Goal: Task Accomplishment & Management: Use online tool/utility

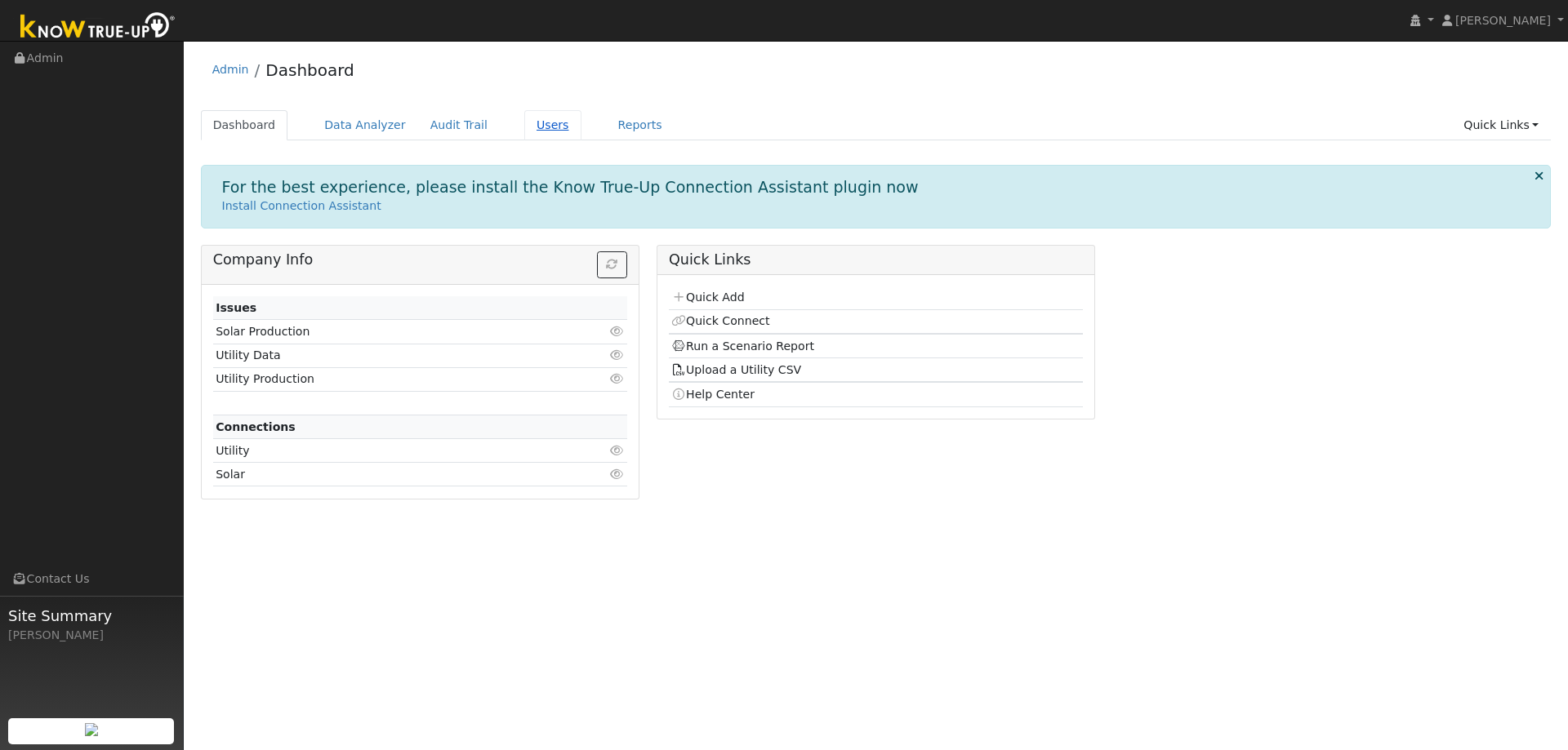
click at [524, 122] on link "Users" at bounding box center [552, 125] width 57 height 30
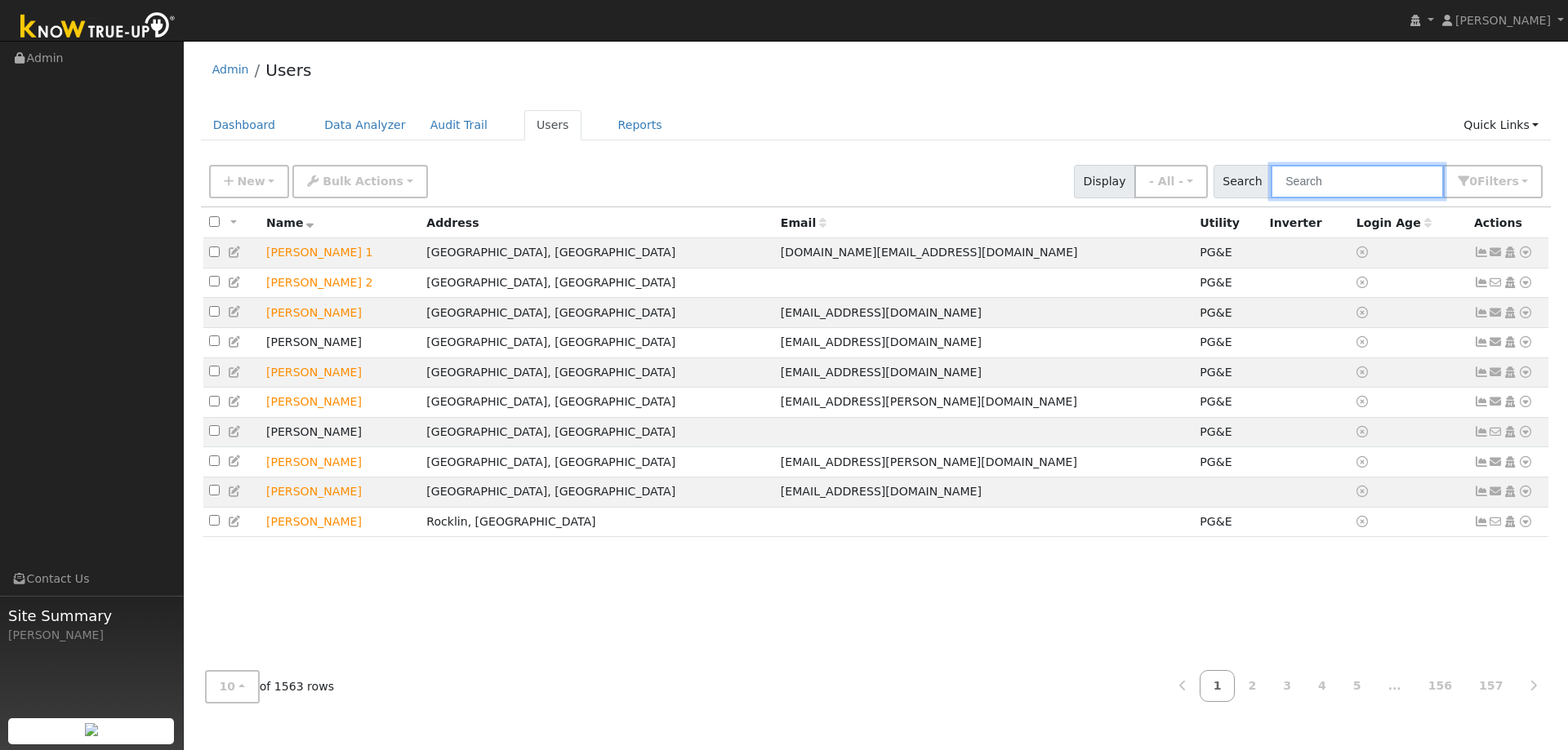
click at [1355, 186] on input "text" at bounding box center [1357, 182] width 173 height 34
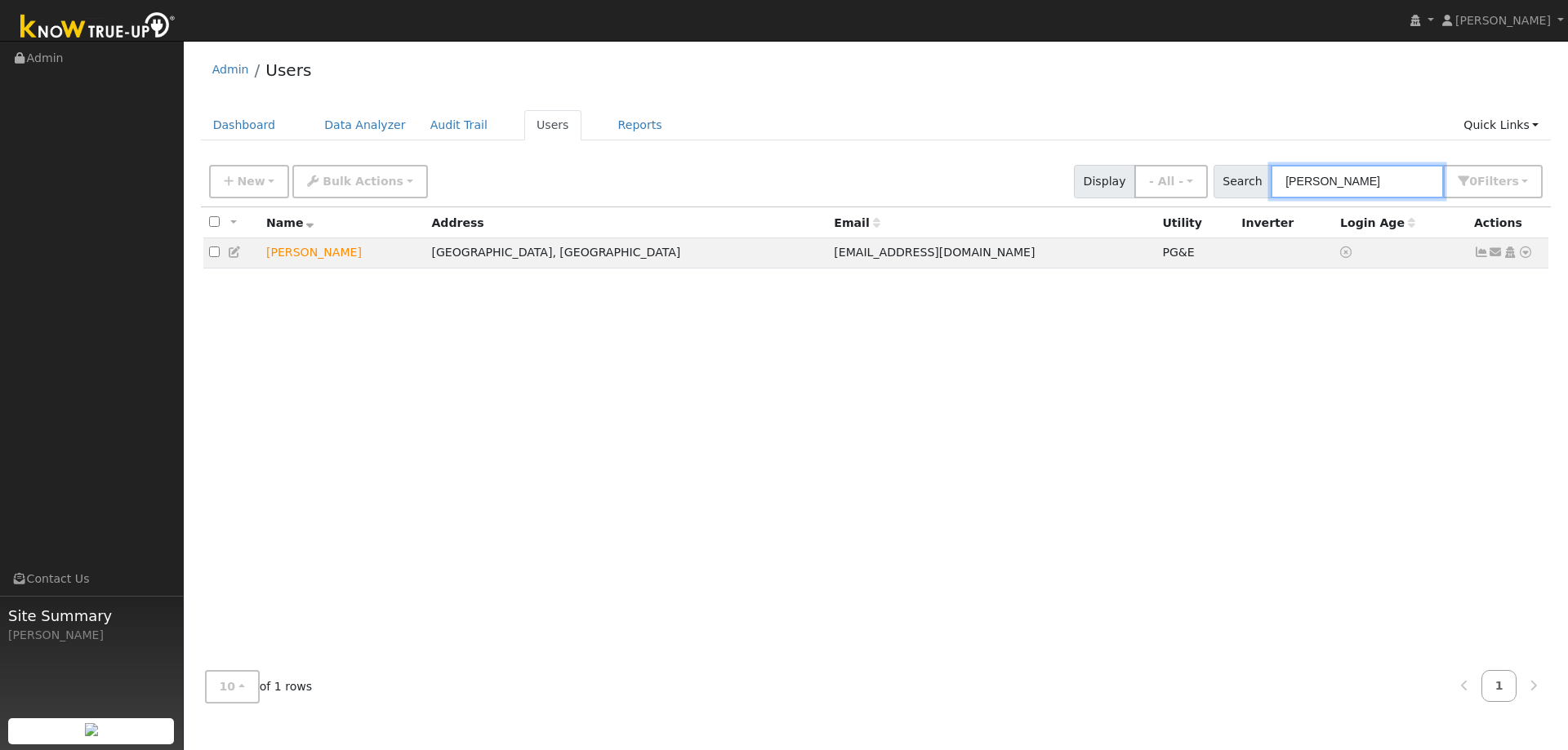
type input "amanda huber"
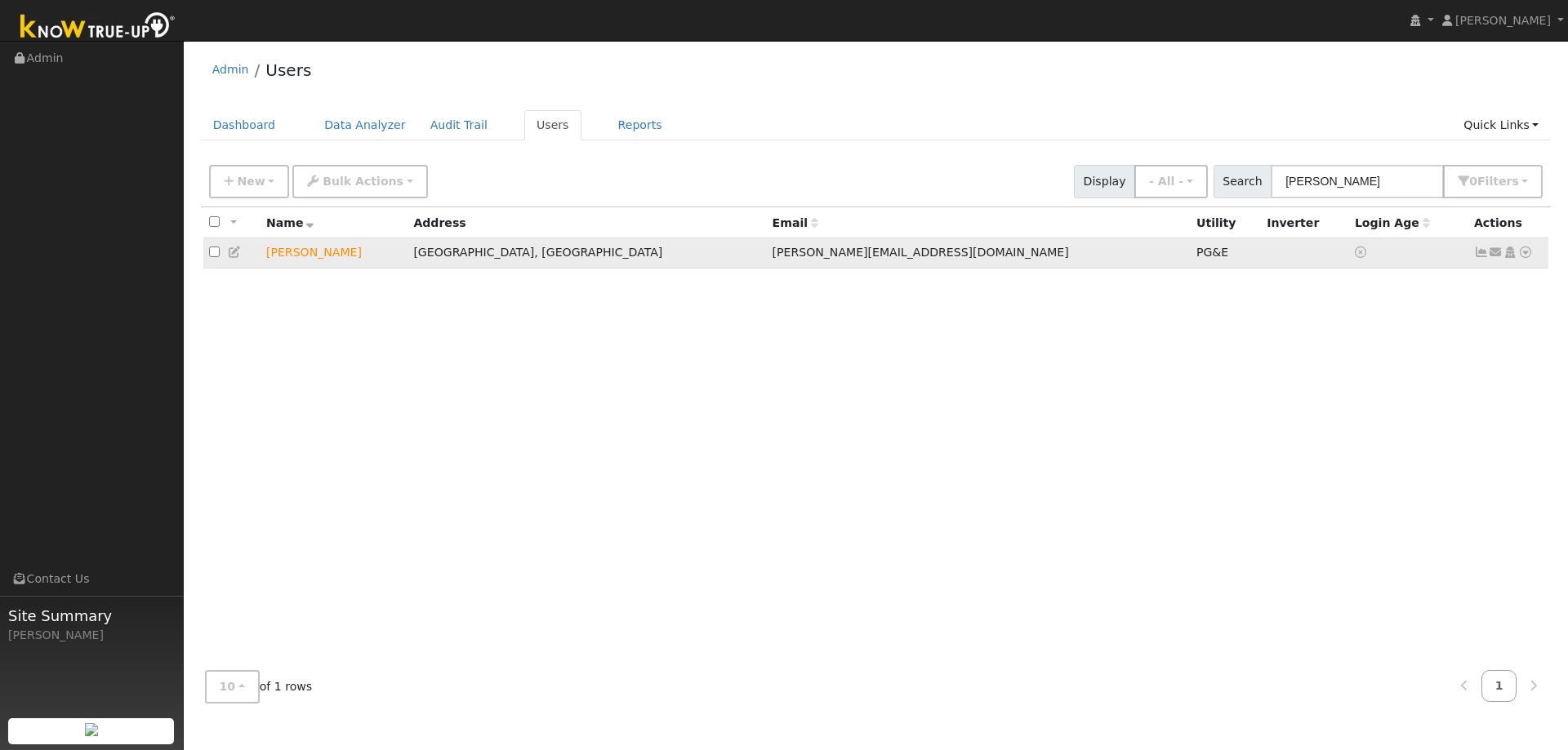
click at [1528, 252] on icon at bounding box center [1525, 252] width 15 height 11
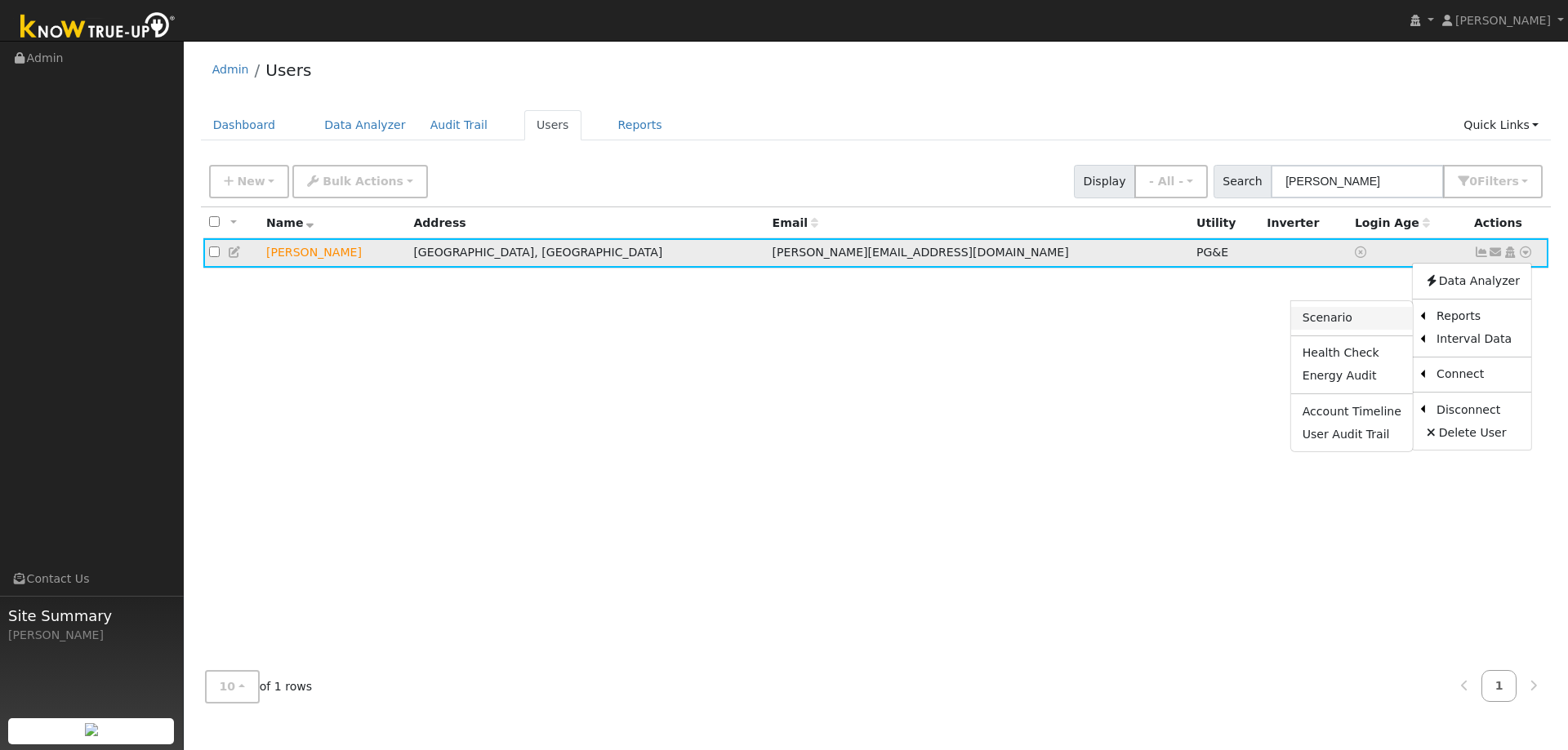
click at [1358, 312] on link "Scenario" at bounding box center [1352, 318] width 122 height 23
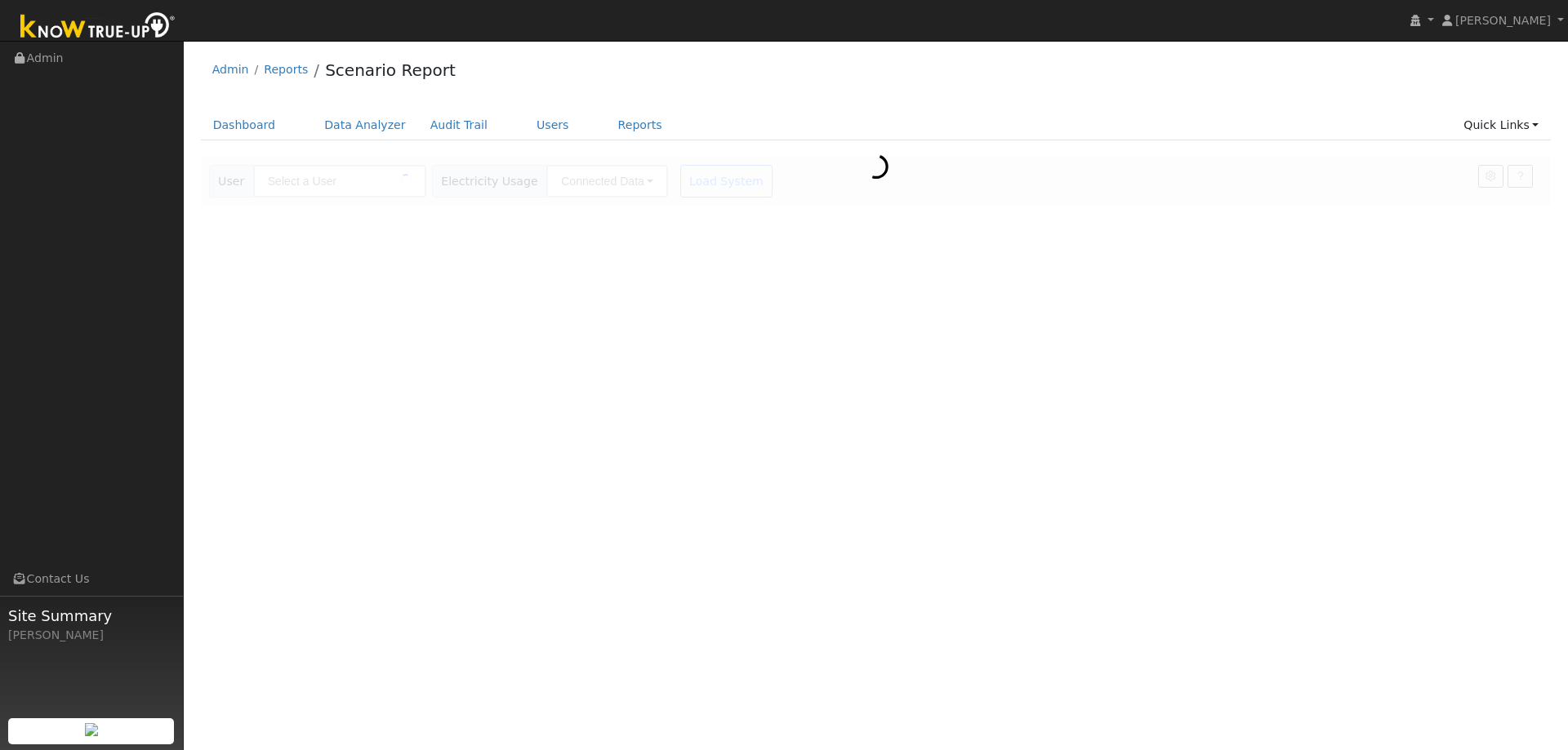
type input "[PERSON_NAME]"
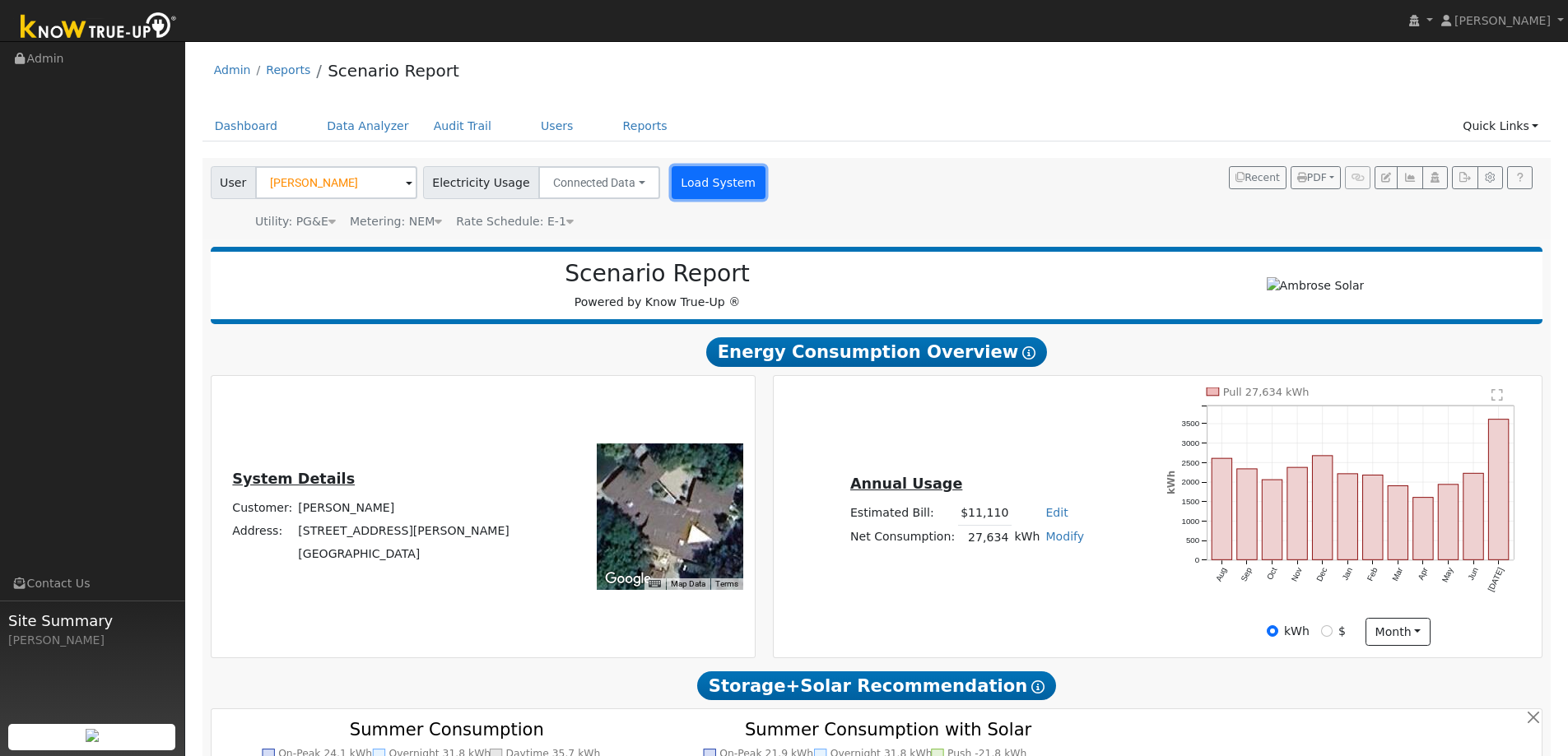
click at [691, 193] on button "Load System" at bounding box center [719, 182] width 94 height 33
click at [567, 223] on icon at bounding box center [570, 222] width 8 height 11
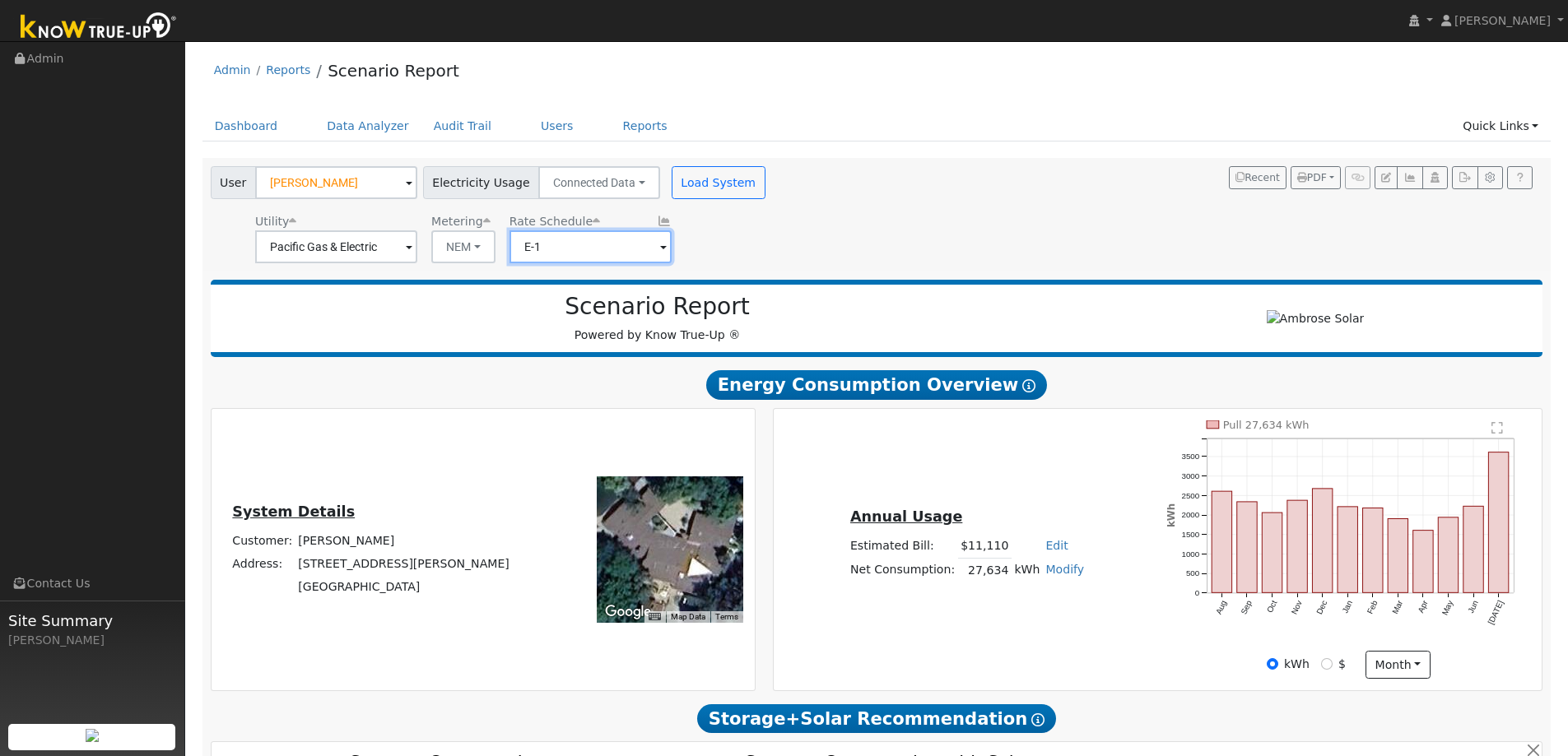
click at [417, 252] on input "E-1" at bounding box center [336, 246] width 163 height 33
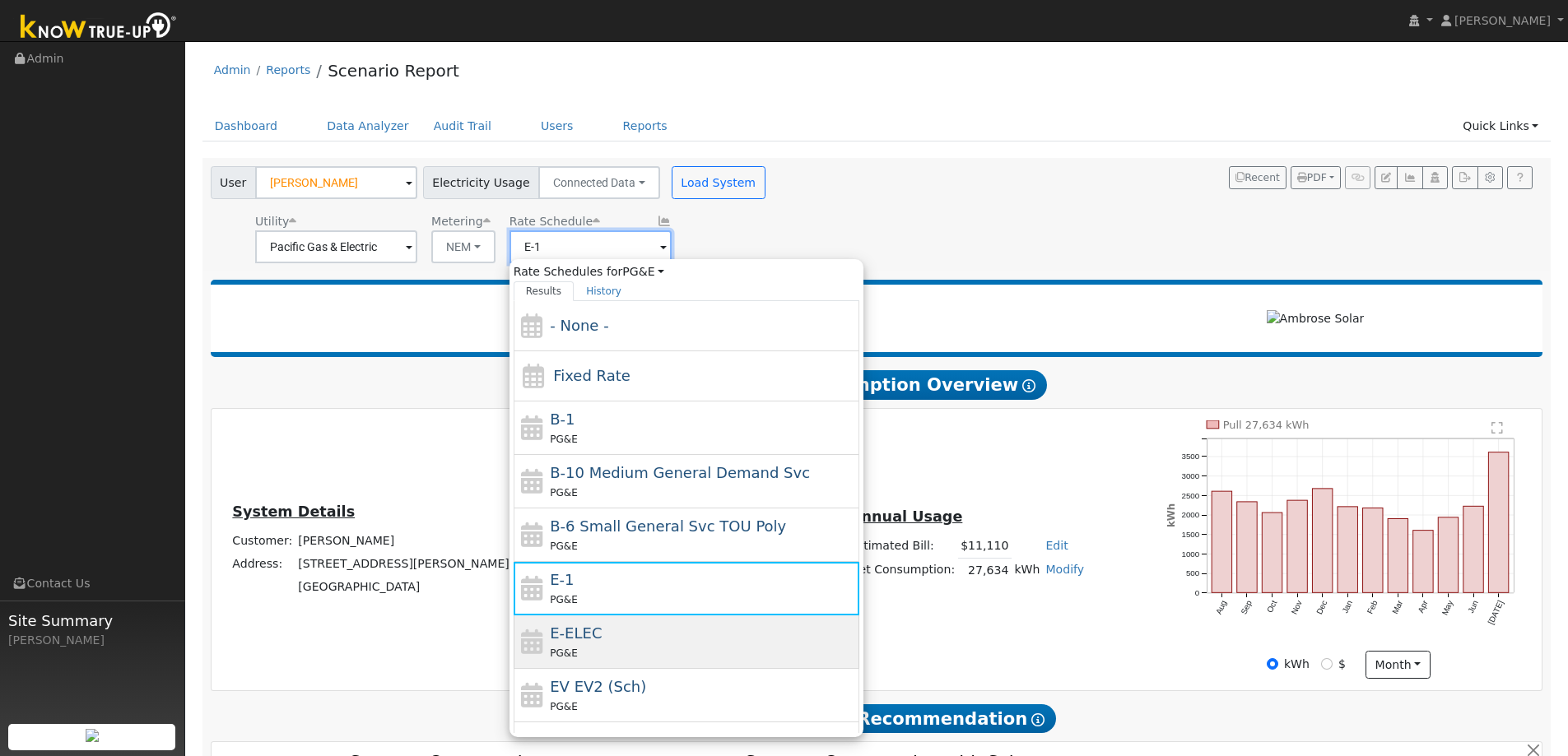
scroll to position [180, 0]
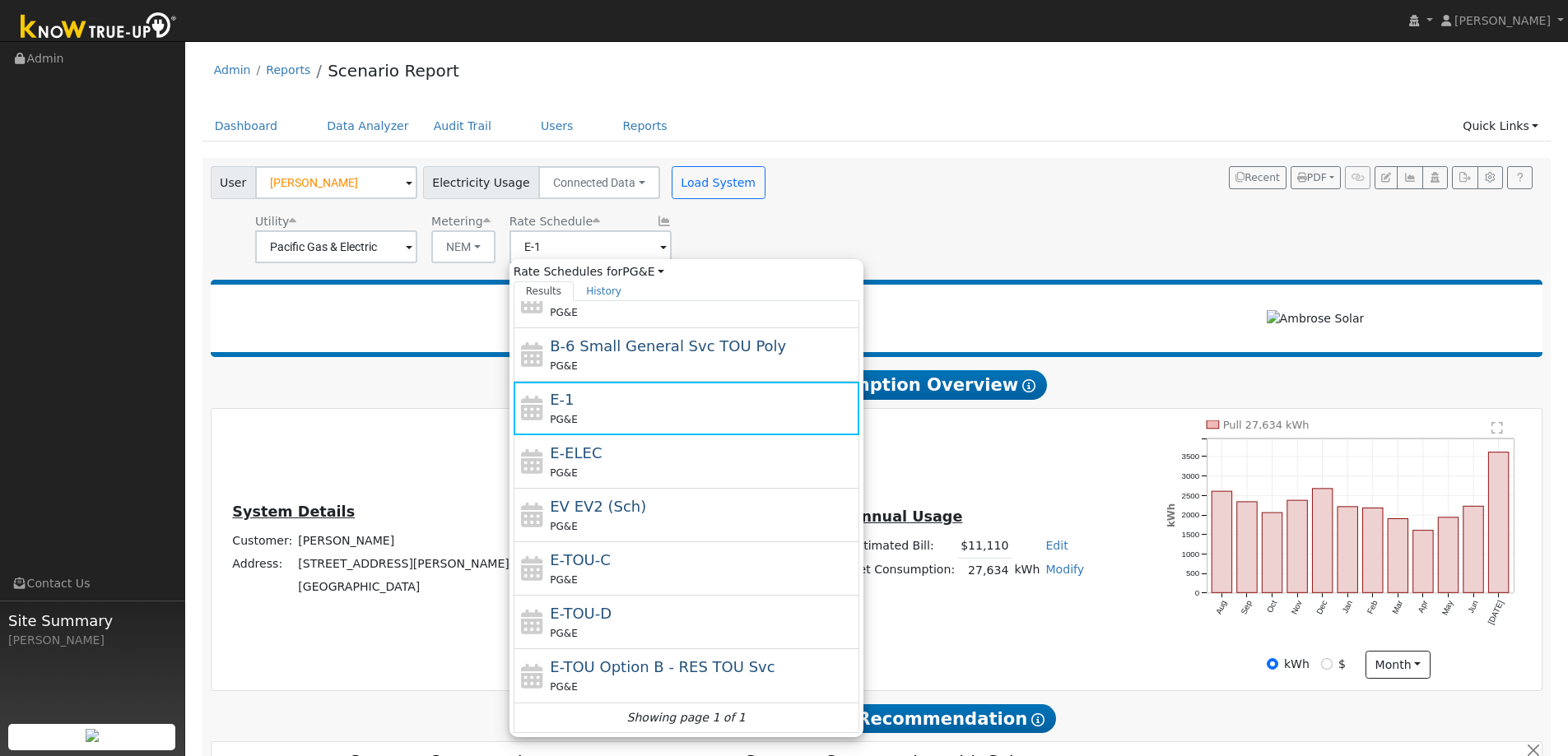
click at [958, 330] on div "Scenario Report Powered by Know True-Up ®" at bounding box center [658, 318] width 877 height 51
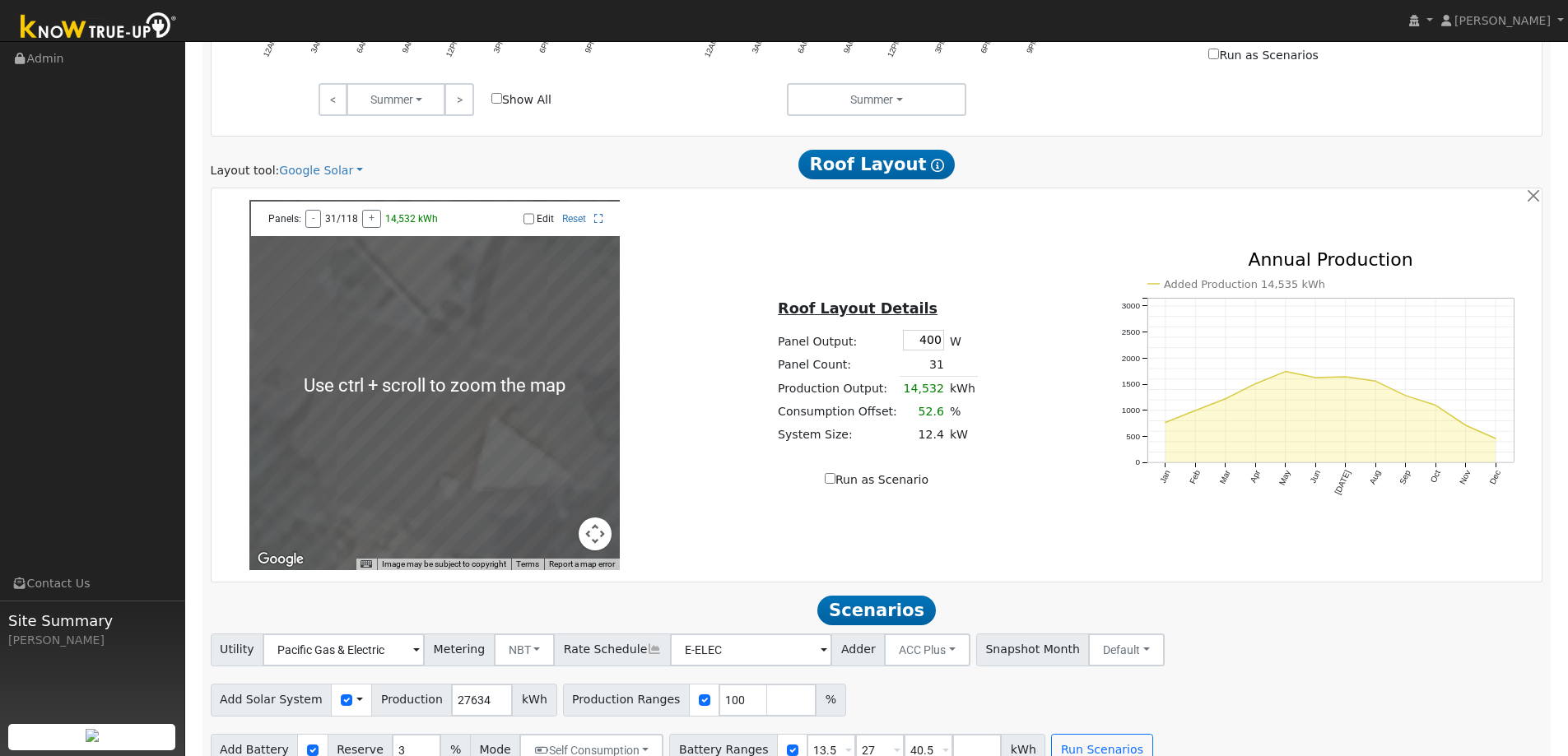
scroll to position [967, 0]
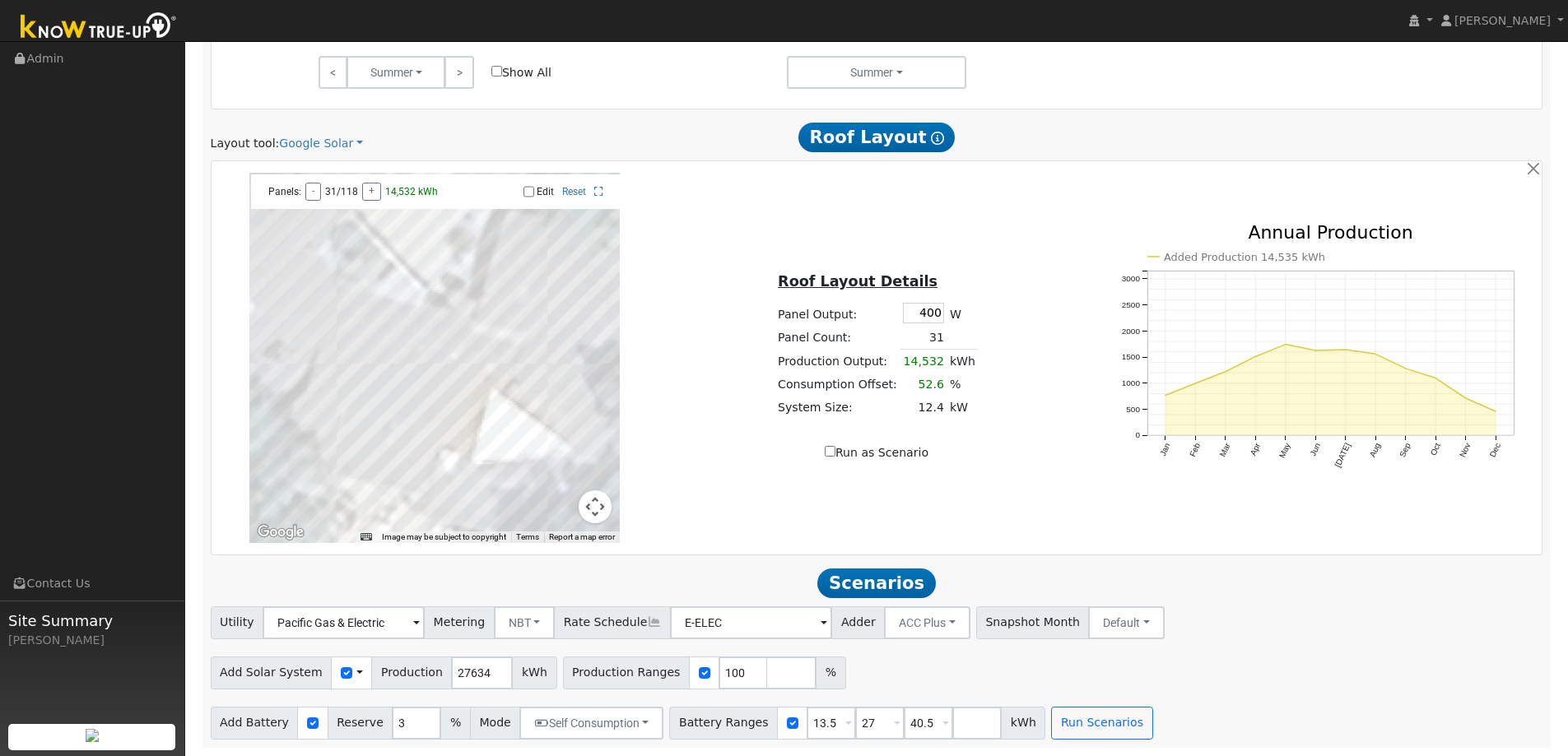
click at [356, 671] on span at bounding box center [359, 672] width 7 height 17
click at [368, 694] on link "Use CSV Data" at bounding box center [401, 702] width 115 height 23
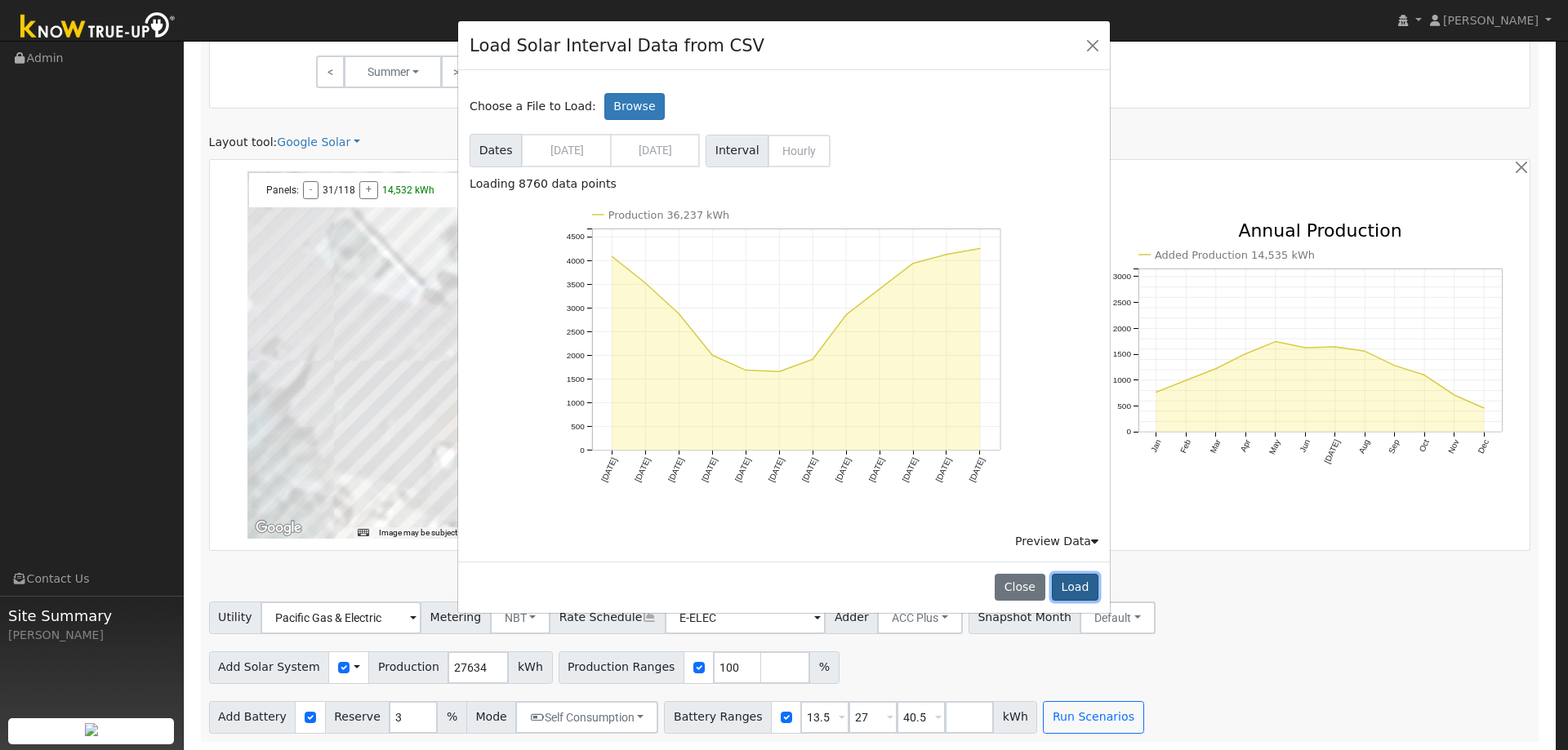
click at [1066, 584] on button "Load" at bounding box center [1075, 588] width 47 height 28
type input "36237"
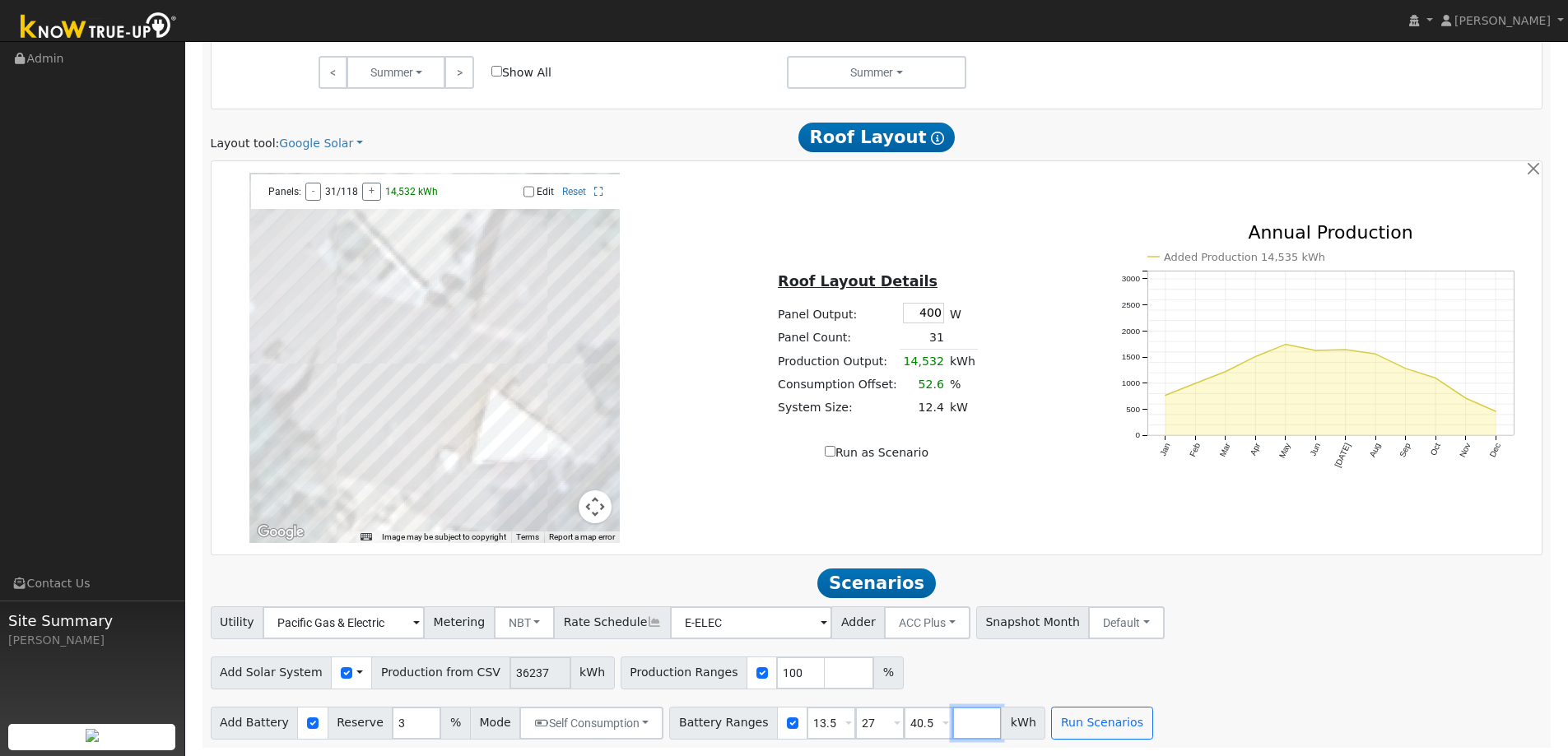
click at [953, 722] on input "number" at bounding box center [977, 722] width 50 height 33
type input "54"
click at [1114, 723] on button "Run Scenarios" at bounding box center [1150, 722] width 101 height 33
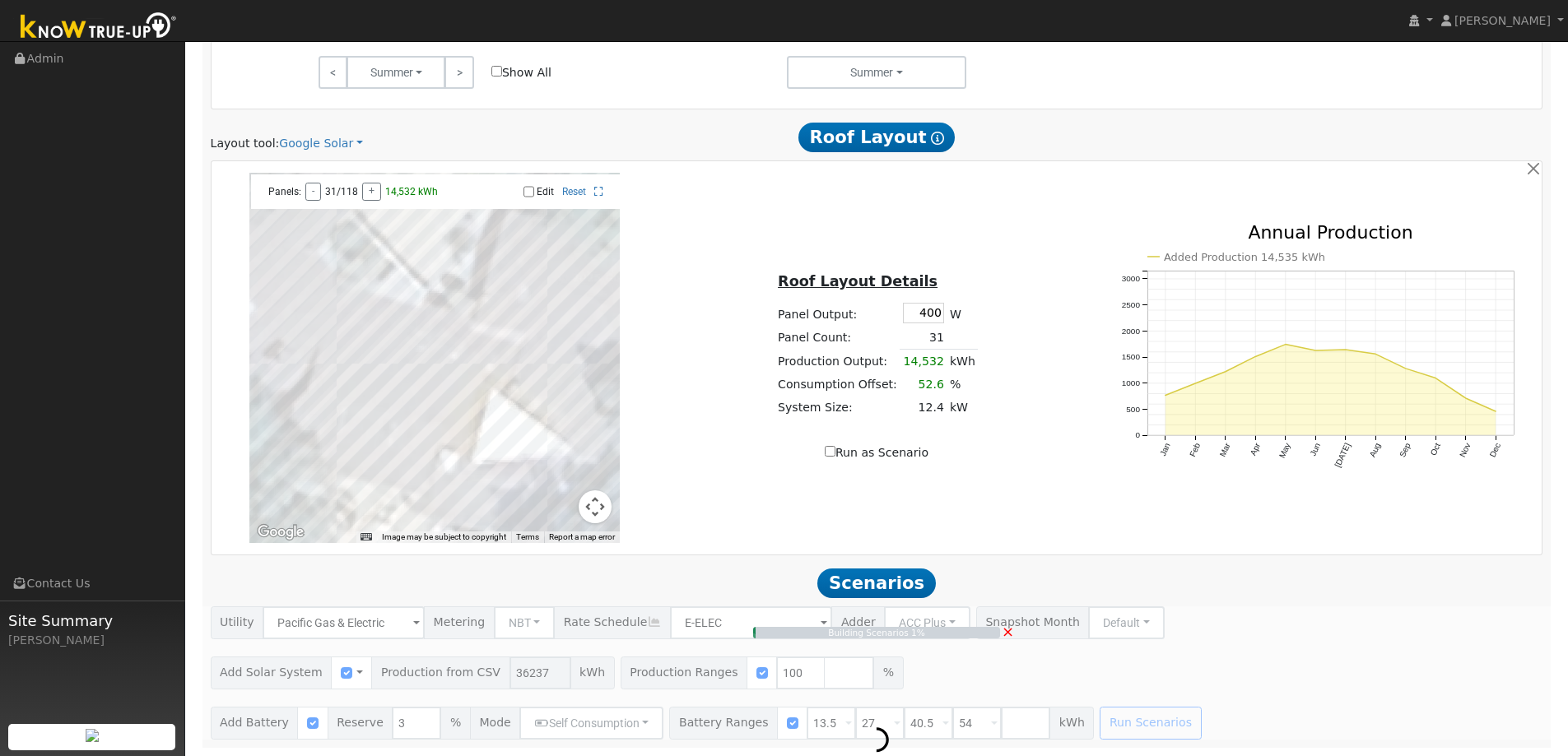
type input "24.2"
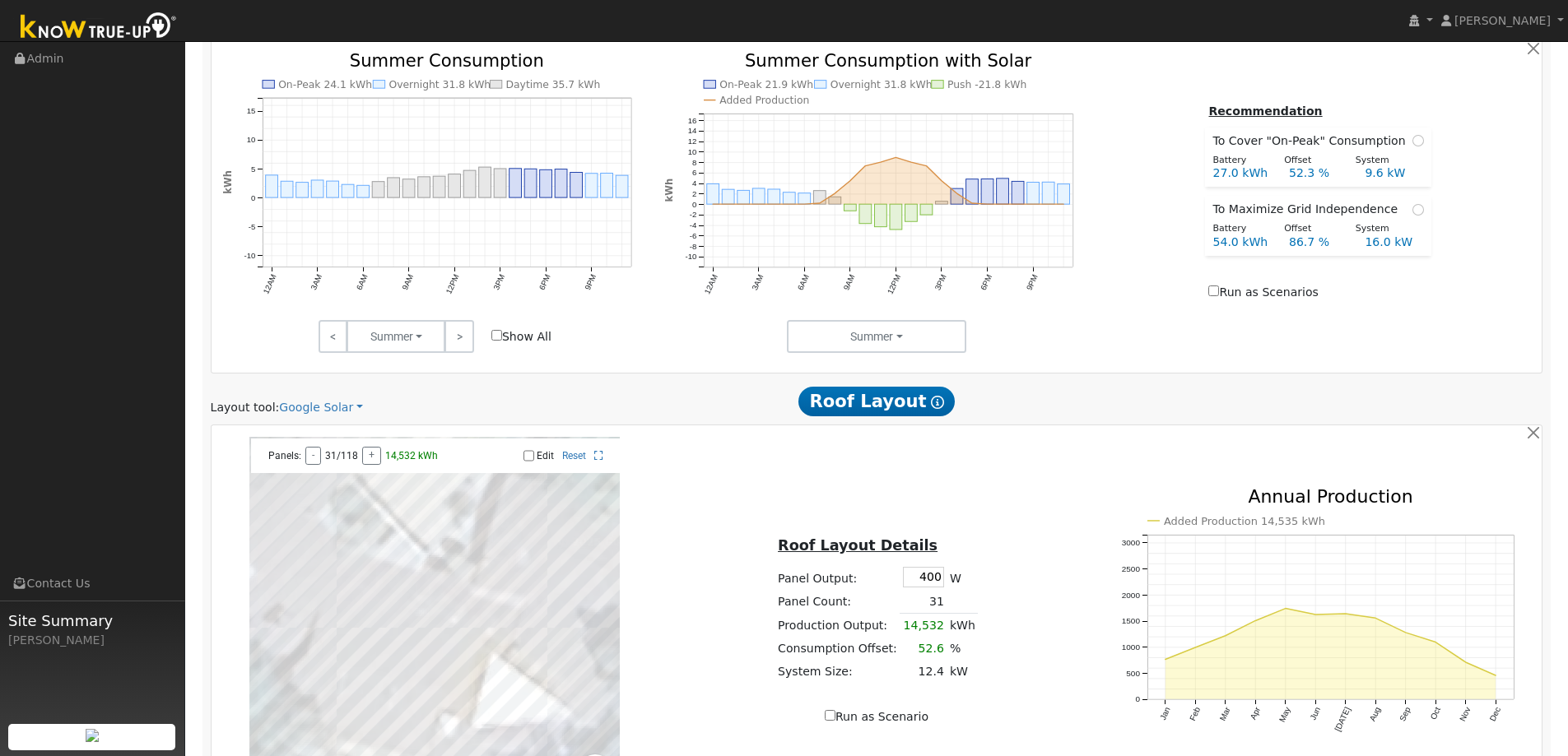
scroll to position [476, 0]
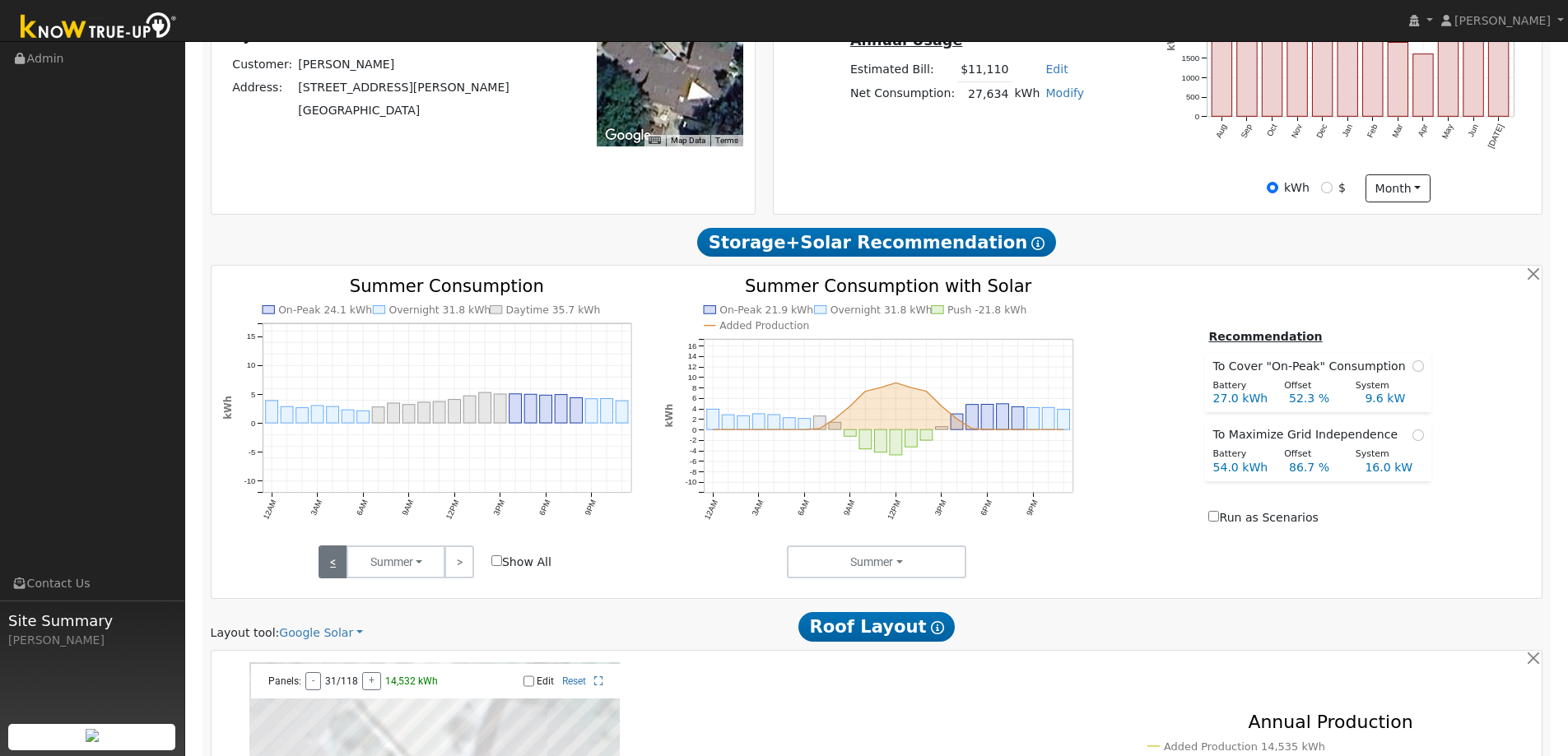
click at [346, 574] on link "<" at bounding box center [333, 562] width 29 height 33
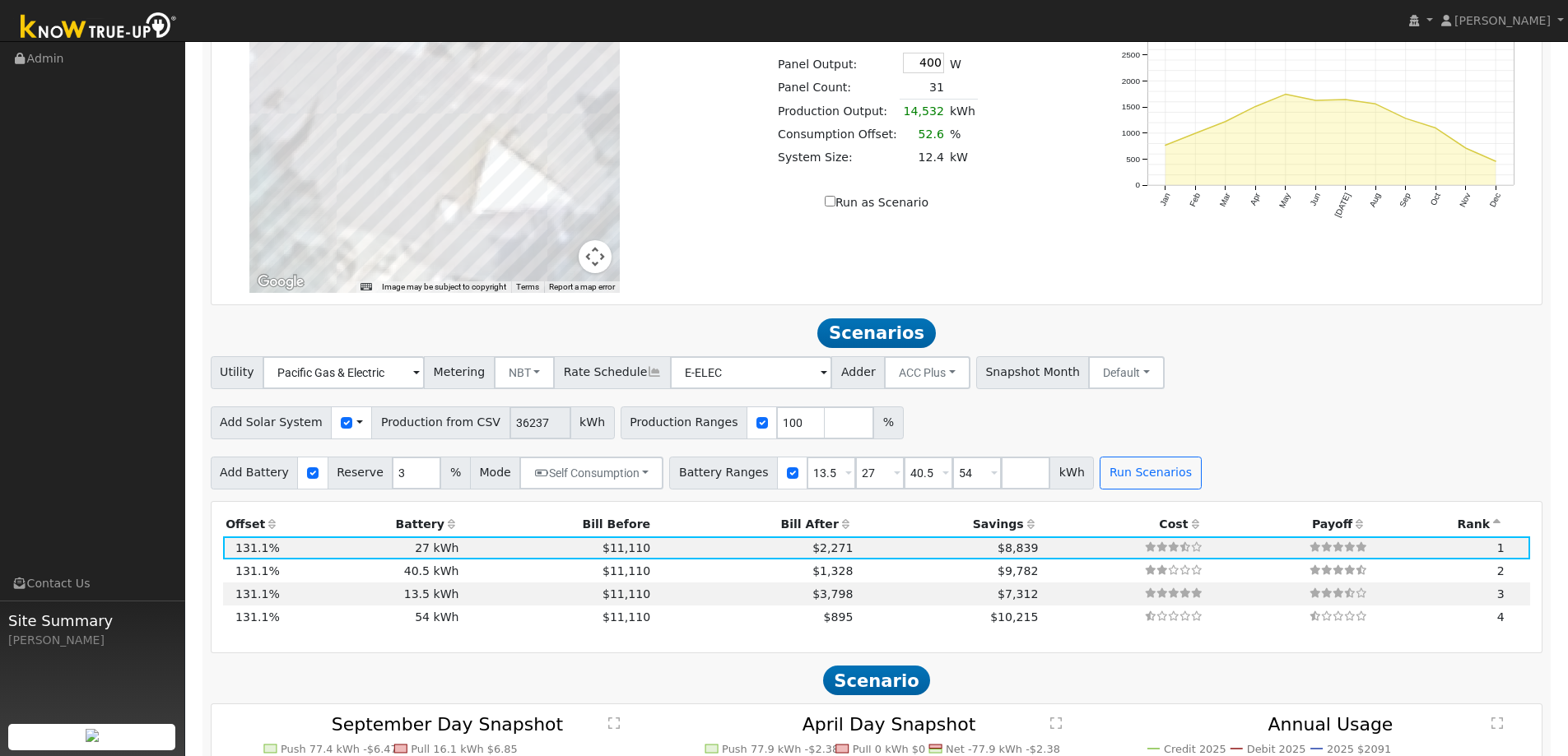
scroll to position [1217, 0]
click at [824, 621] on span "$895" at bounding box center [839, 616] width 30 height 13
type input "$64,800"
type input "$44,806"
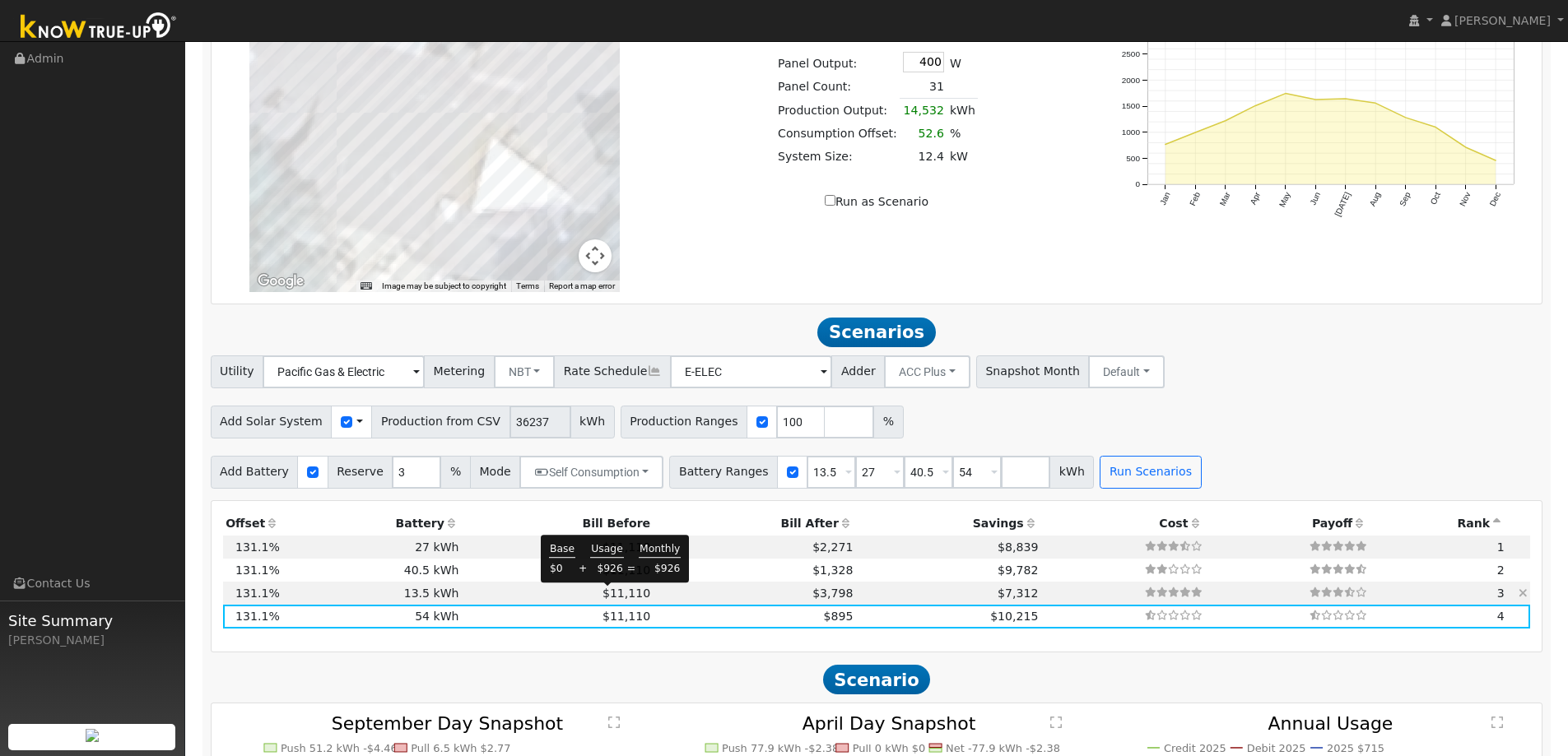
click at [603, 593] on span "$11,110" at bounding box center [626, 594] width 48 height 13
type input "$16,200"
type input "$30,226"
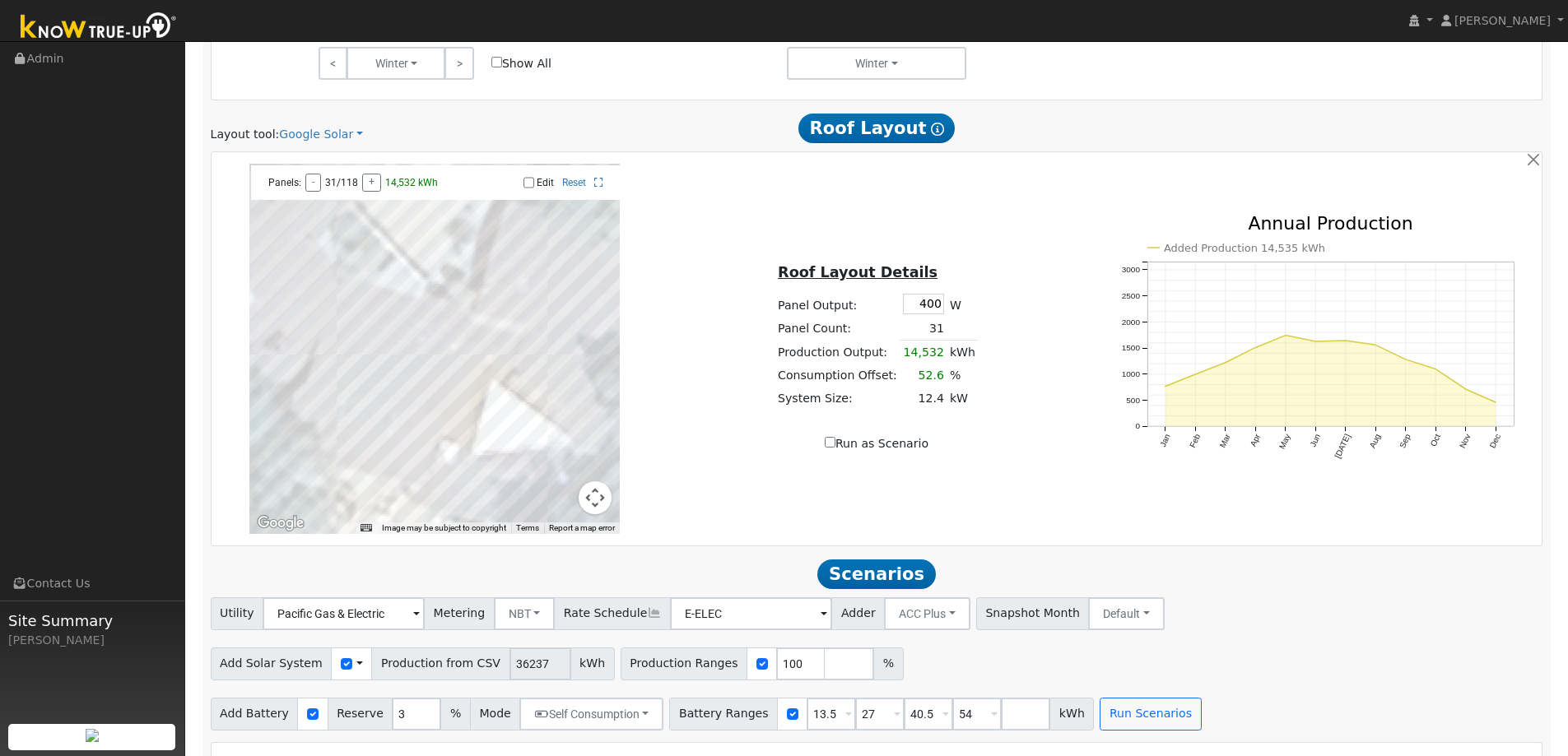
scroll to position [1070, 0]
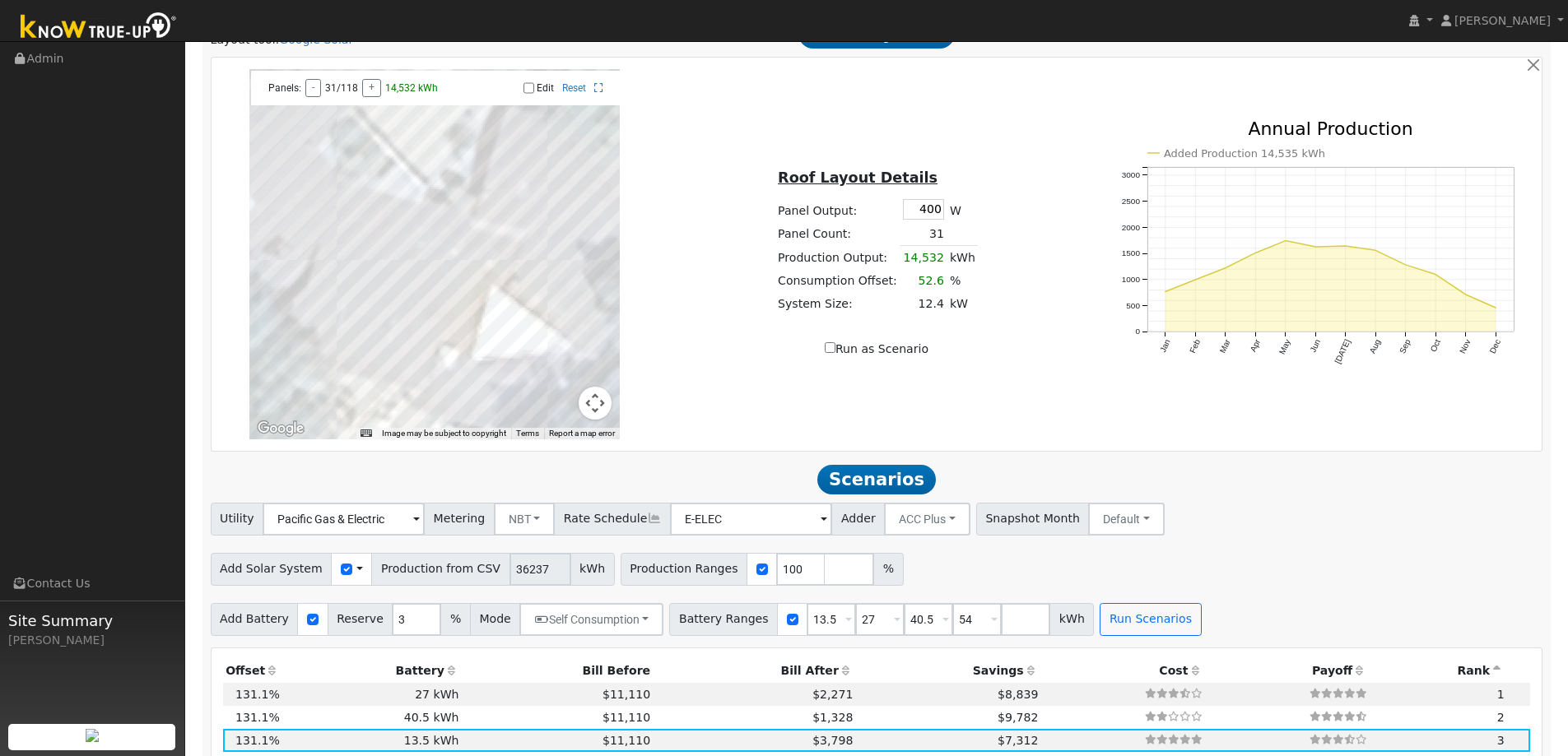
click at [356, 576] on span at bounding box center [359, 569] width 7 height 17
click at [357, 600] on link "Use CSV Data" at bounding box center [401, 598] width 115 height 23
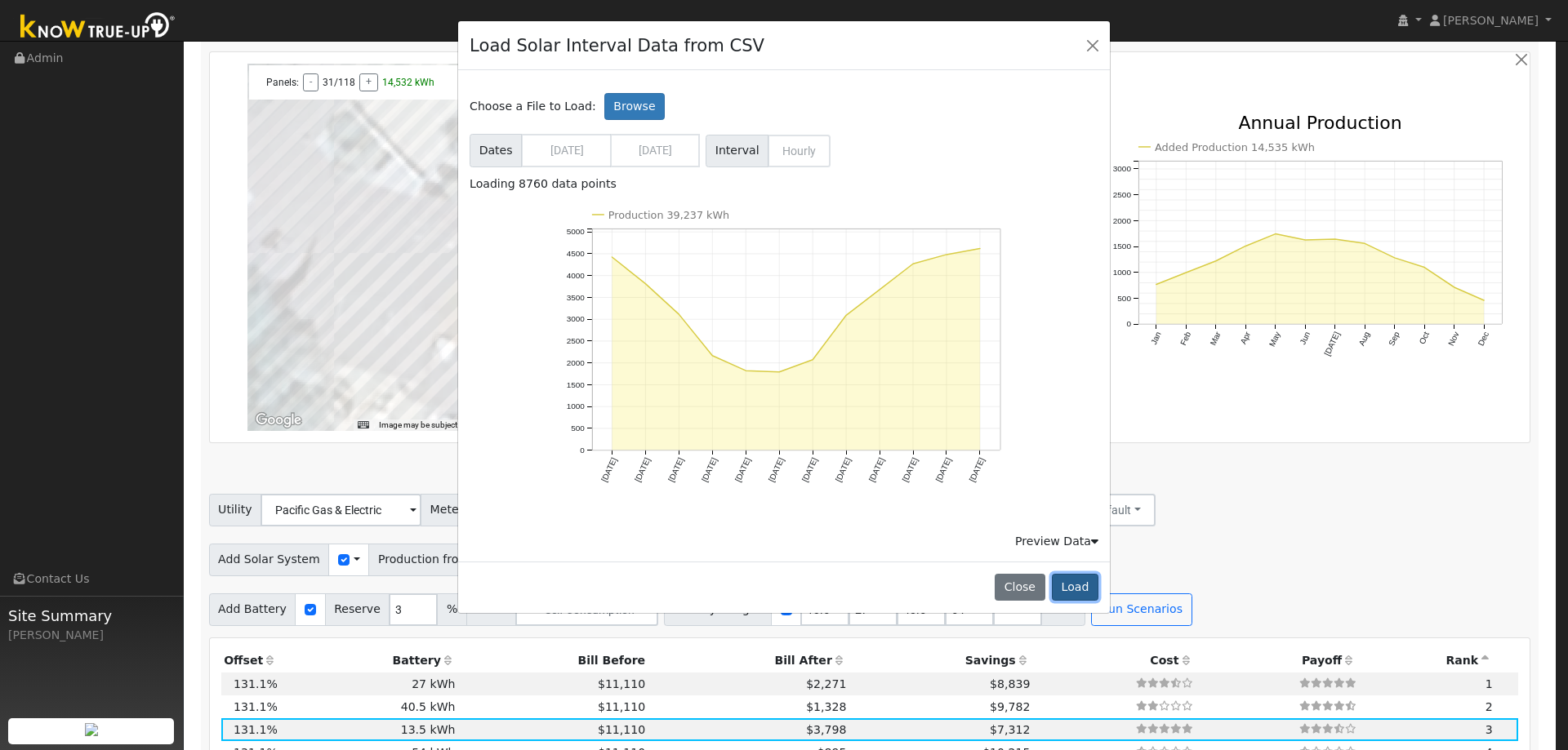
click at [1064, 585] on button "Load" at bounding box center [1075, 588] width 47 height 28
type input "39237"
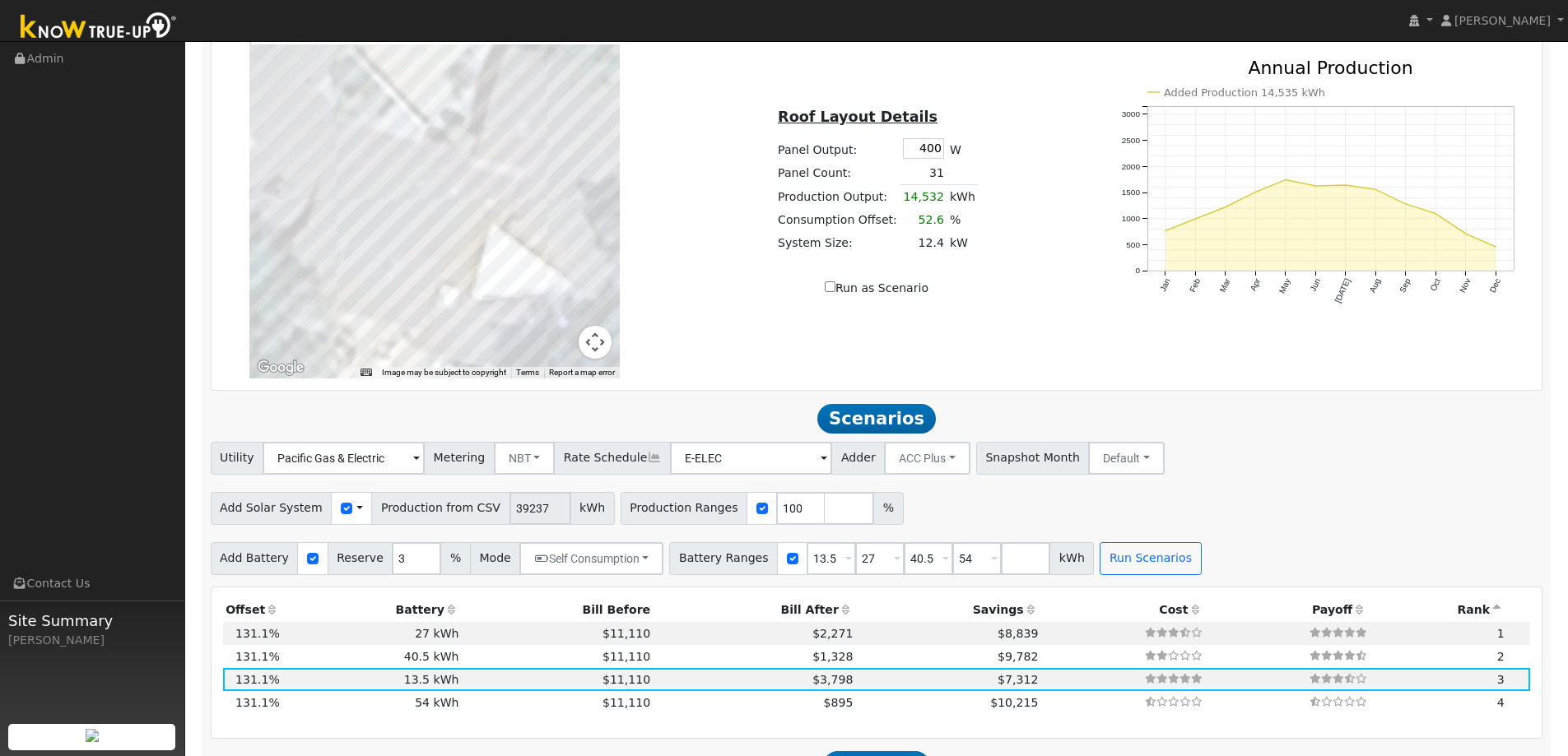
scroll to position [1157, 0]
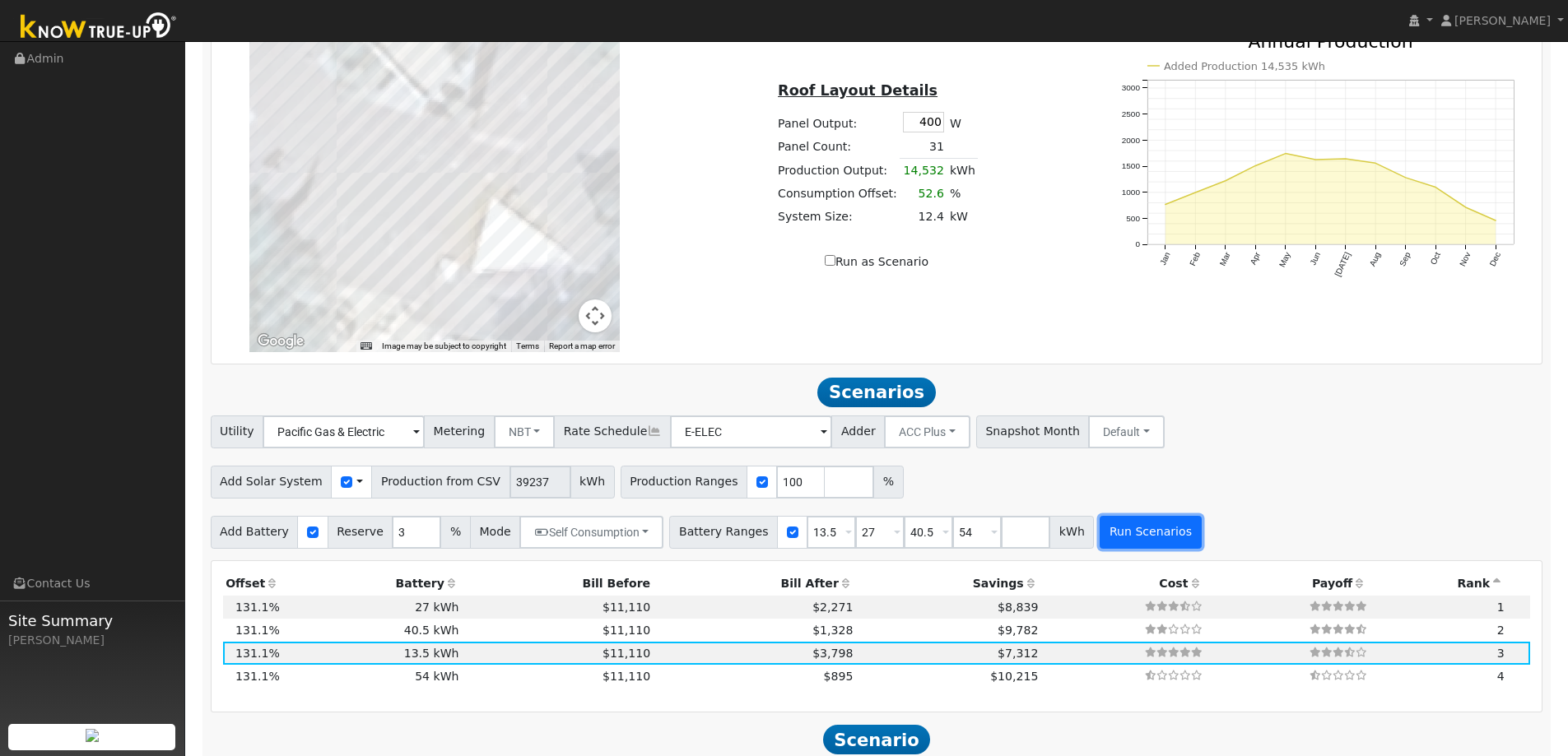
click at [1110, 541] on button "Run Scenarios" at bounding box center [1150, 532] width 101 height 33
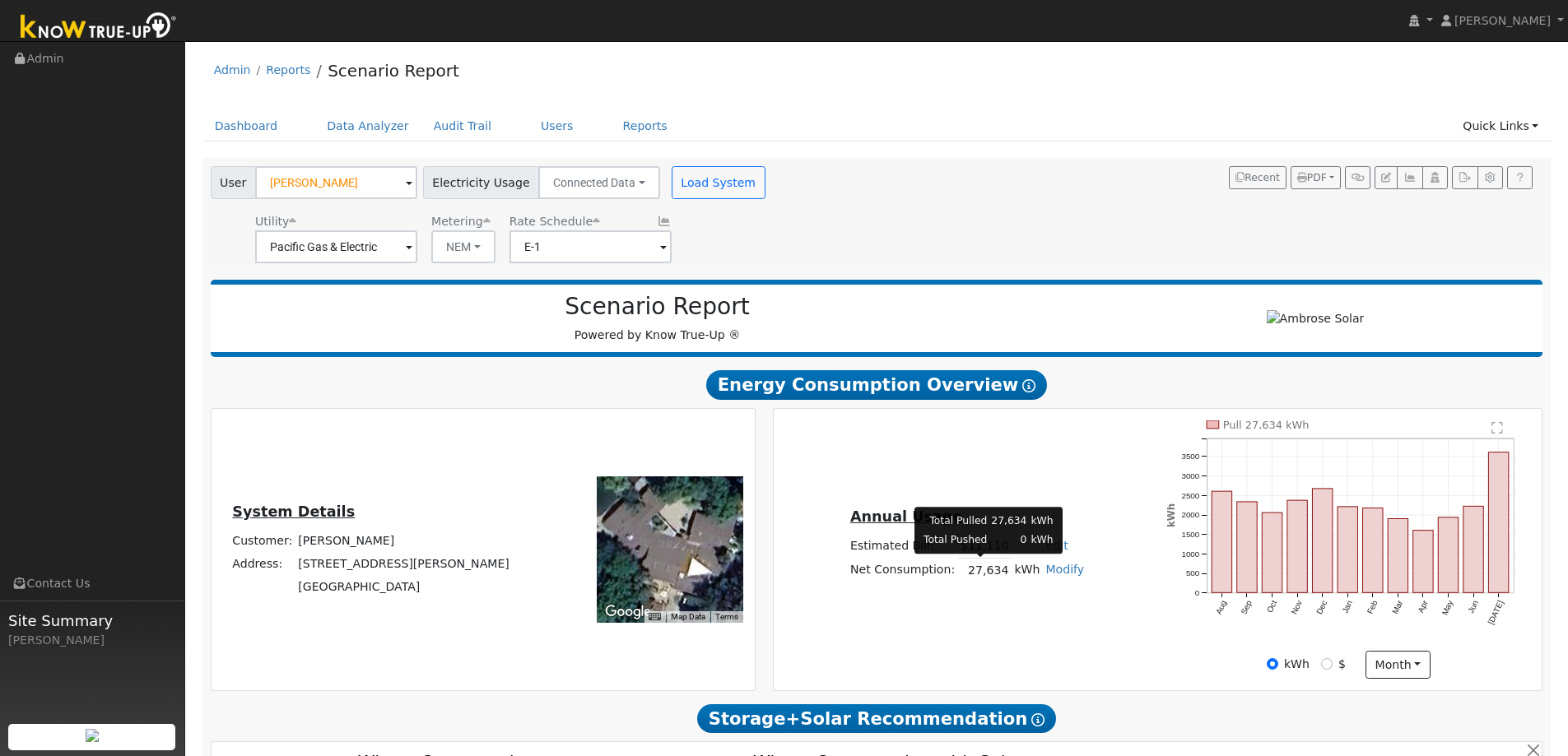
scroll to position [83, 0]
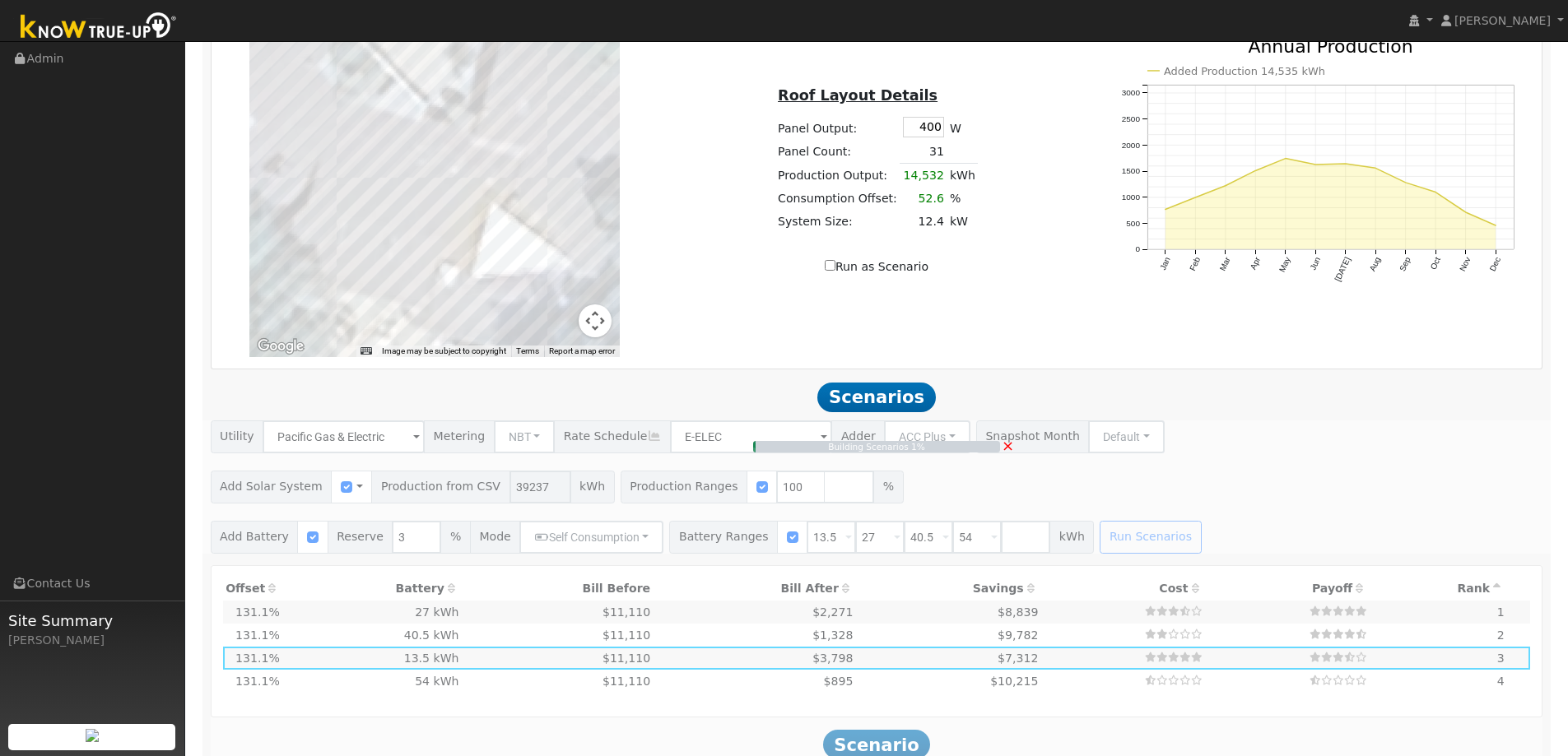
type input "26.2"
type input "$91,553"
type input "$32,400"
type input "$37,186"
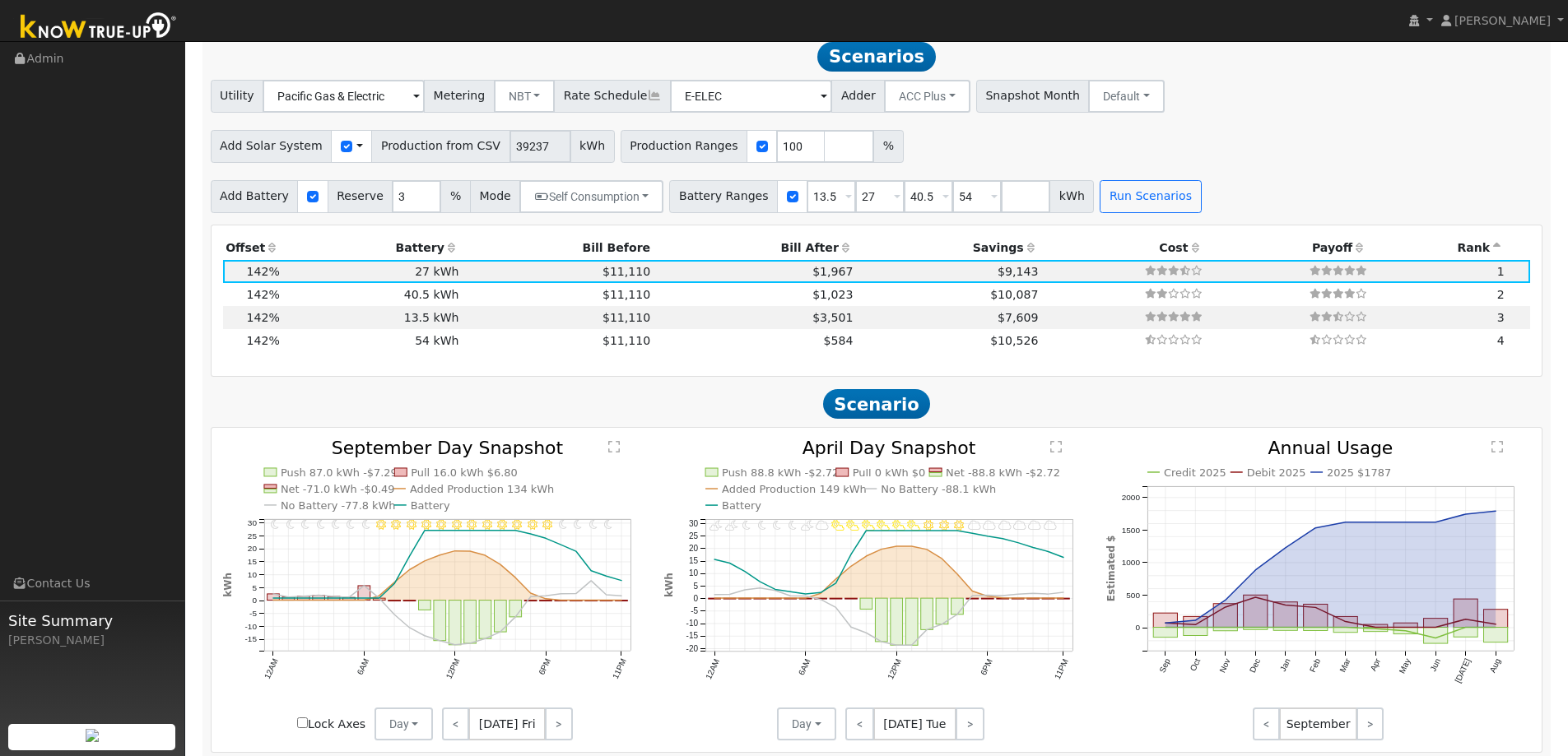
scroll to position [1563, 0]
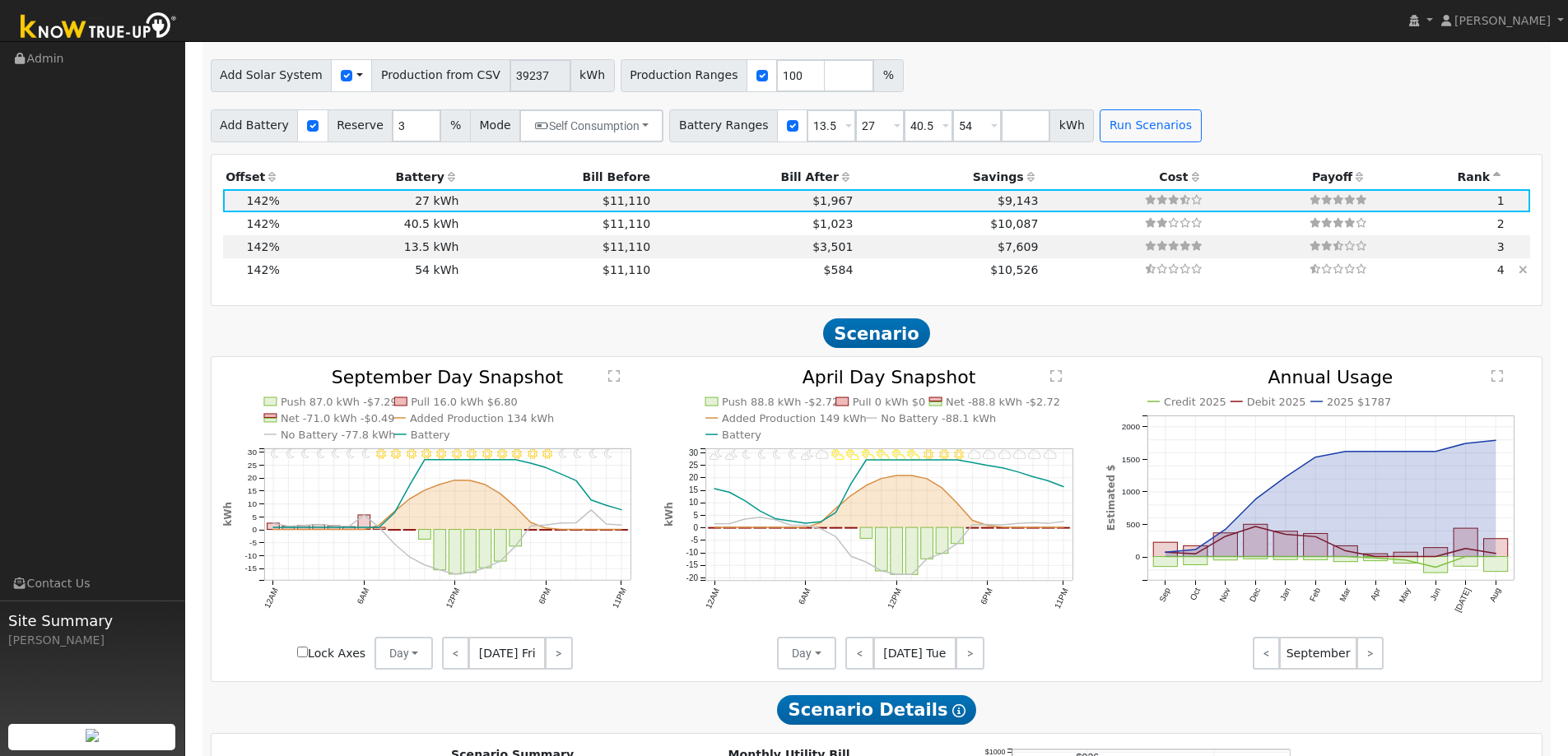
click at [809, 284] on div "Production Offset Battery Reserve Mode ACC Push Incentive Bill Before Bill Afte…" at bounding box center [877, 230] width 1325 height 128
click at [809, 280] on td "$584" at bounding box center [754, 270] width 202 height 23
type input "$64,800"
type input "$46,906"
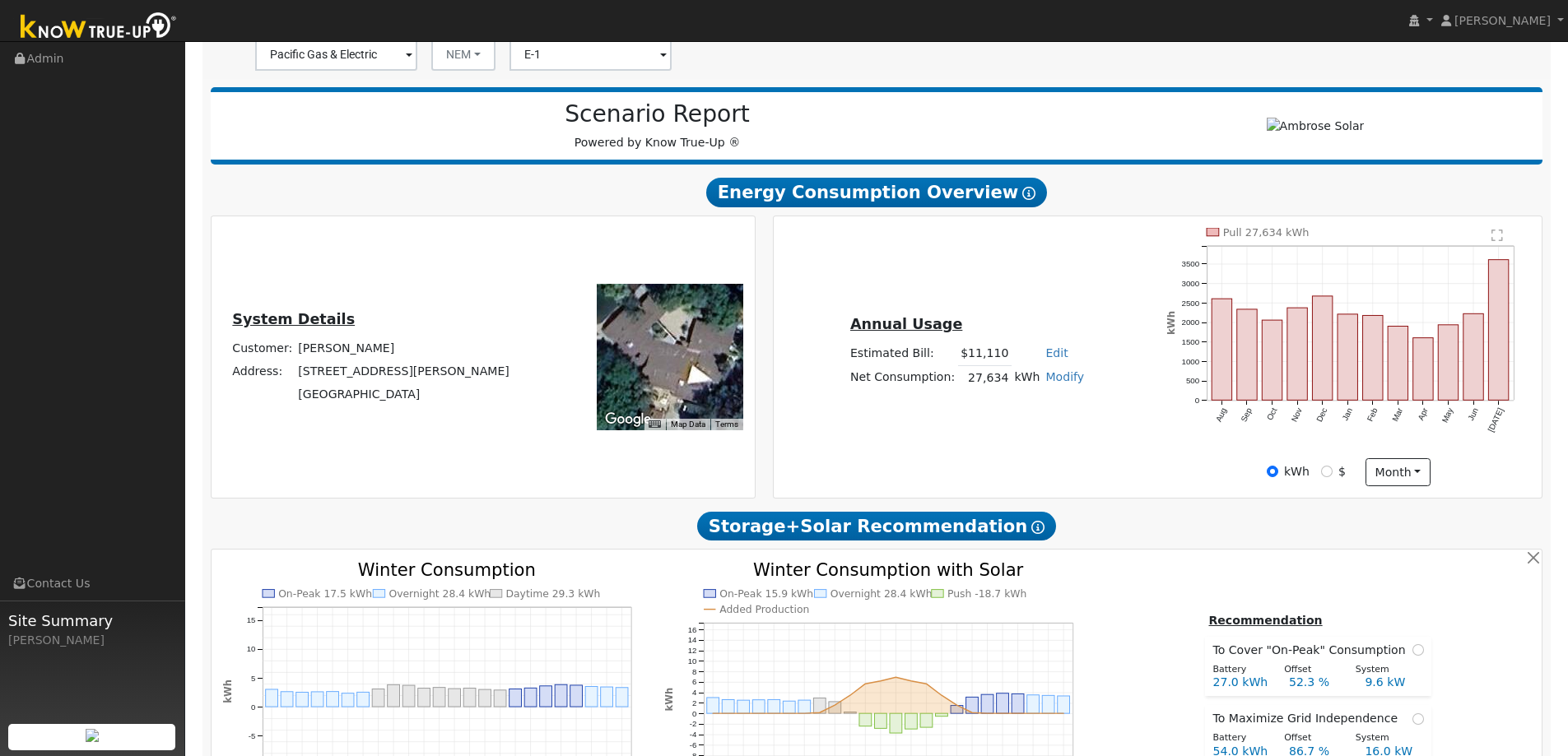
scroll to position [0, 0]
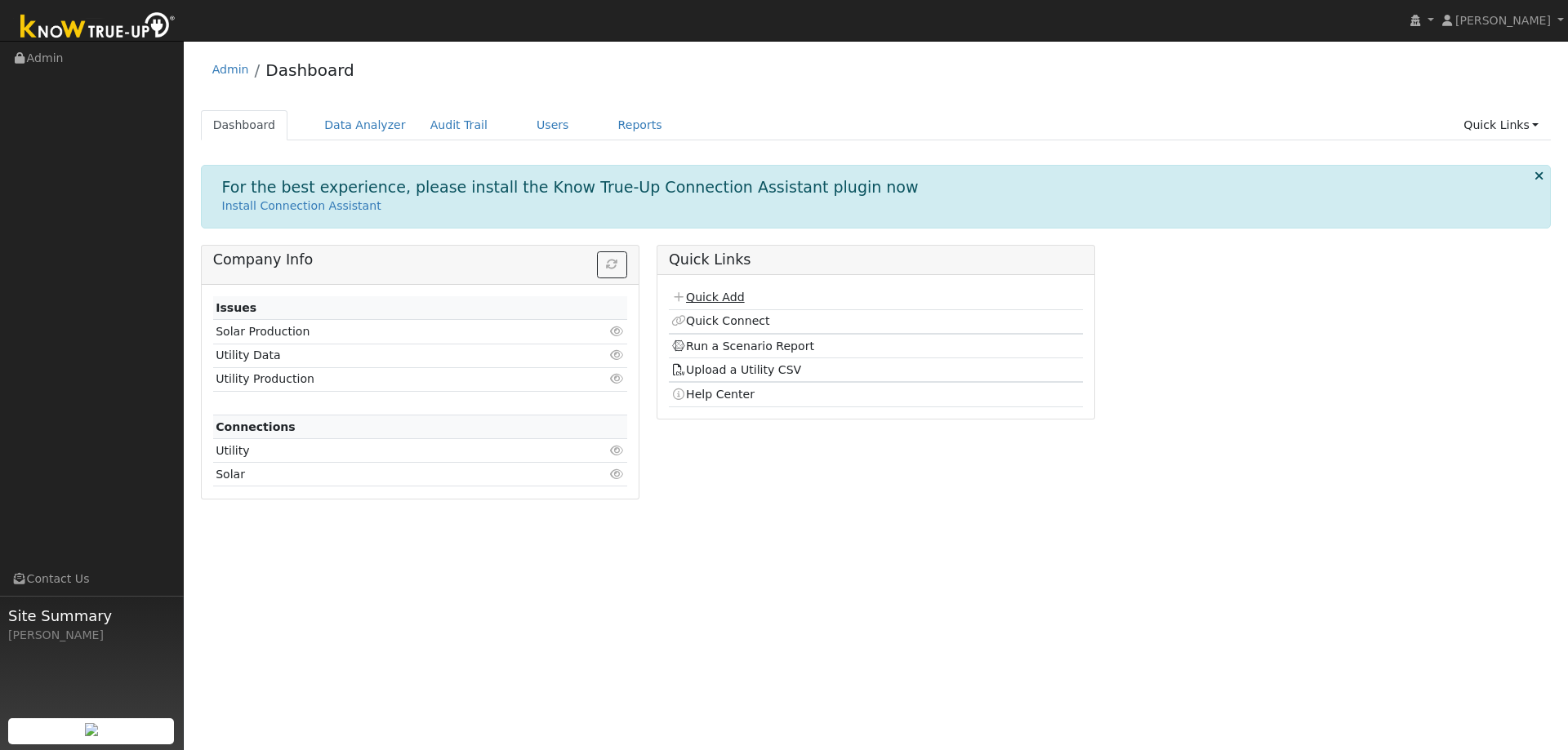
click at [708, 300] on link "Quick Add" at bounding box center [708, 297] width 73 height 13
click at [721, 300] on link "Quick Add" at bounding box center [708, 297] width 73 height 13
click at [524, 128] on link "Users" at bounding box center [552, 125] width 57 height 30
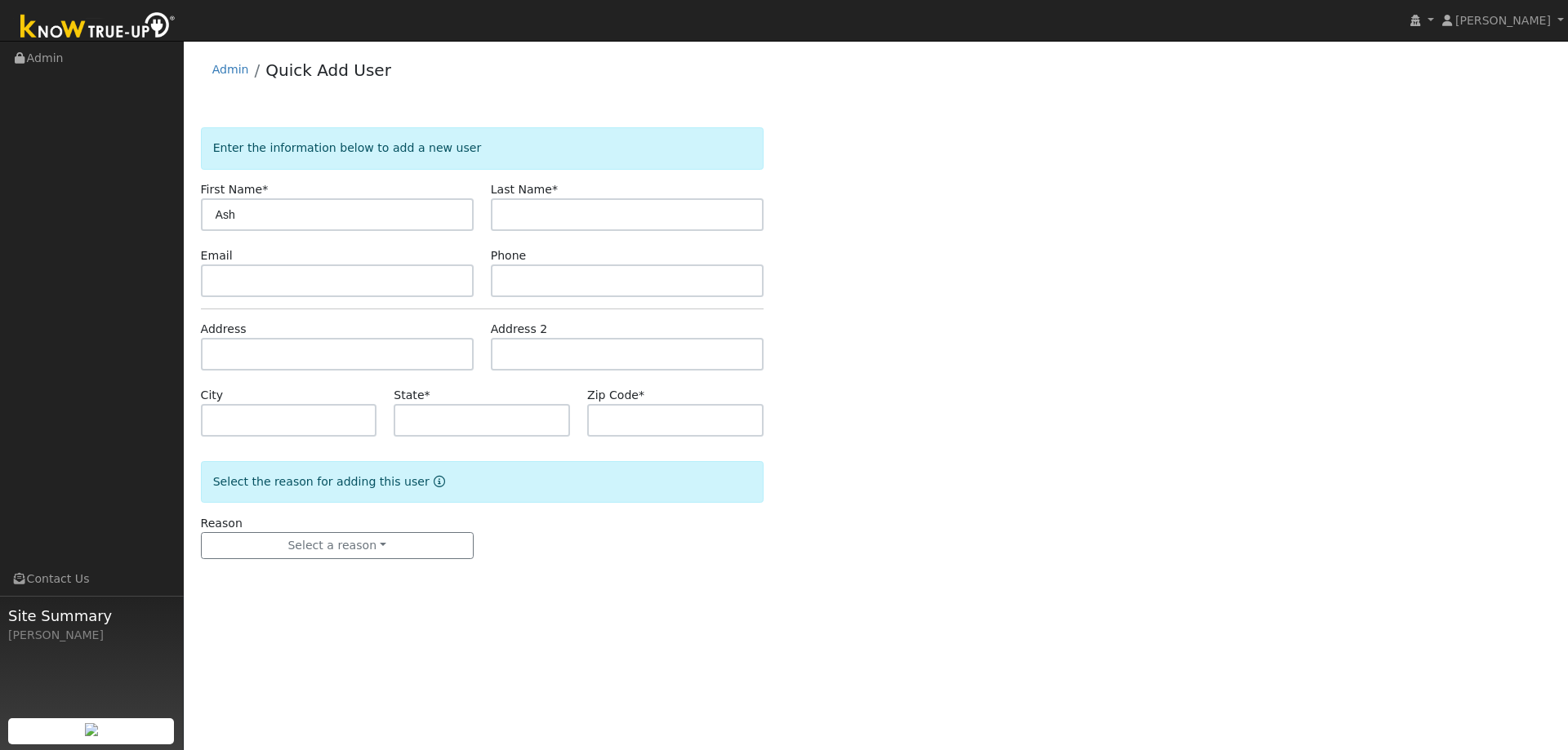
type input "Ash"
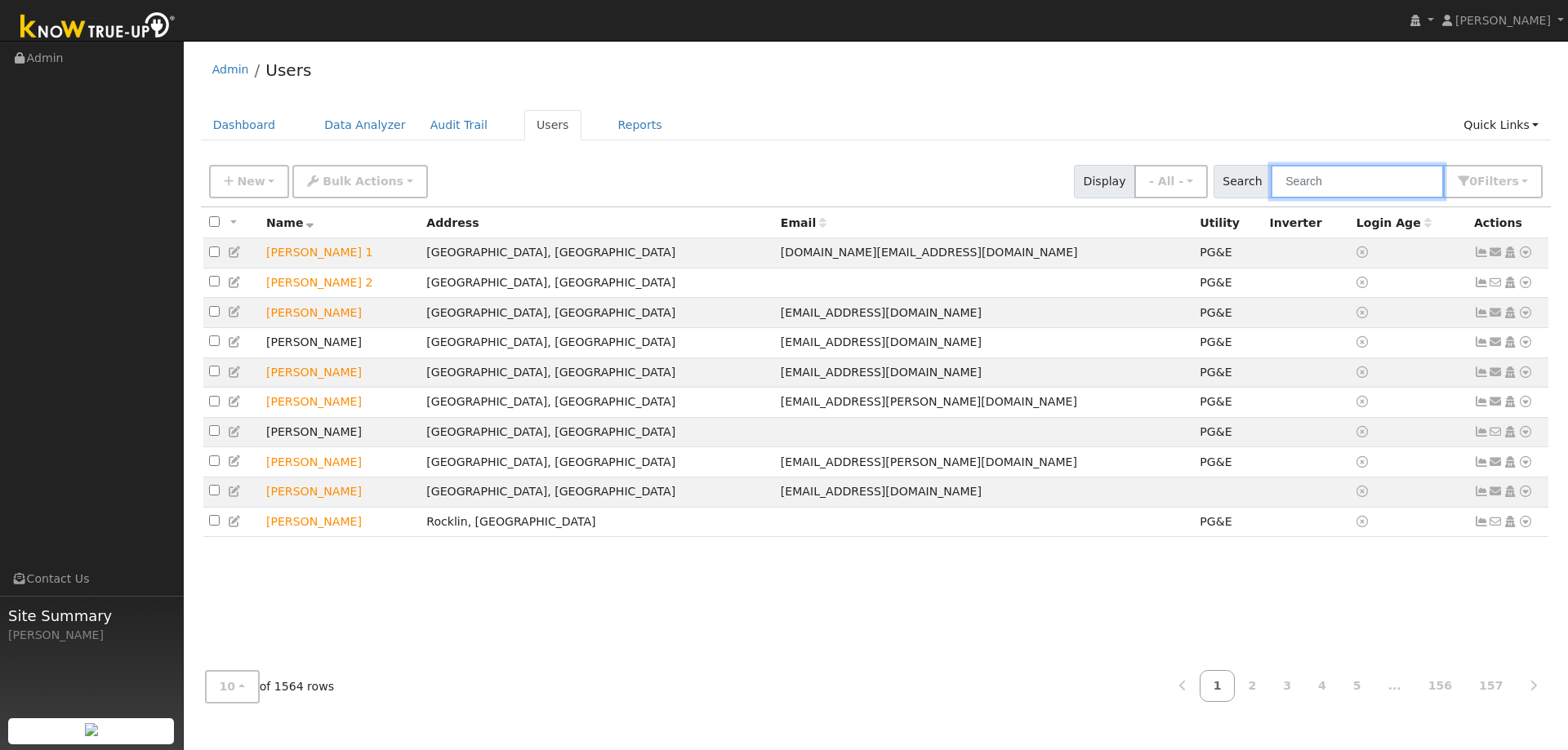
click at [1322, 181] on input "text" at bounding box center [1357, 182] width 173 height 34
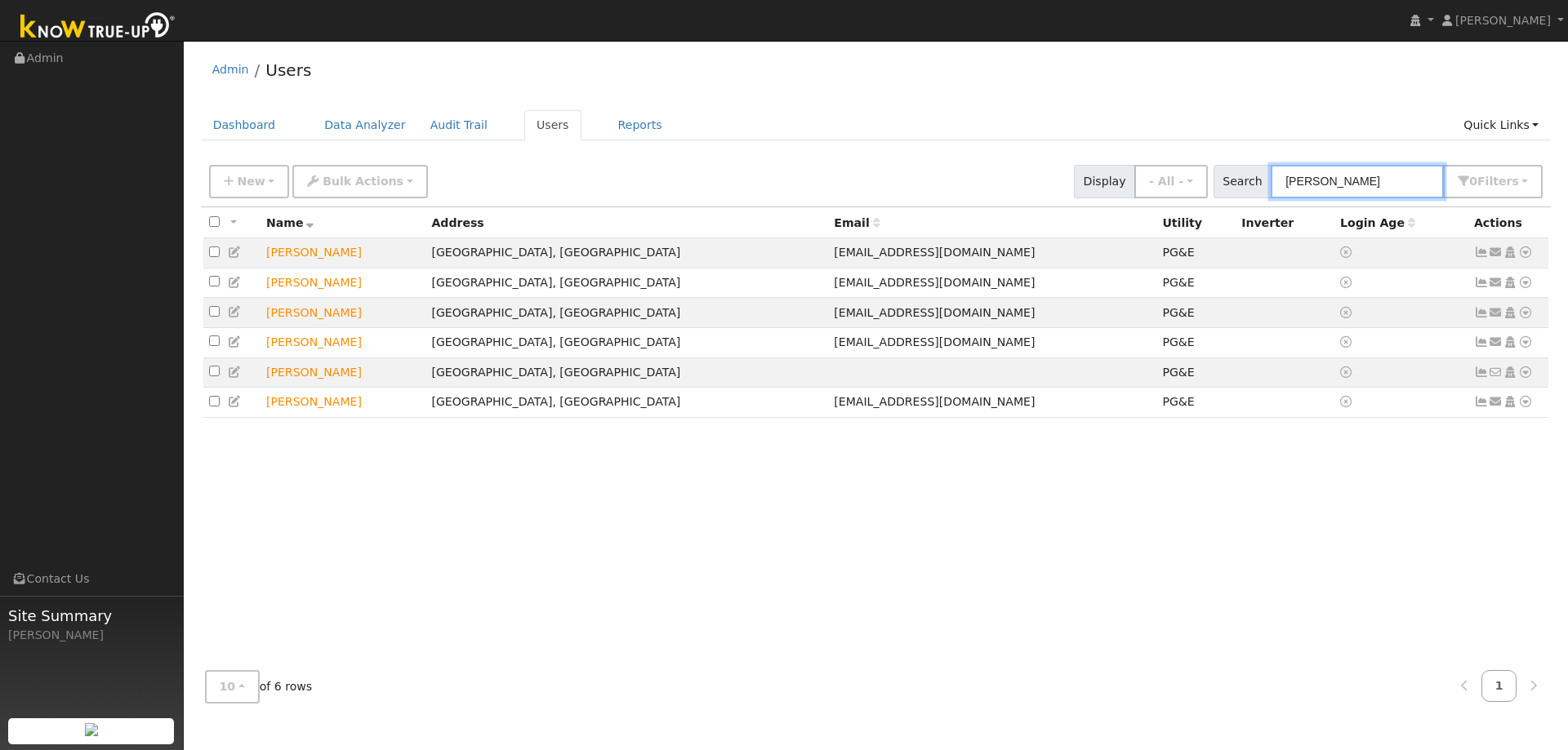
type input "[PERSON_NAME]"
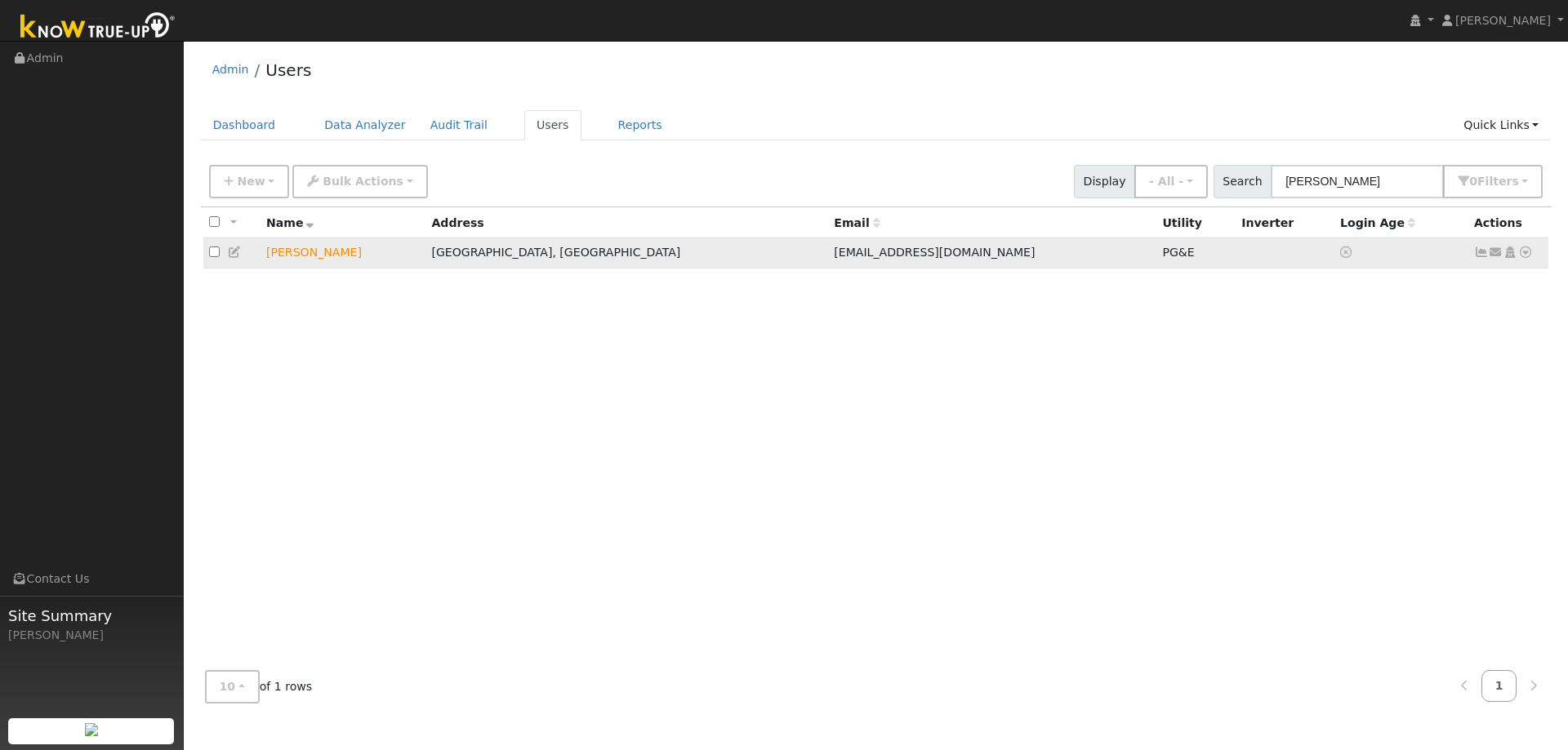
click at [1528, 258] on icon at bounding box center [1525, 252] width 15 height 11
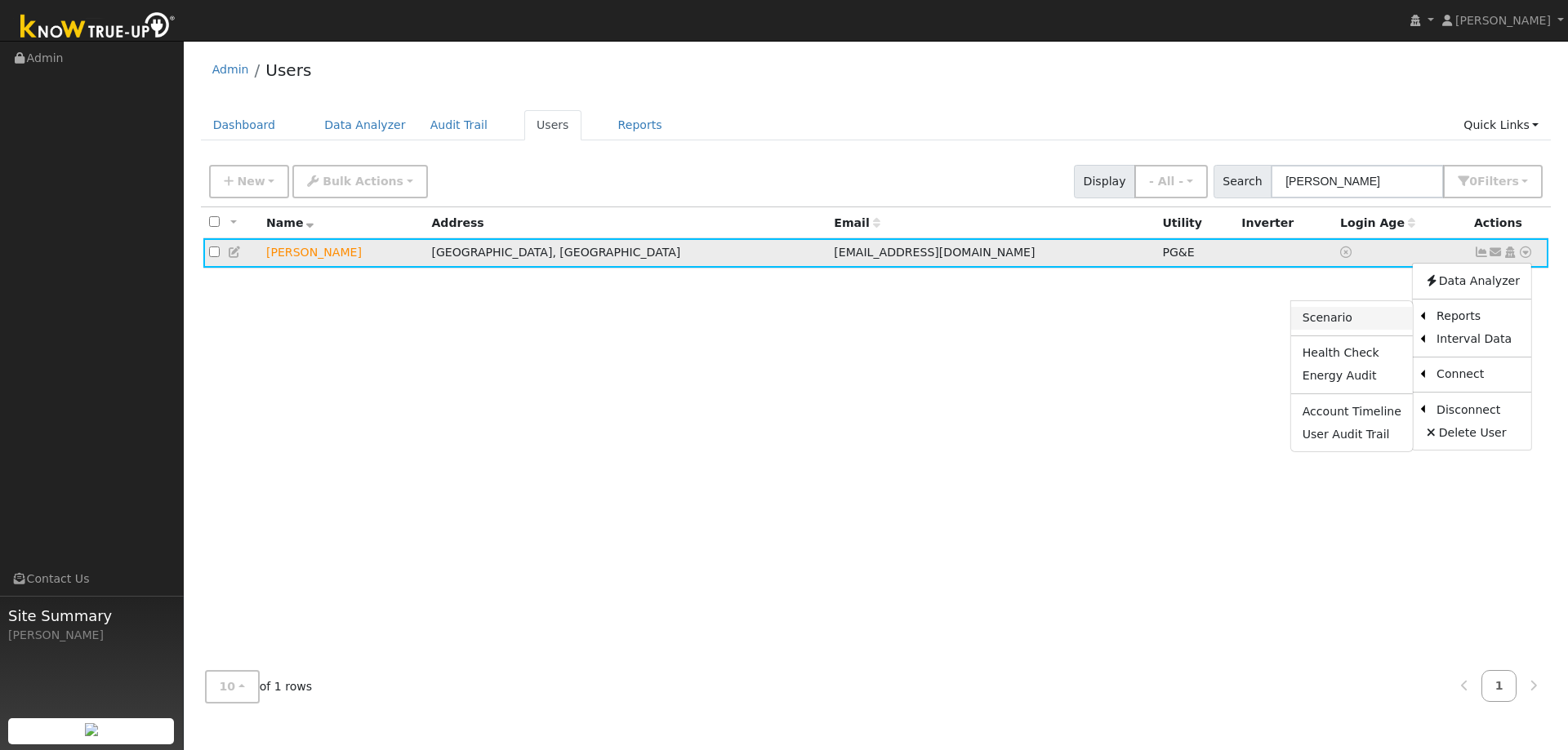
click at [1374, 320] on link "Scenario" at bounding box center [1352, 318] width 122 height 23
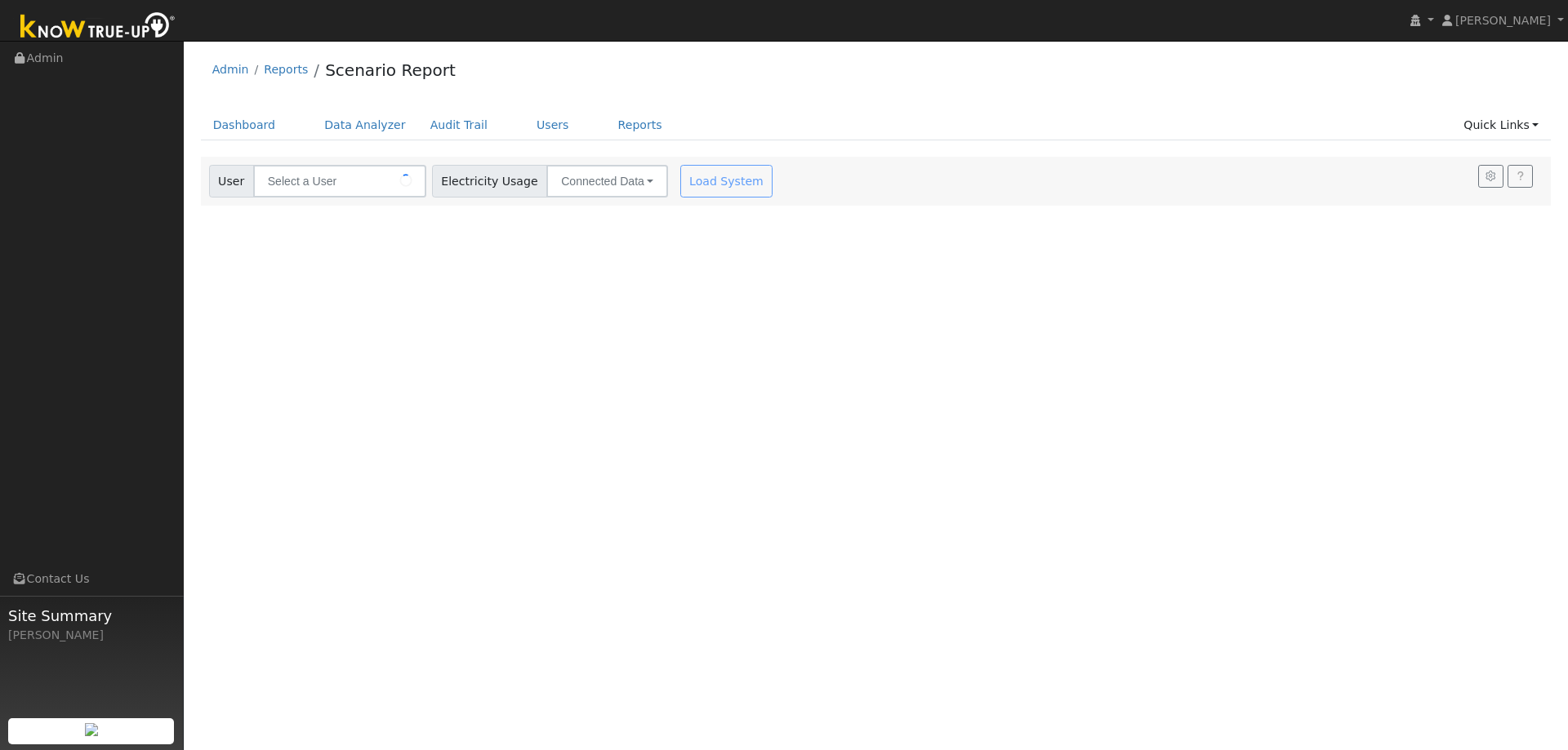
type input "[PERSON_NAME]"
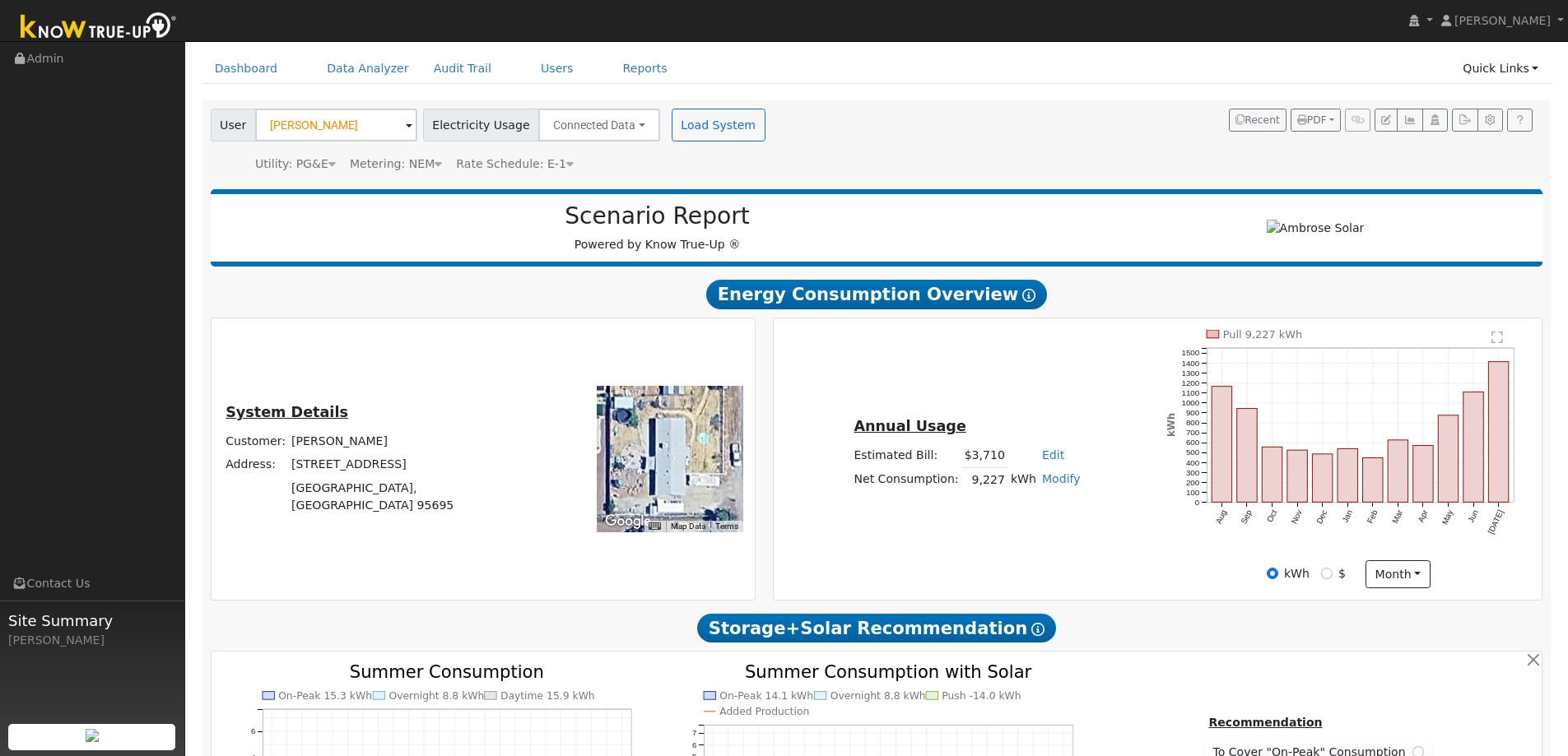
scroll to position [83, 0]
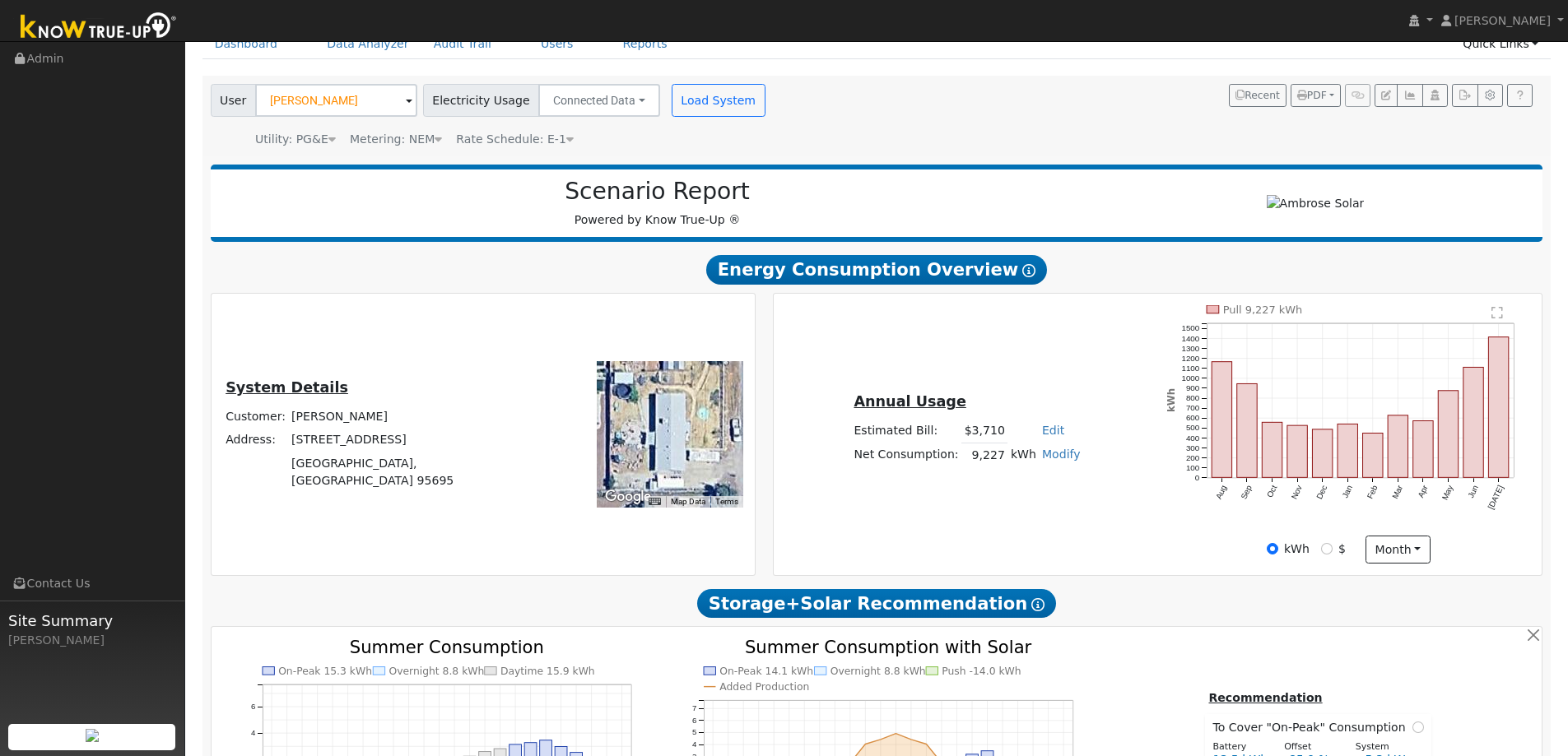
click at [1067, 356] on div "Annual Usage Estimated Bill: $3,710 Edit Estimated Bill $ Annual Net Consumptio…" at bounding box center [1157, 434] width 763 height 258
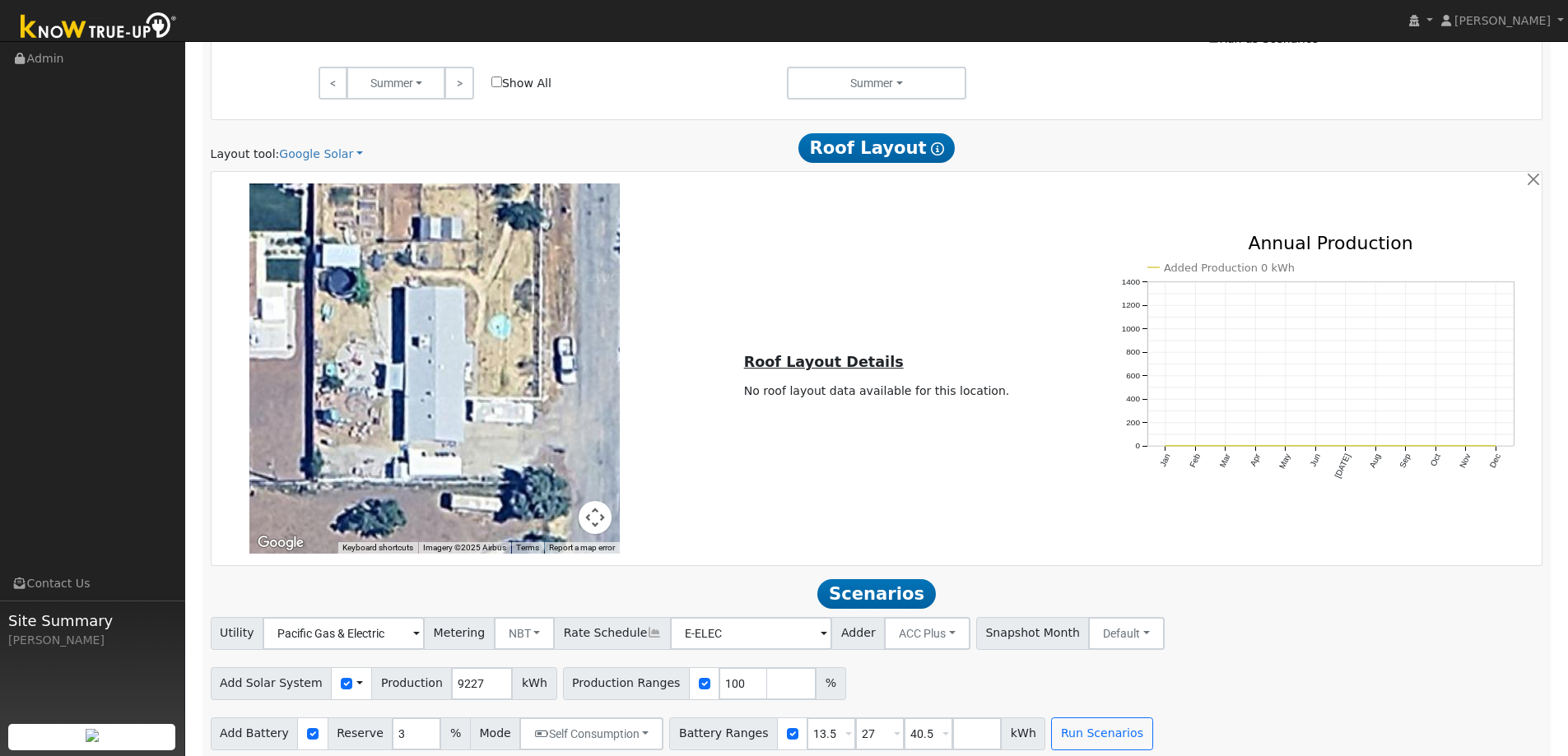
scroll to position [934, 0]
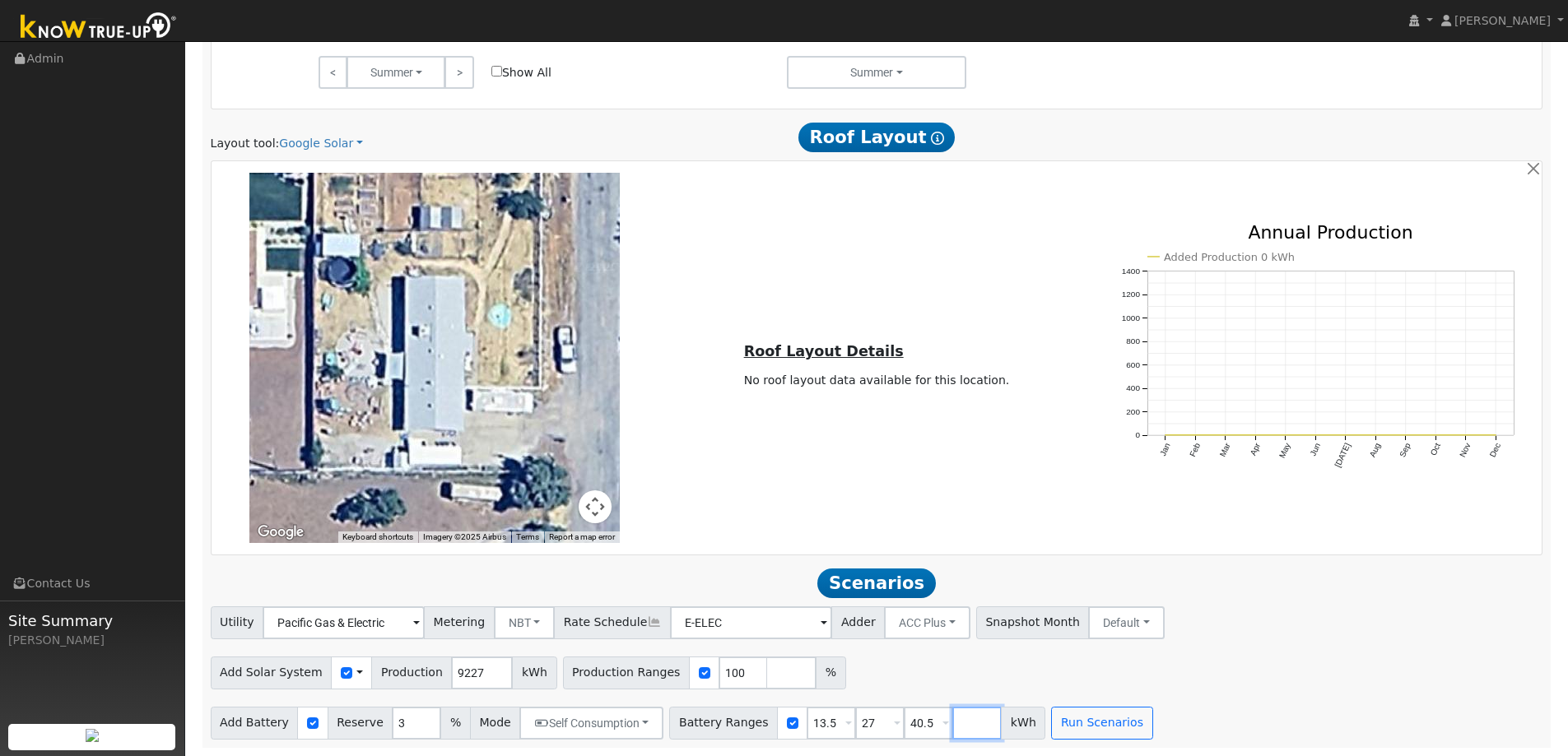
click at [953, 727] on input "number" at bounding box center [977, 722] width 50 height 33
type input "54"
click at [1289, 660] on div "Add Solar System Use CSV Data Production 9227 kWh Production Ranges 100 %" at bounding box center [877, 670] width 1338 height 39
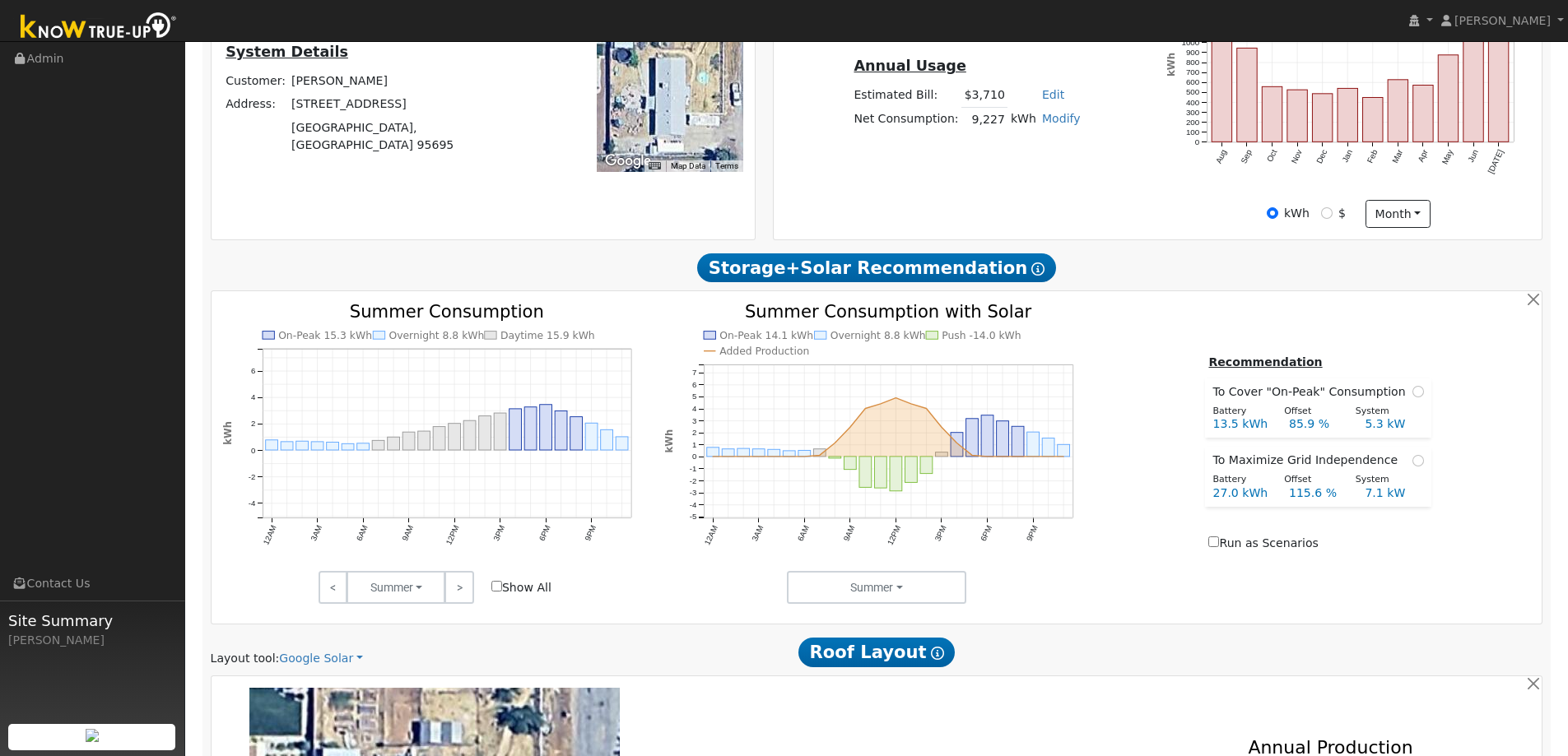
scroll to position [0, 0]
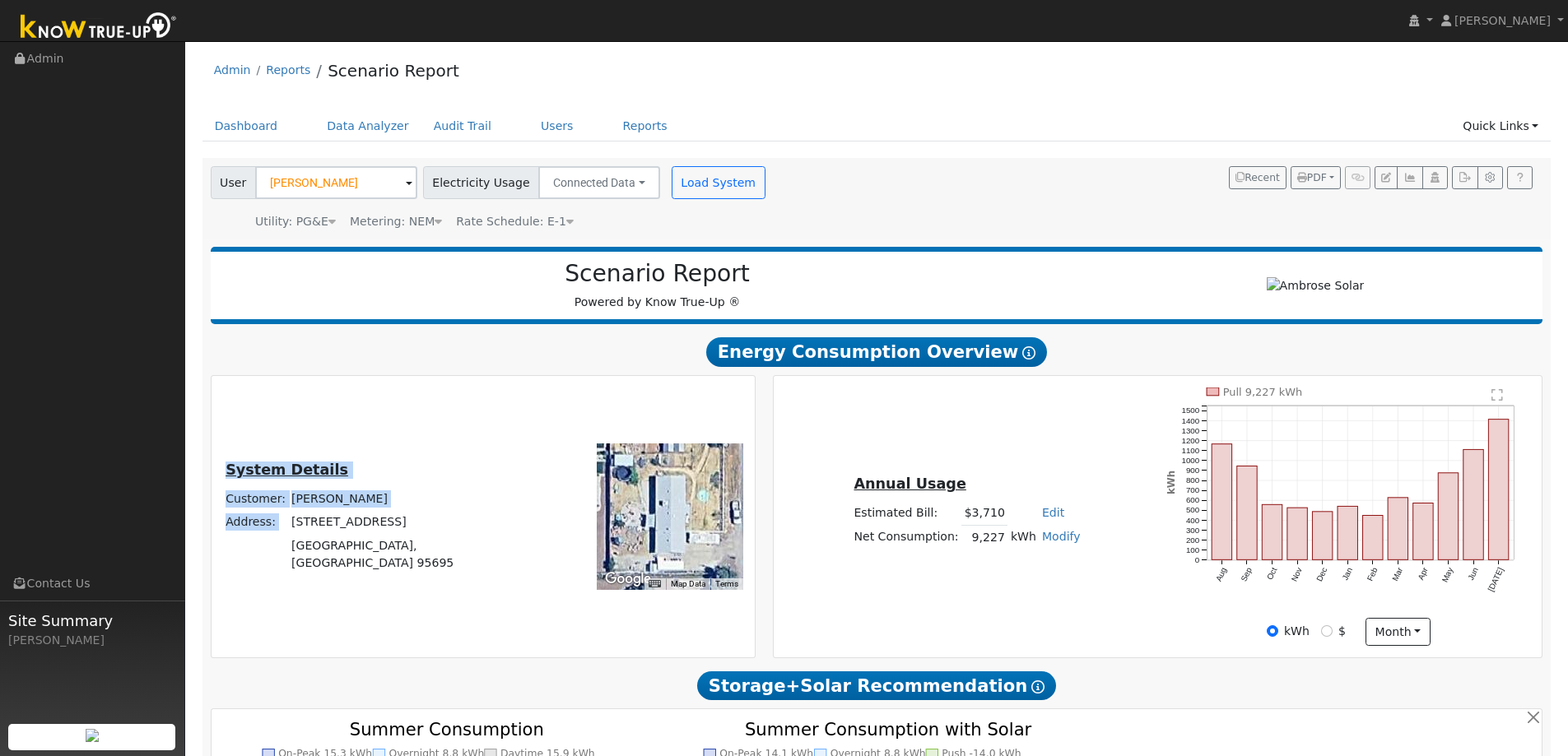
drag, startPoint x: 339, startPoint y: 534, endPoint x: 468, endPoint y: 533, distance: 129.0
click at [468, 533] on div "System Details Customer: [PERSON_NAME] Address: [STREET_ADDRESS]" at bounding box center [371, 517] width 314 height 116
copy table "System Details Customer: [PERSON_NAME] Address:"
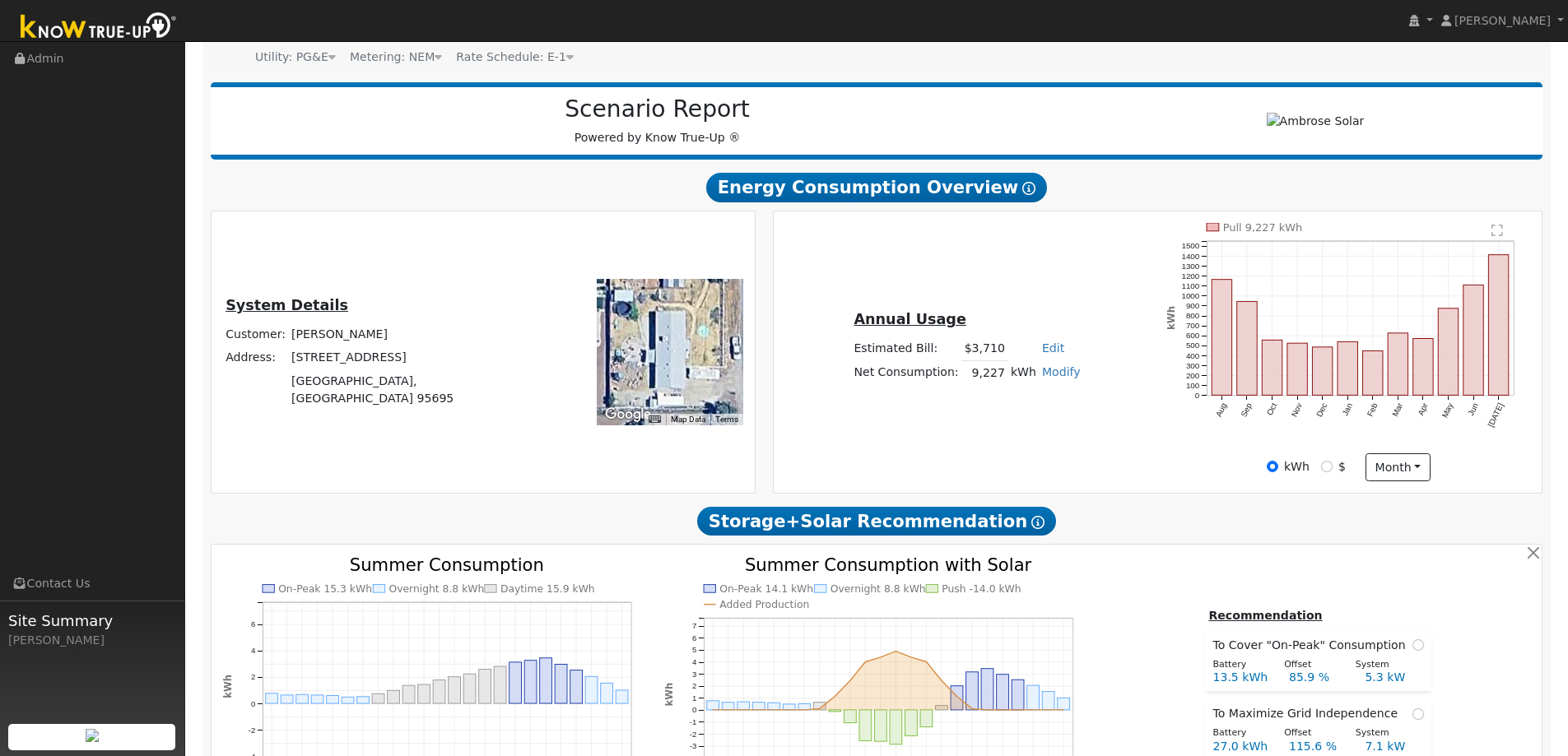
click at [844, 399] on div "Annual Usage Estimated Bill: $3,710 Edit Estimated Bill $ Annual Net Consumptio…" at bounding box center [1157, 351] width 763 height 258
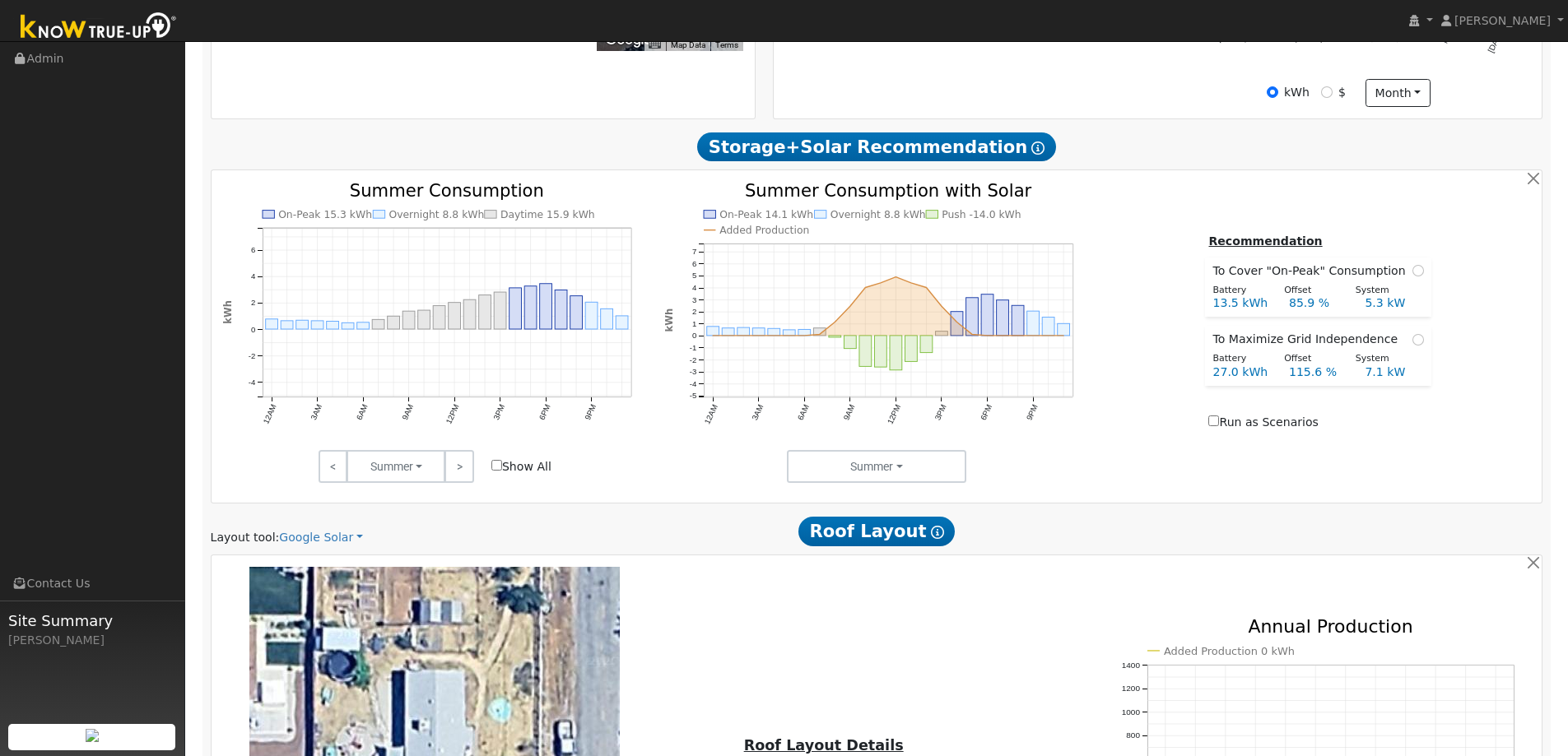
scroll to position [494, 0]
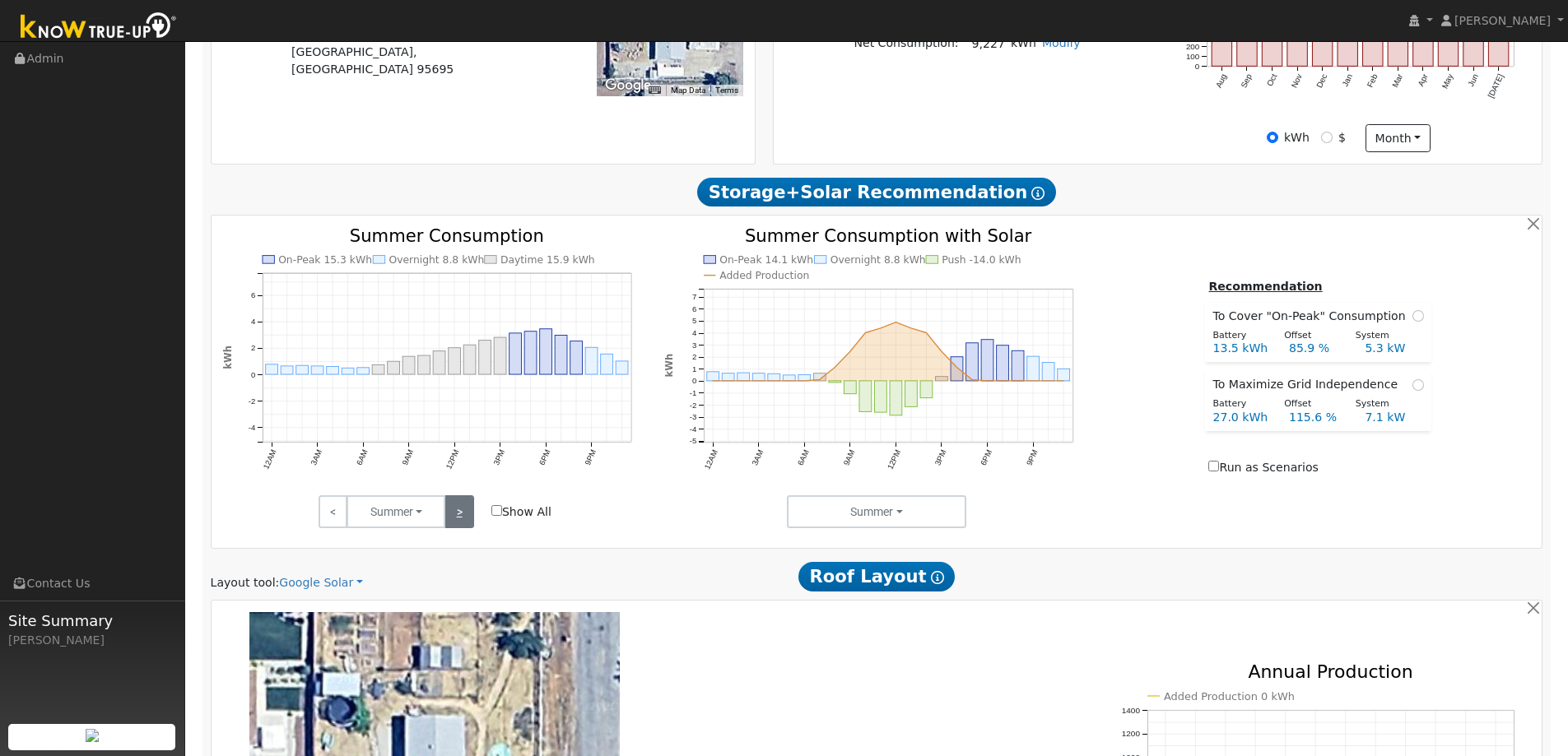
click at [461, 513] on link ">" at bounding box center [458, 511] width 29 height 33
click at [458, 514] on link ">" at bounding box center [458, 511] width 29 height 33
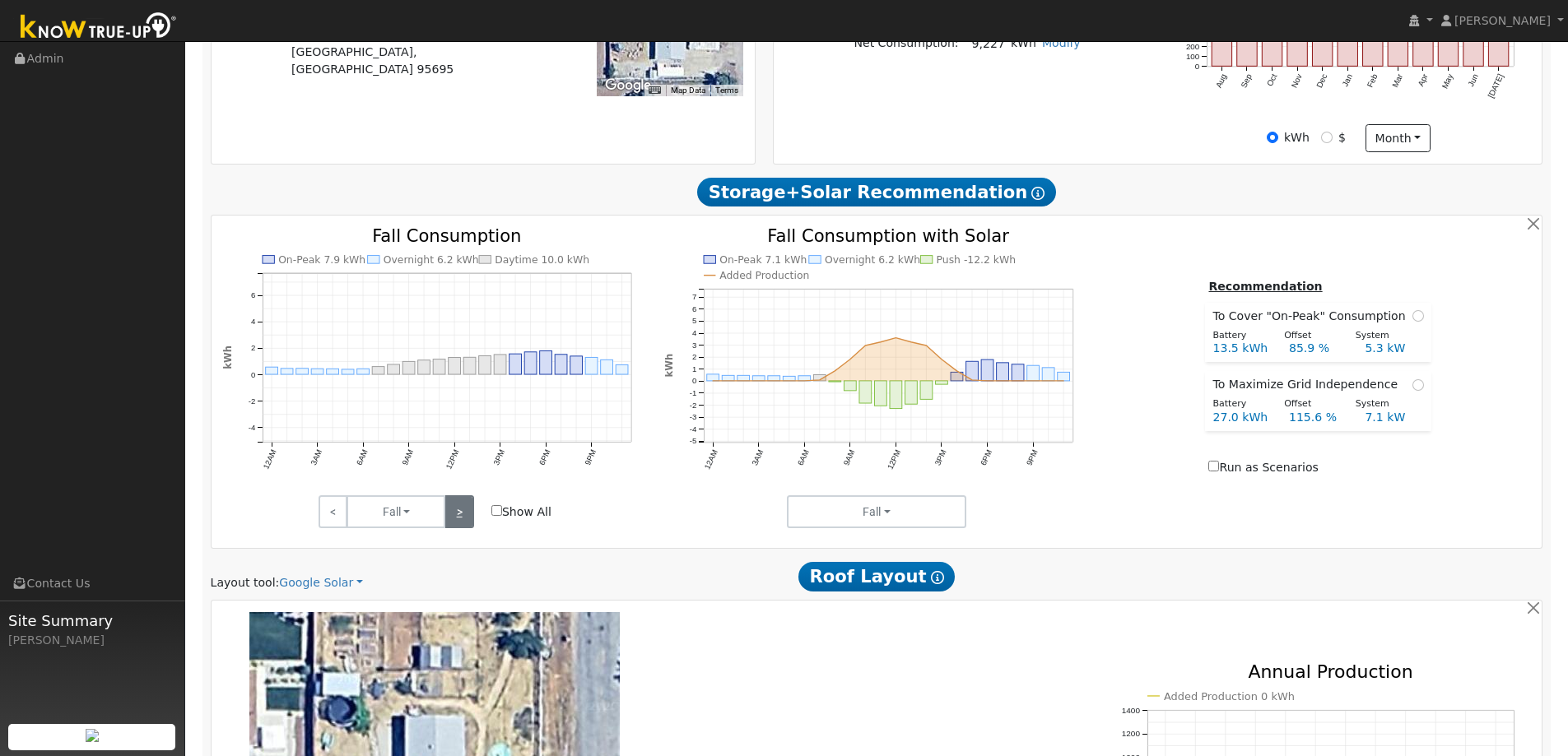
click at [459, 514] on link ">" at bounding box center [458, 511] width 29 height 33
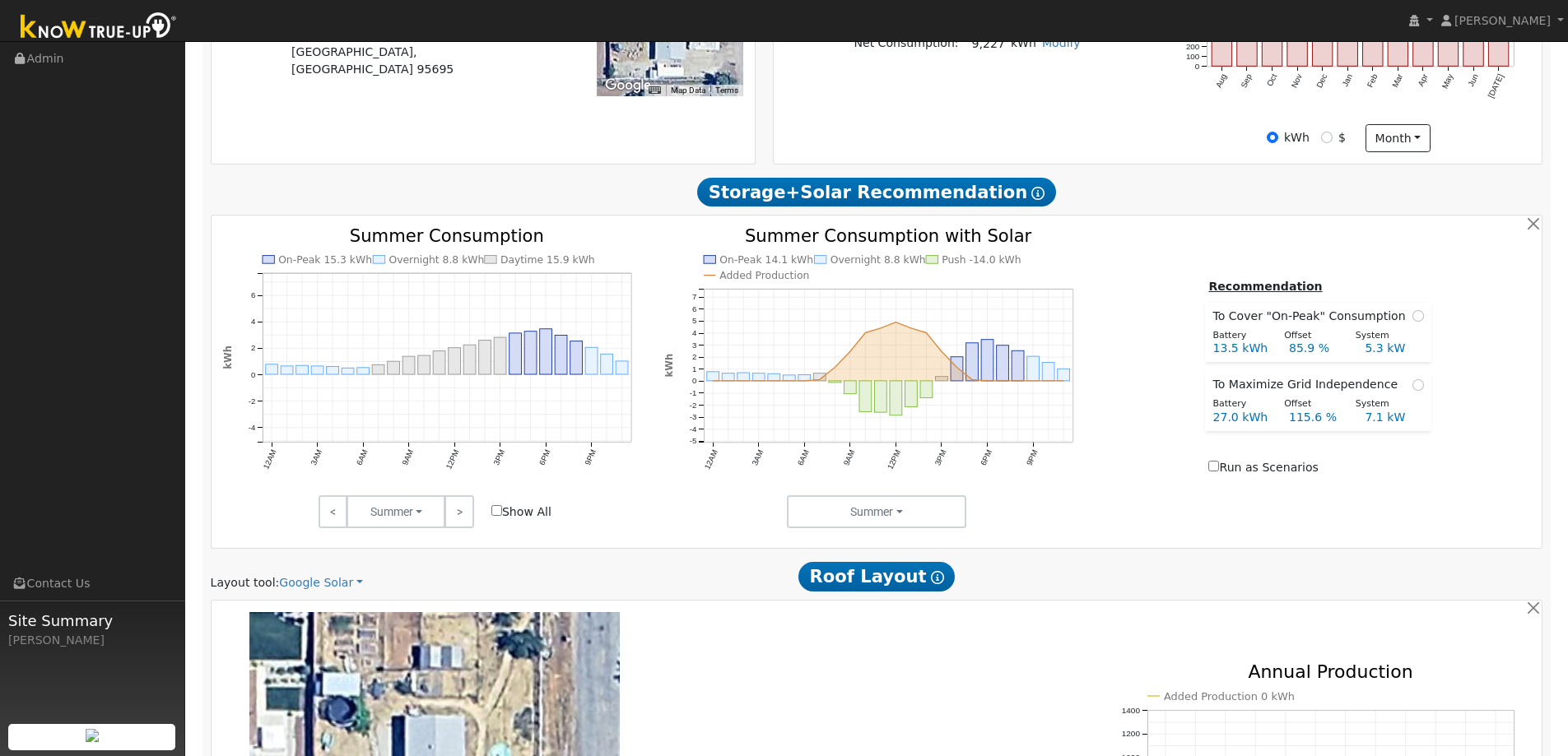
click at [1118, 391] on div "Recommendation To Cover "On-Peak" Consumption Battery Offset System 13.5 kWh 85…" at bounding box center [1318, 378] width 442 height 202
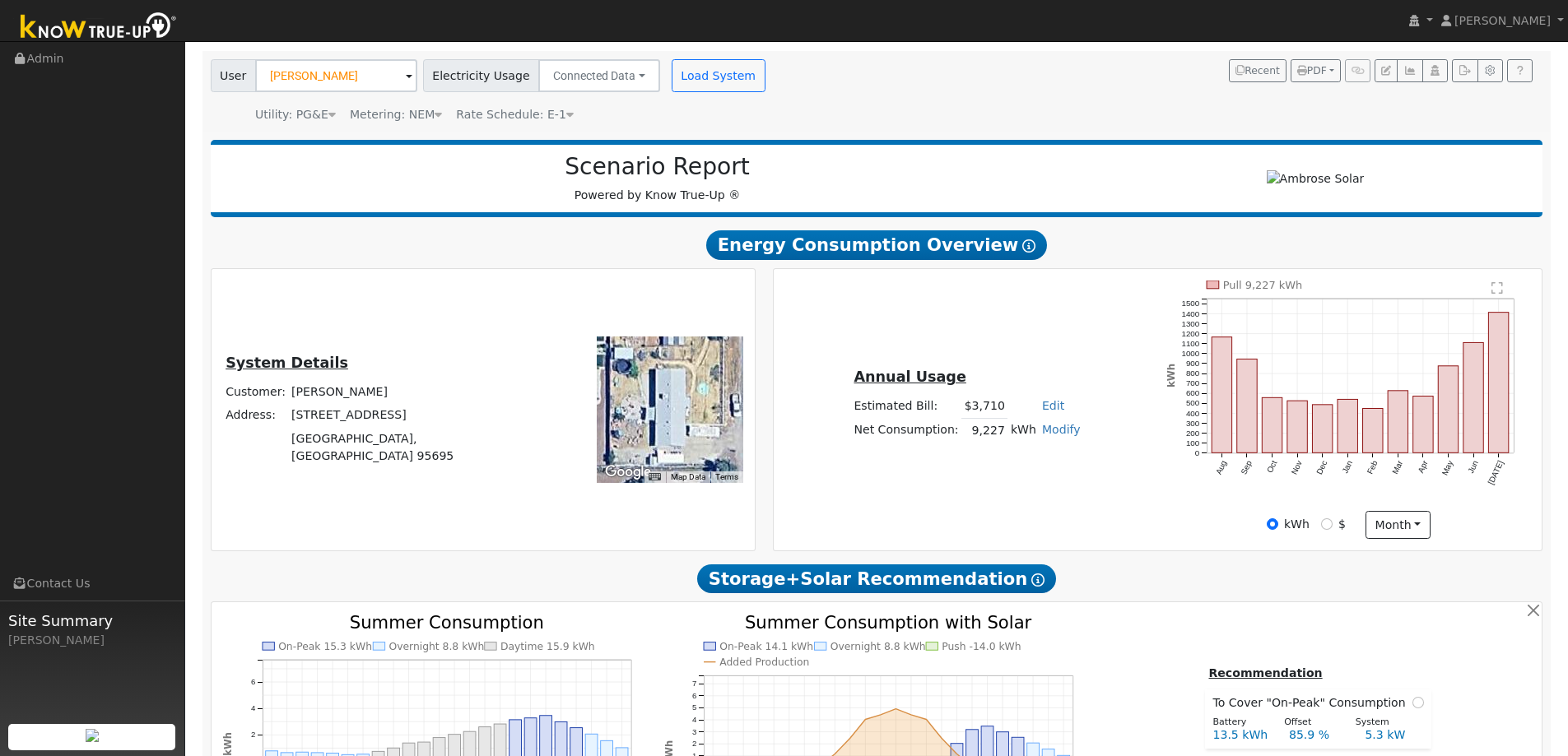
scroll to position [0, 0]
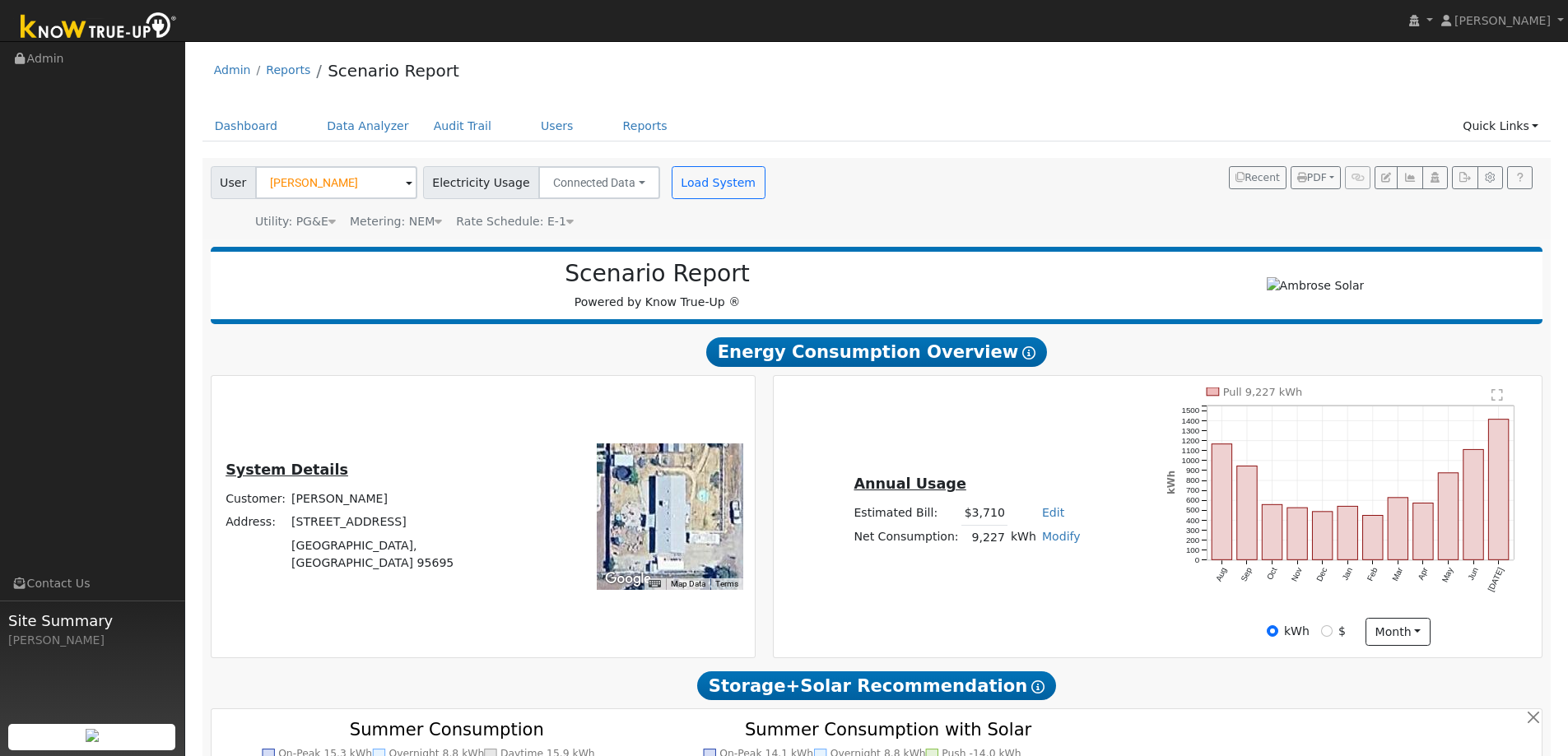
click at [542, 223] on span "Rate Schedule: E-1" at bounding box center [514, 222] width 117 height 13
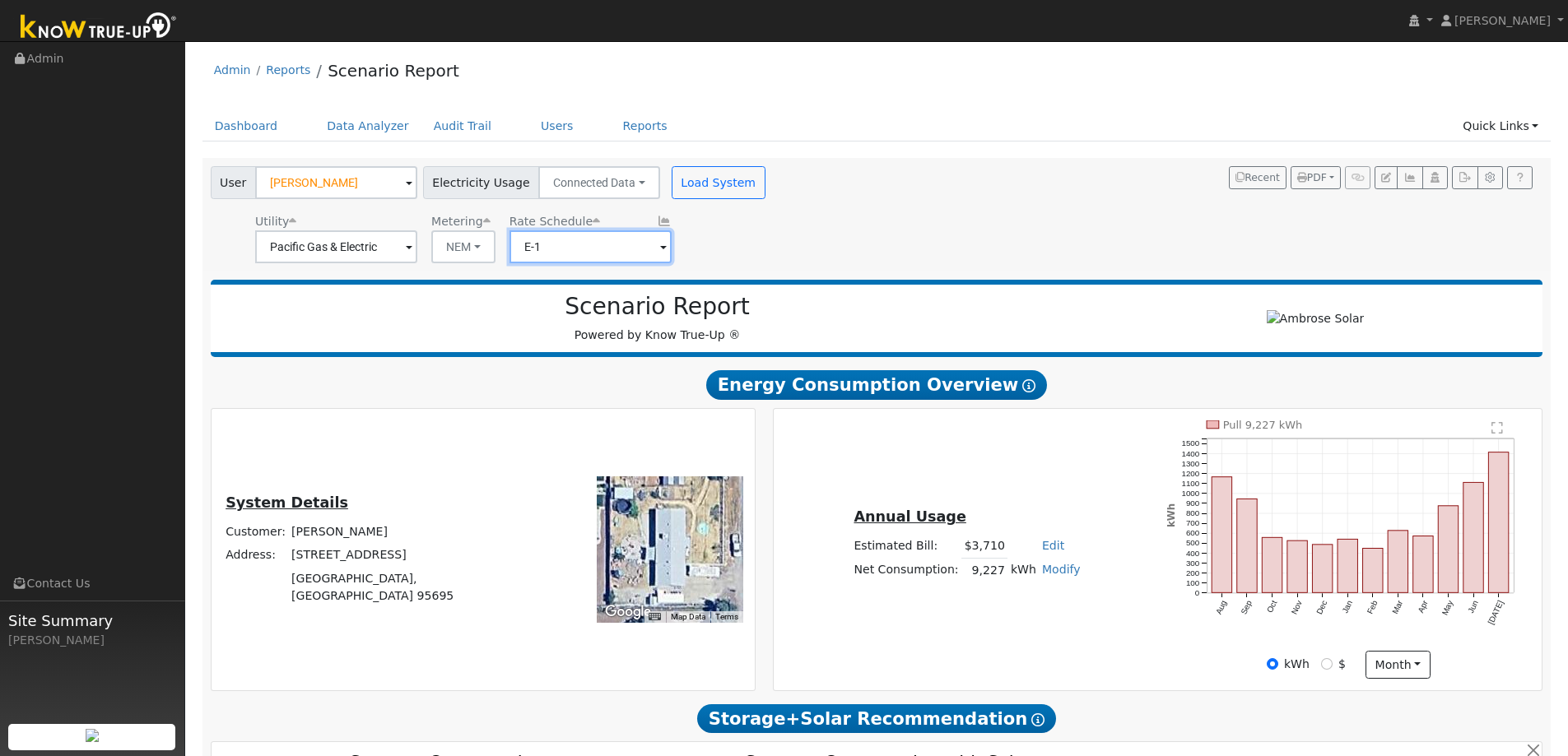
click at [417, 250] on input "E-1" at bounding box center [336, 246] width 163 height 33
click at [417, 253] on input "E-1" at bounding box center [336, 246] width 163 height 33
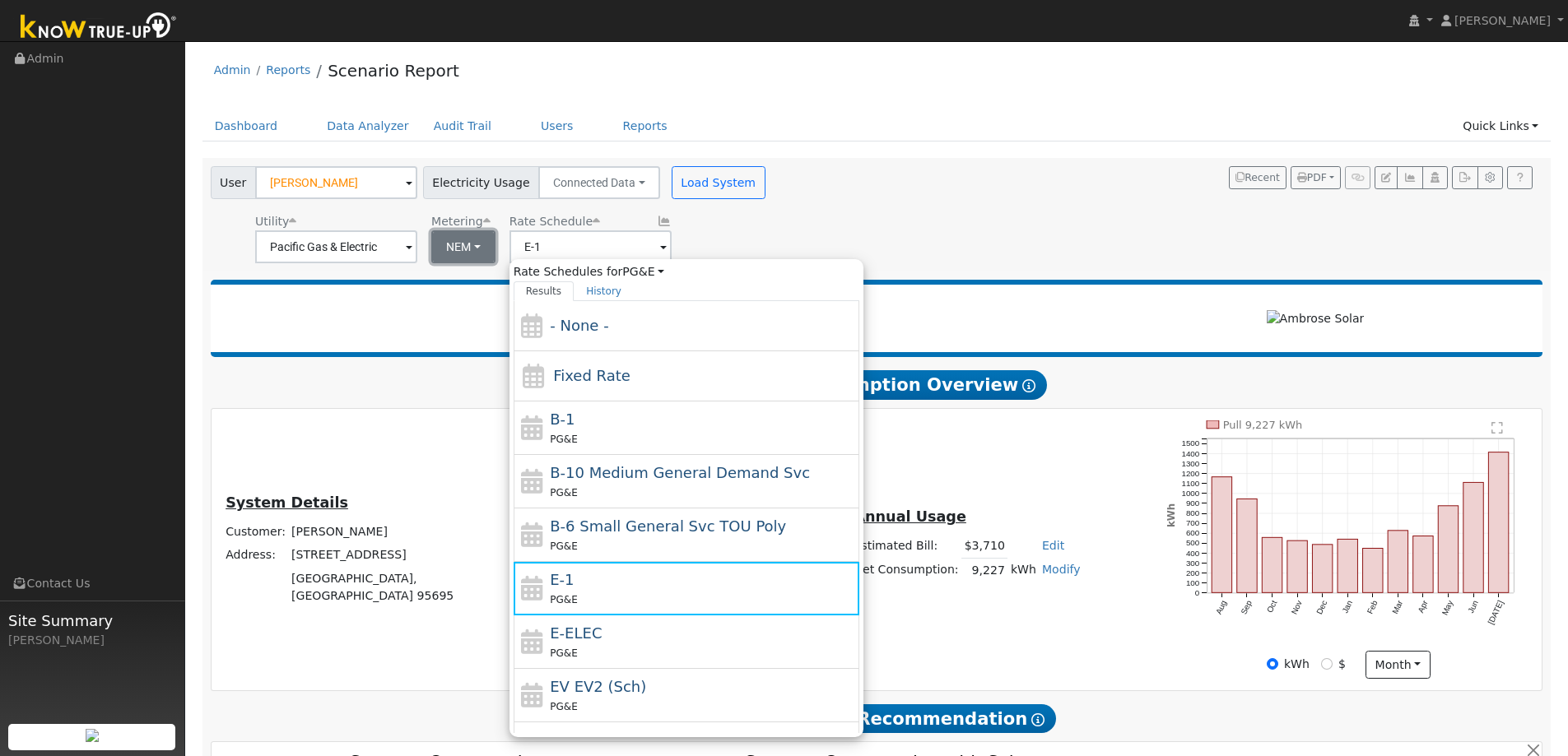
click at [466, 243] on button "NEM" at bounding box center [463, 246] width 64 height 33
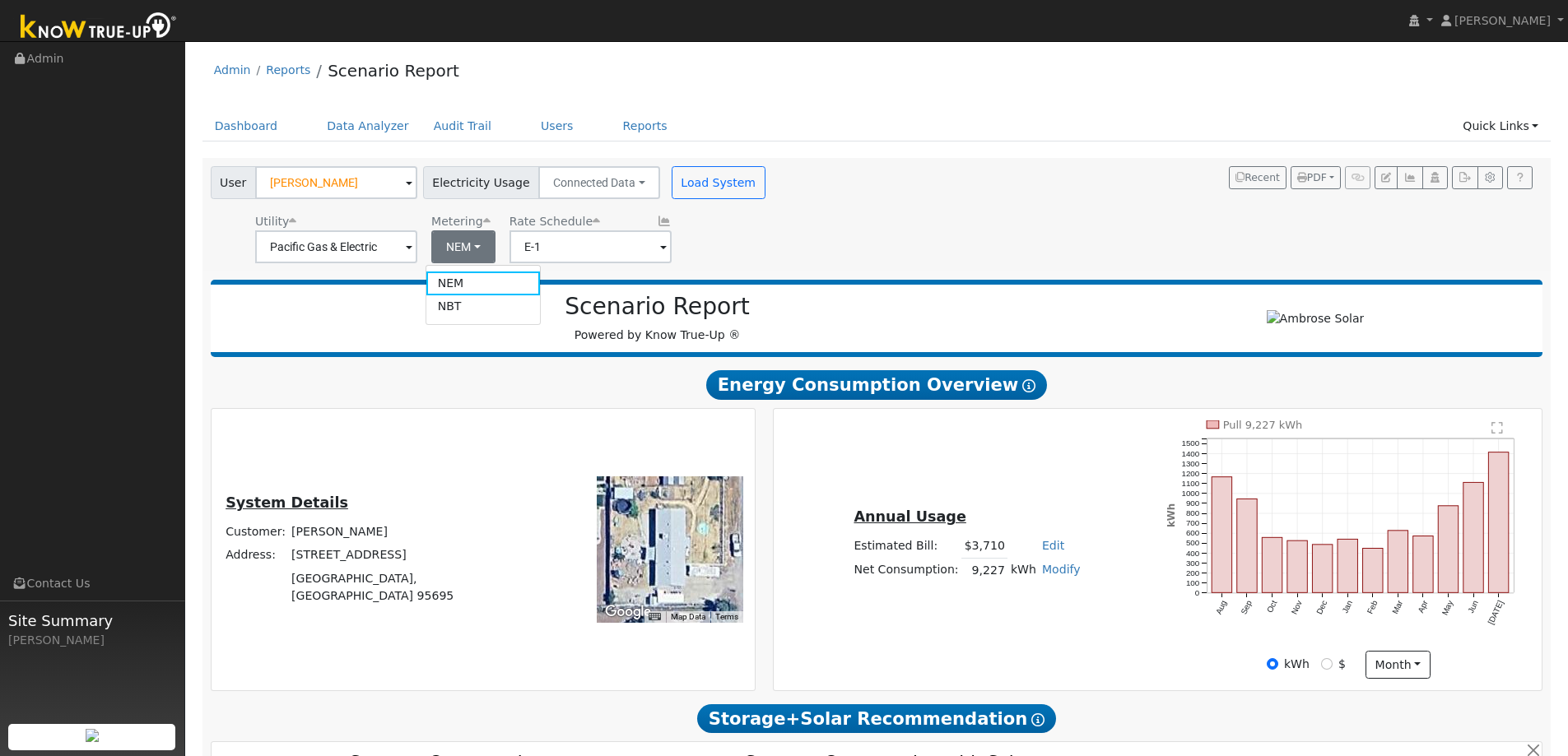
click at [406, 247] on span at bounding box center [409, 248] width 7 height 19
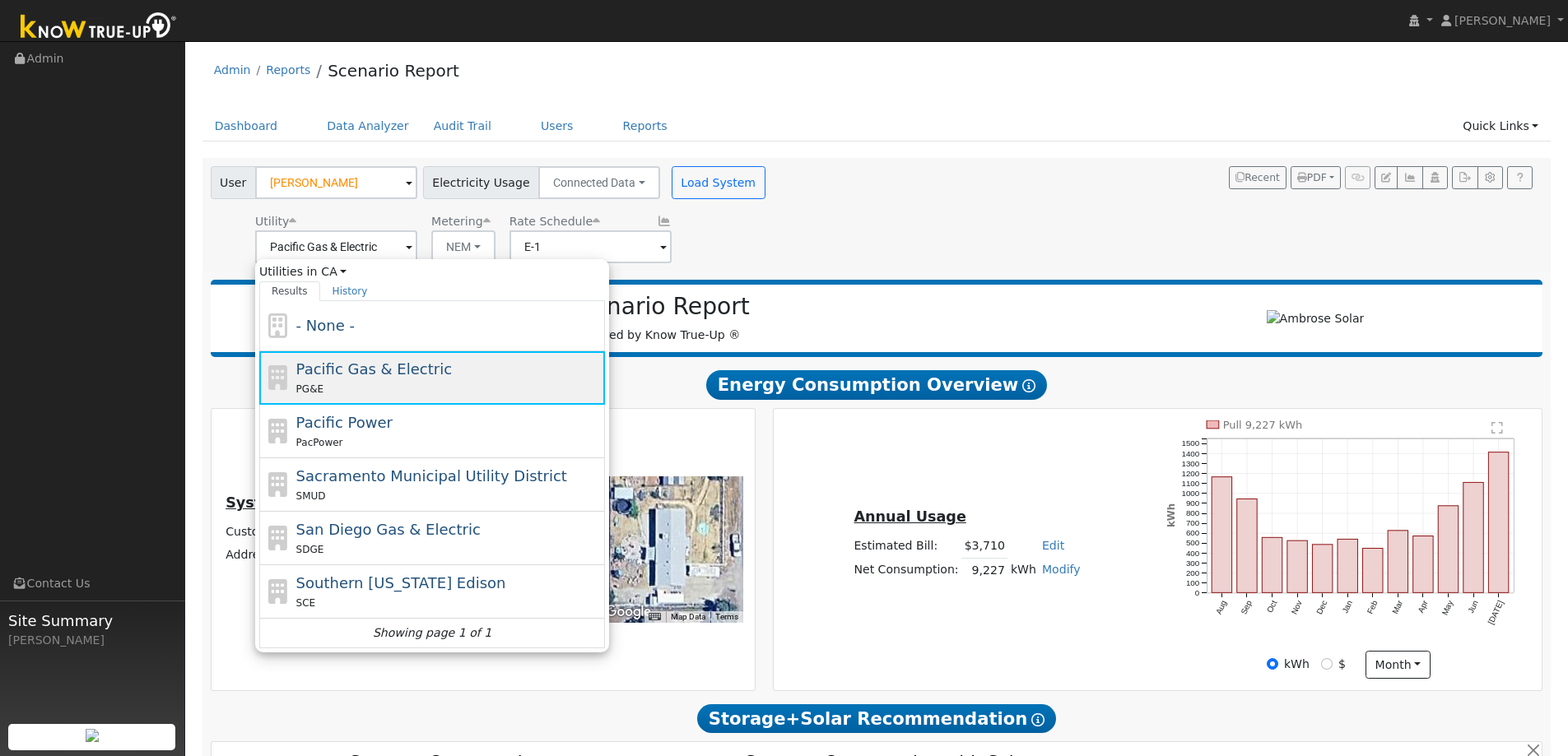
click at [394, 376] on span "Pacific Gas & Electric" at bounding box center [374, 369] width 156 height 17
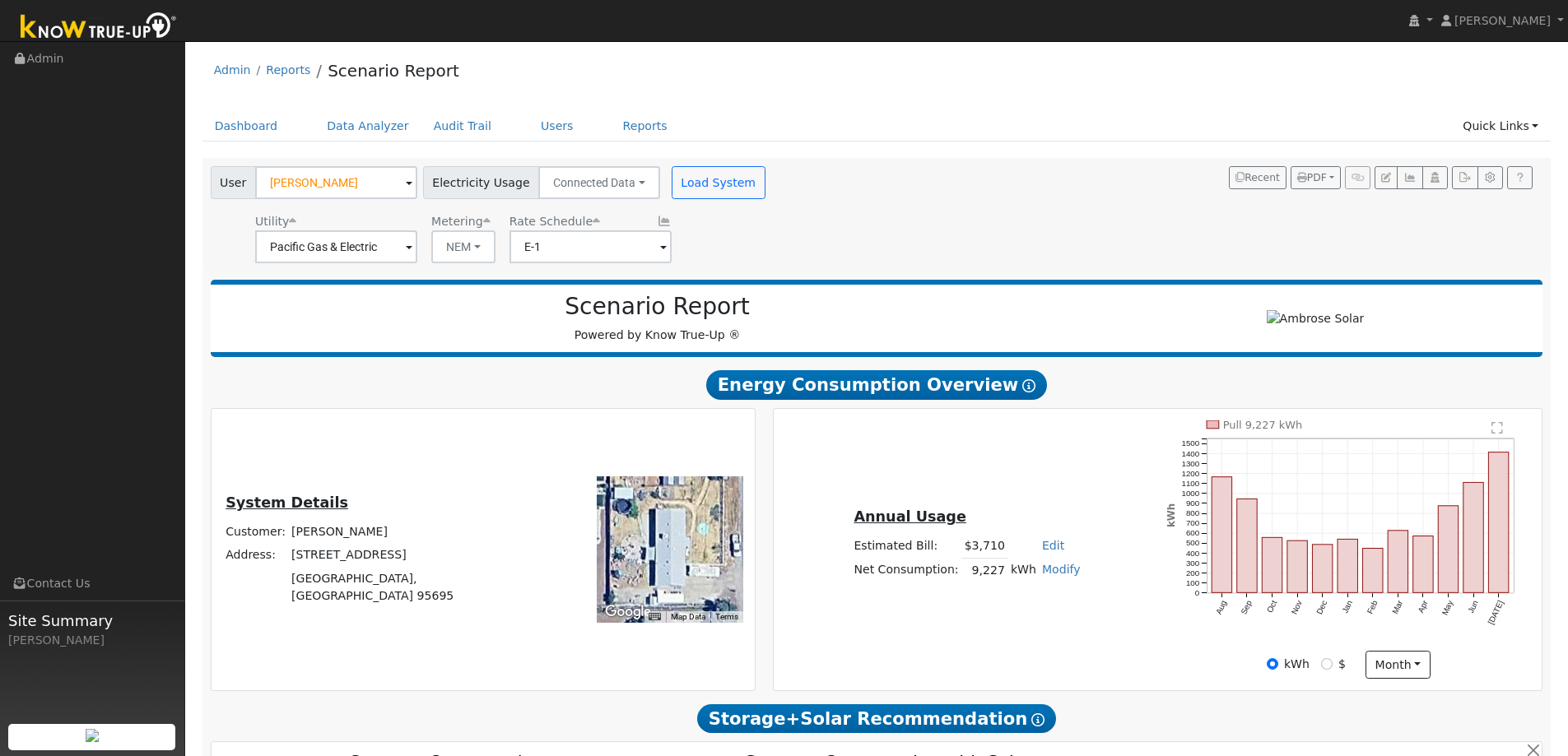
click at [854, 296] on h2 "Scenario Report" at bounding box center [657, 307] width 860 height 28
click at [692, 184] on button "Load System" at bounding box center [719, 182] width 94 height 33
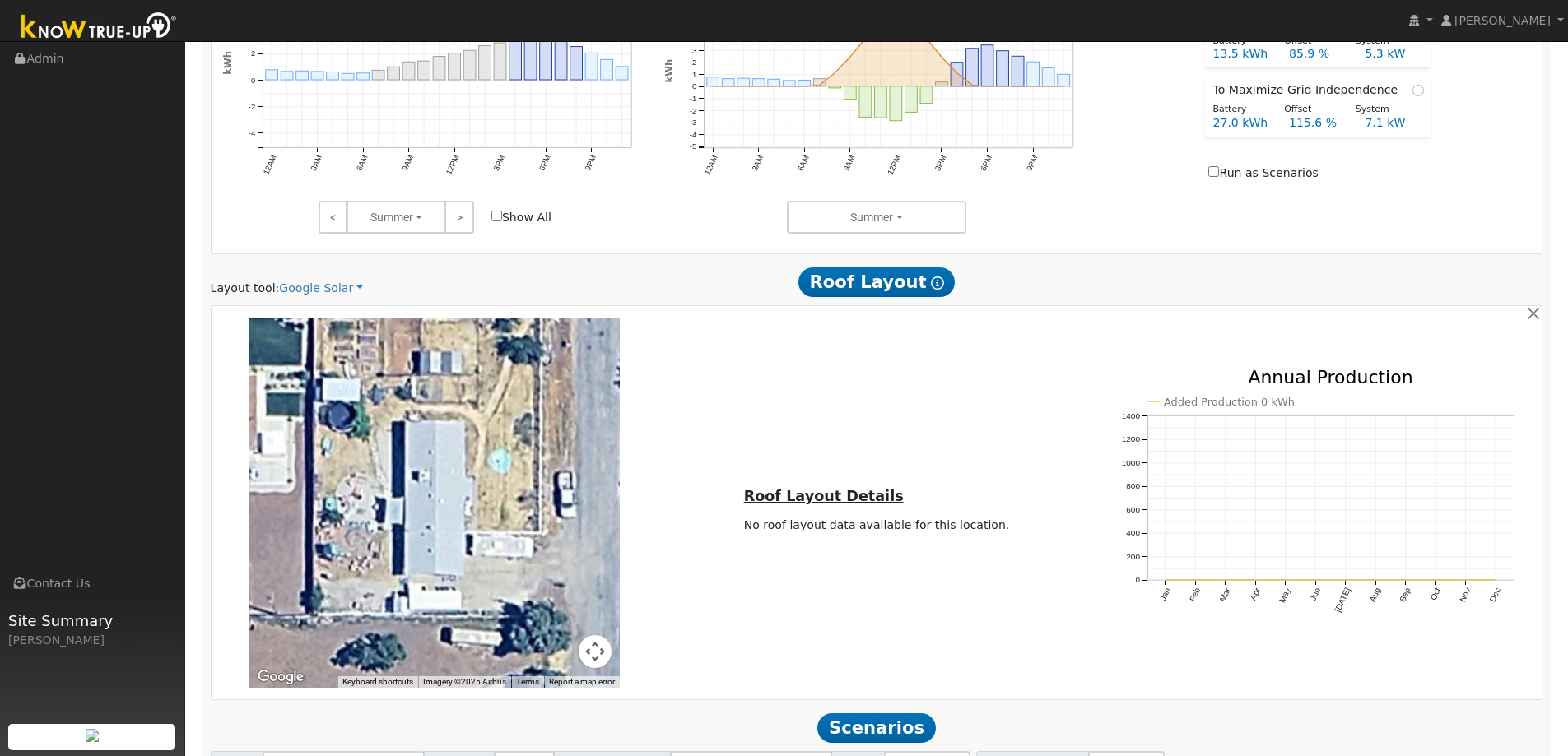
scroll to position [934, 0]
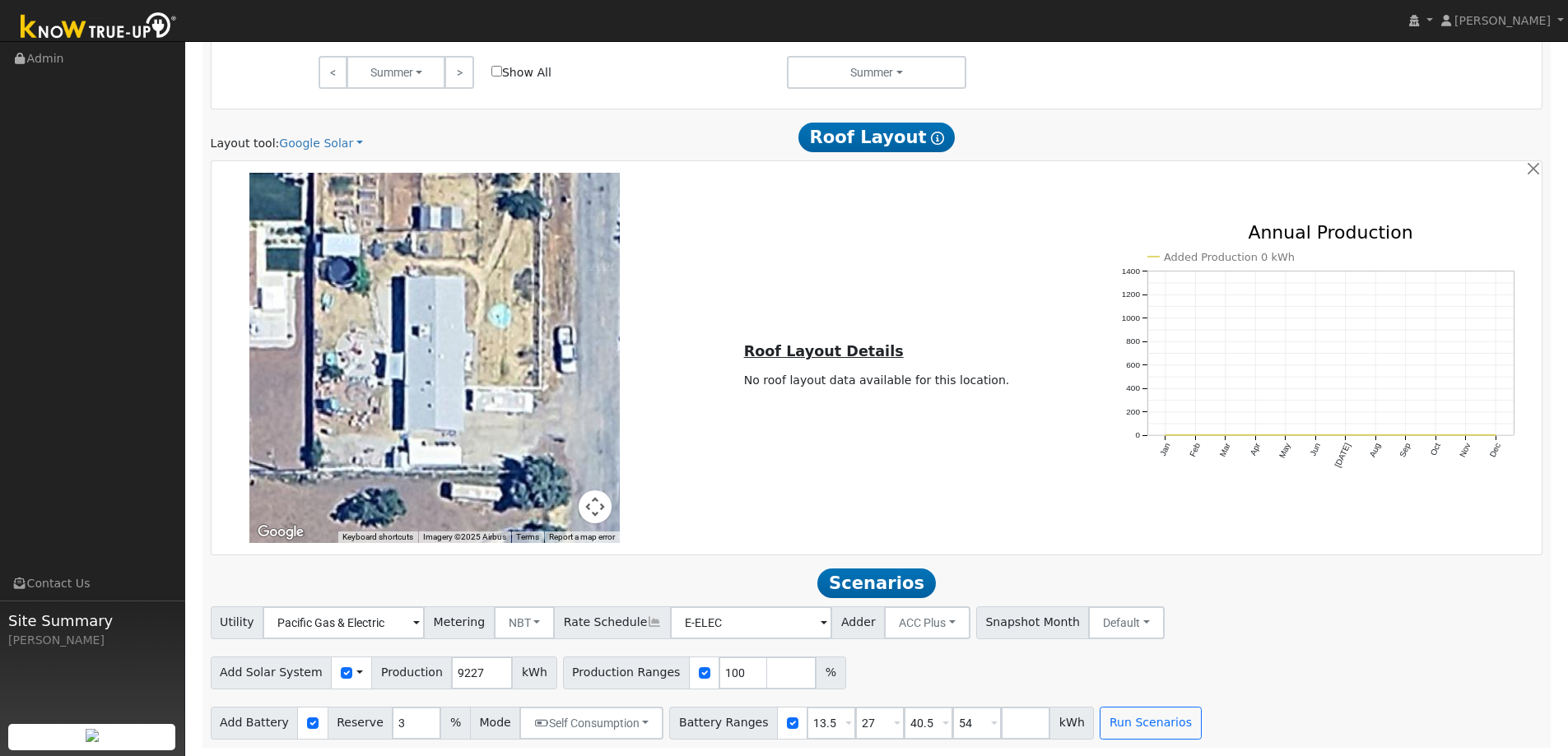
click at [356, 673] on span at bounding box center [359, 672] width 7 height 17
click at [365, 700] on link "Use CSV Data" at bounding box center [401, 702] width 115 height 23
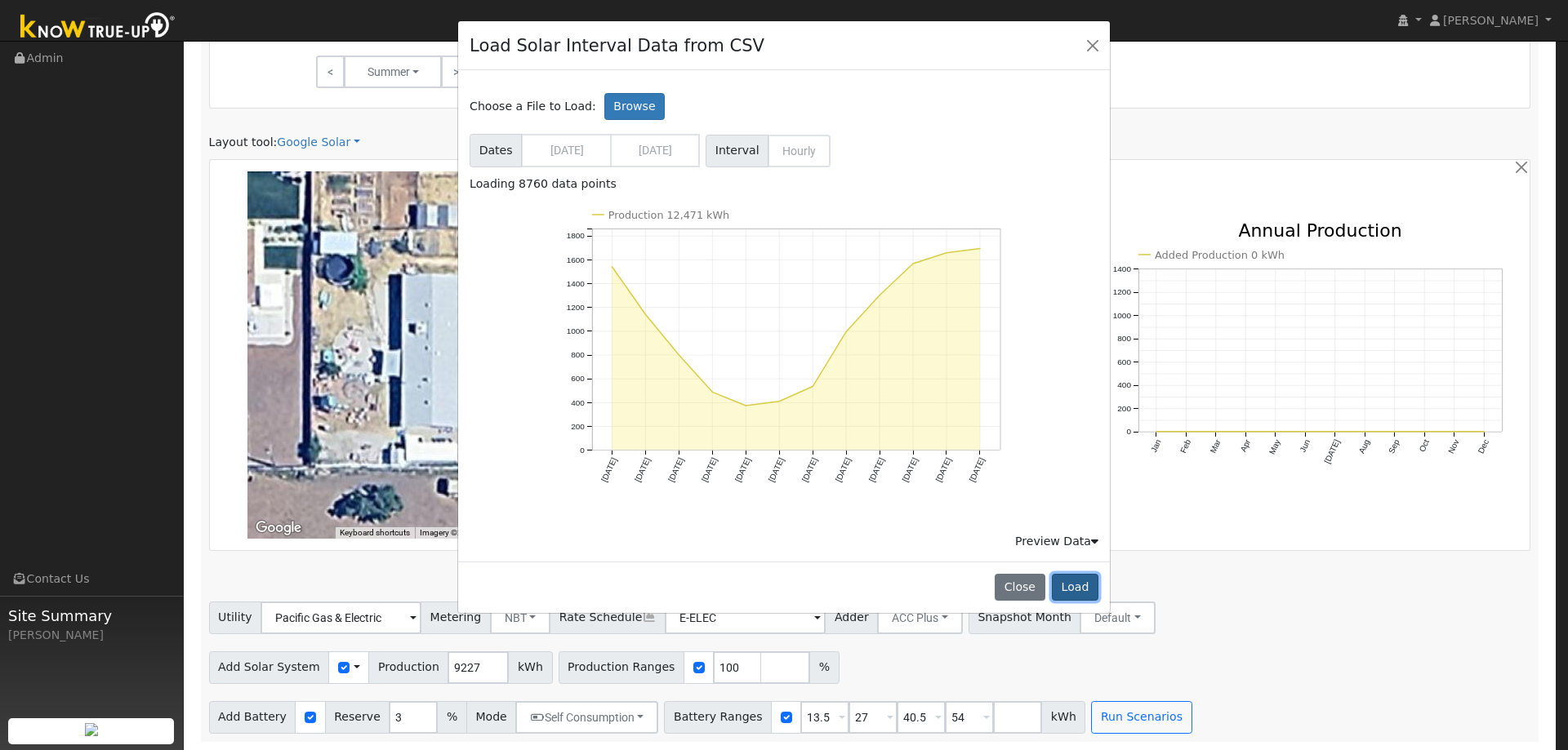
click at [1076, 587] on button "Load" at bounding box center [1075, 588] width 47 height 28
type input "12471"
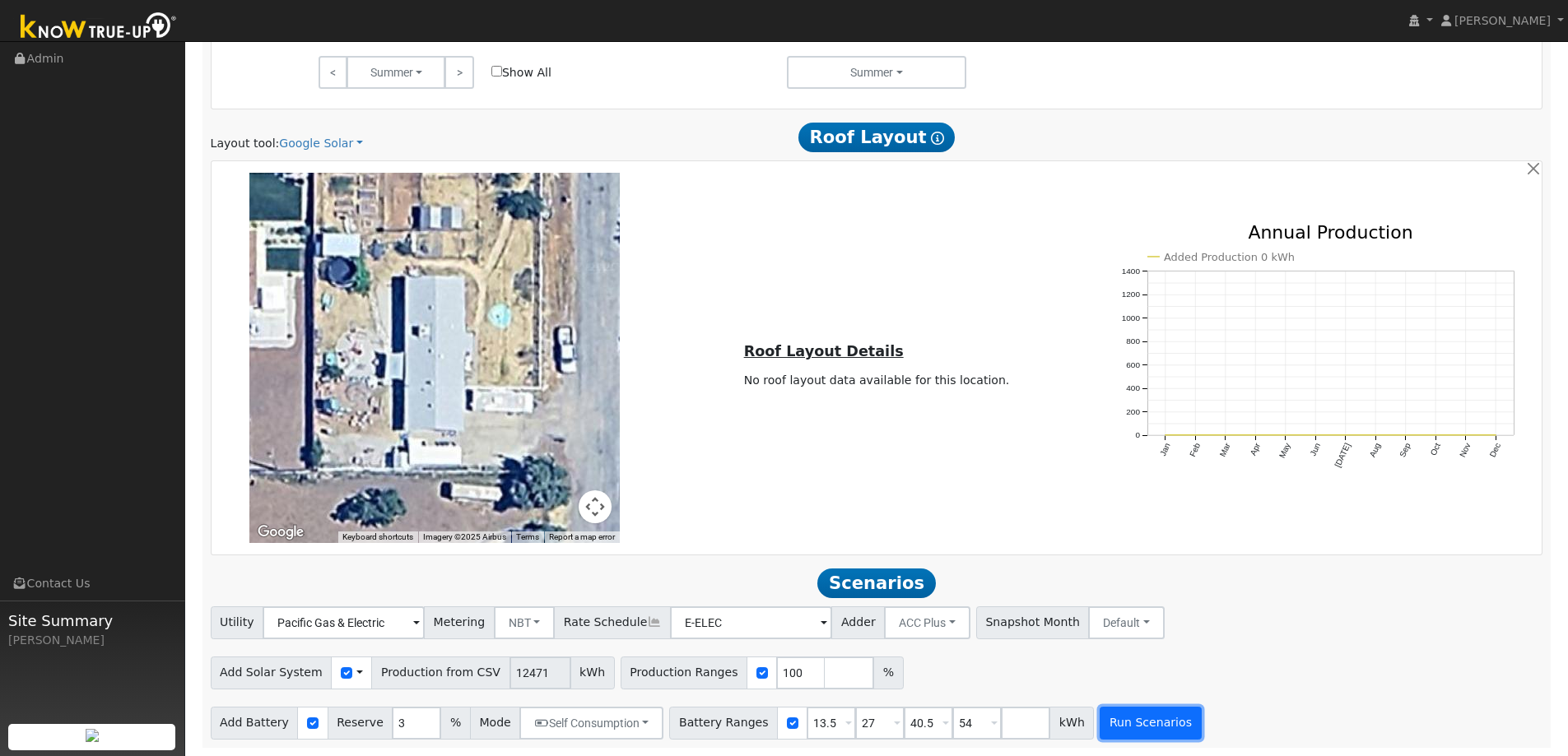
click at [1099, 720] on button "Run Scenarios" at bounding box center [1150, 722] width 101 height 33
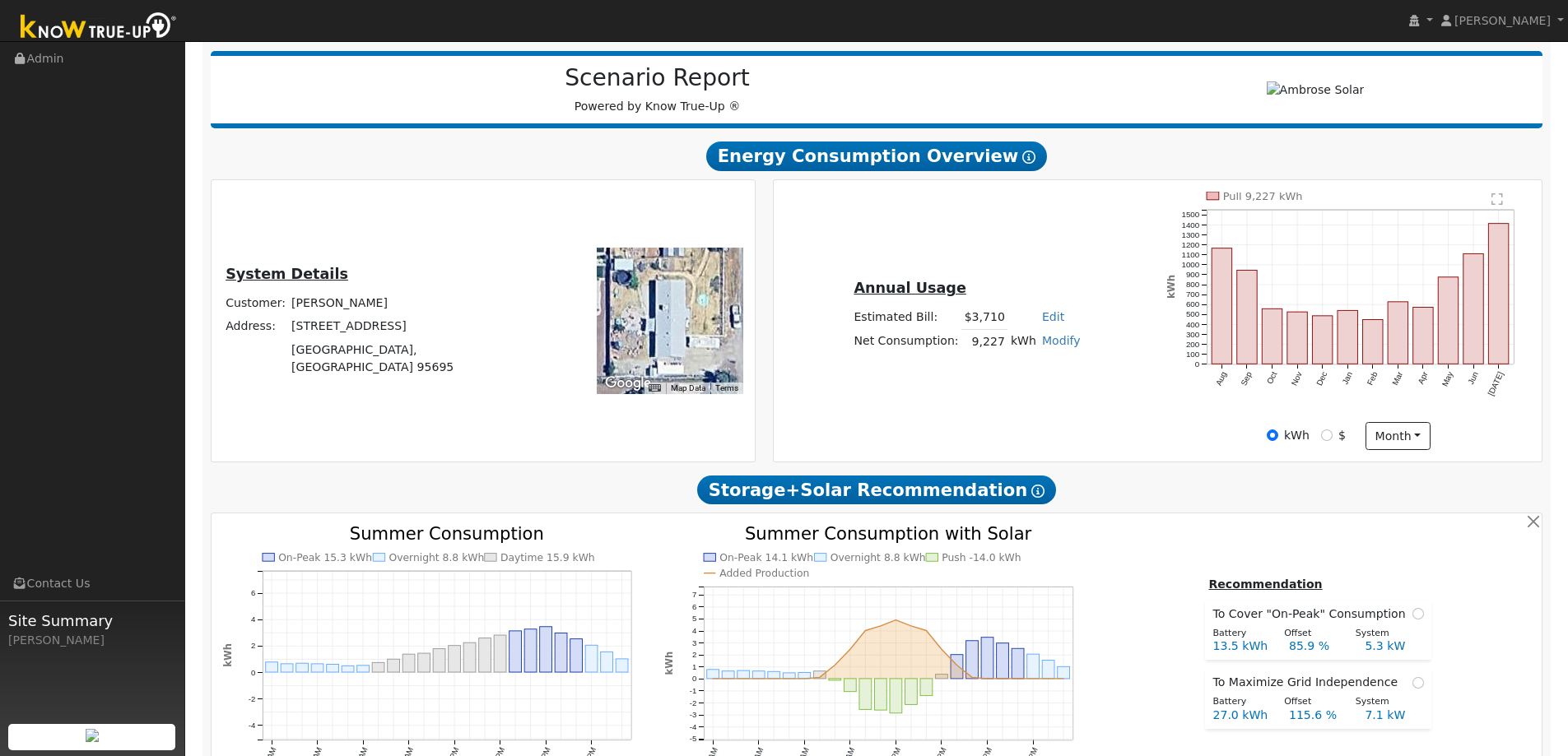
scroll to position [194, 0]
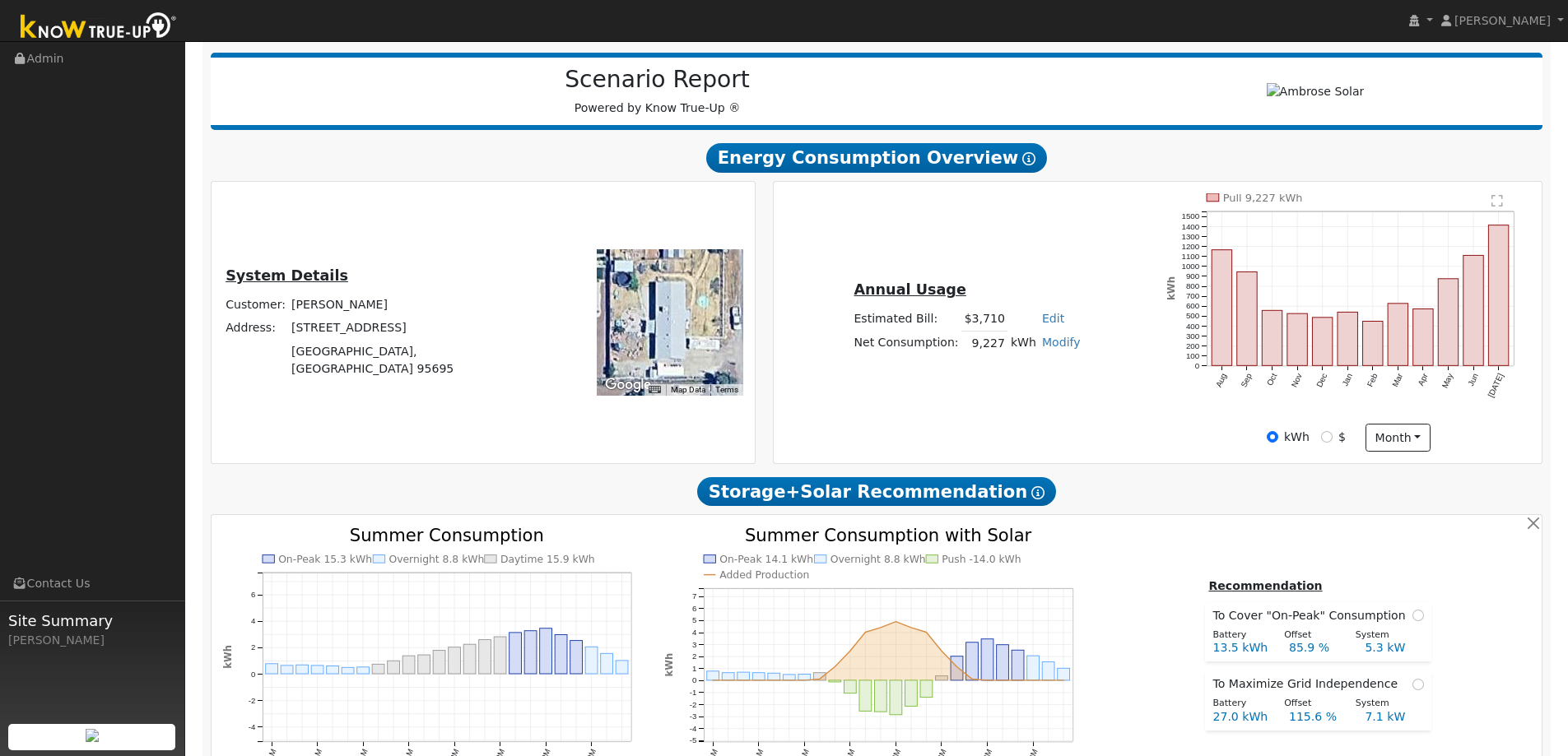
type input "8.3"
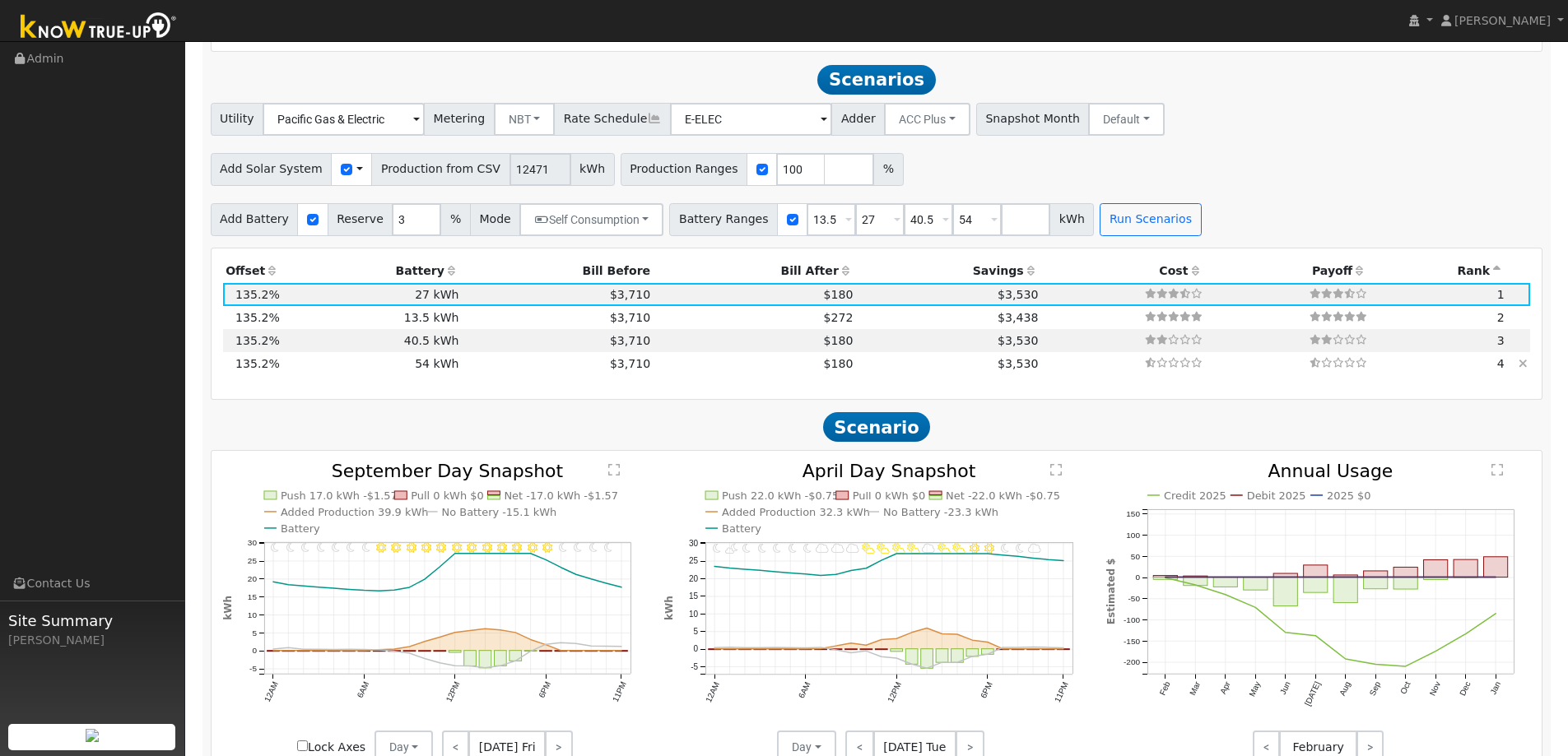
scroll to position [1452, 0]
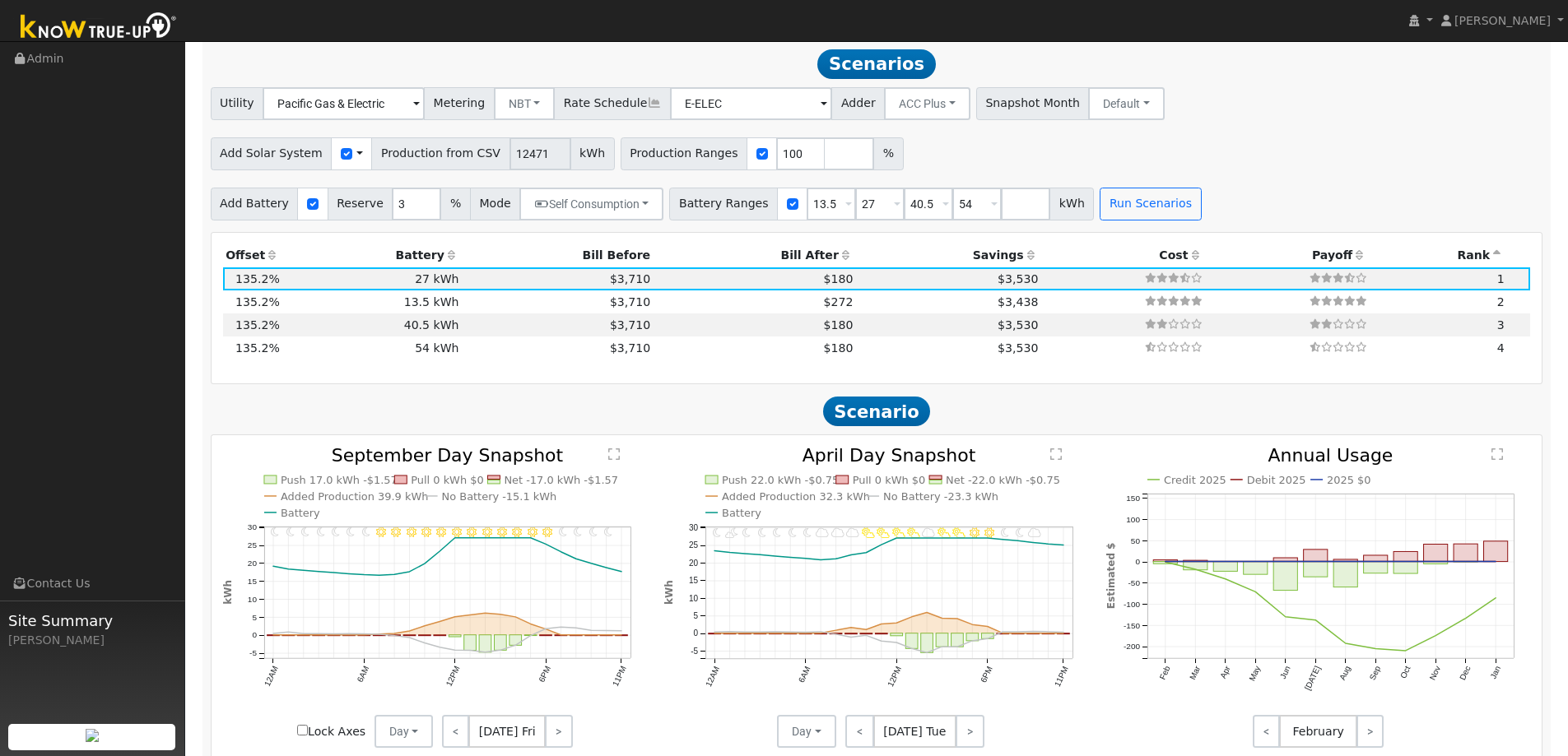
click at [839, 260] on icon at bounding box center [846, 255] width 15 height 11
click at [856, 301] on td "$3,530" at bounding box center [948, 301] width 185 height 23
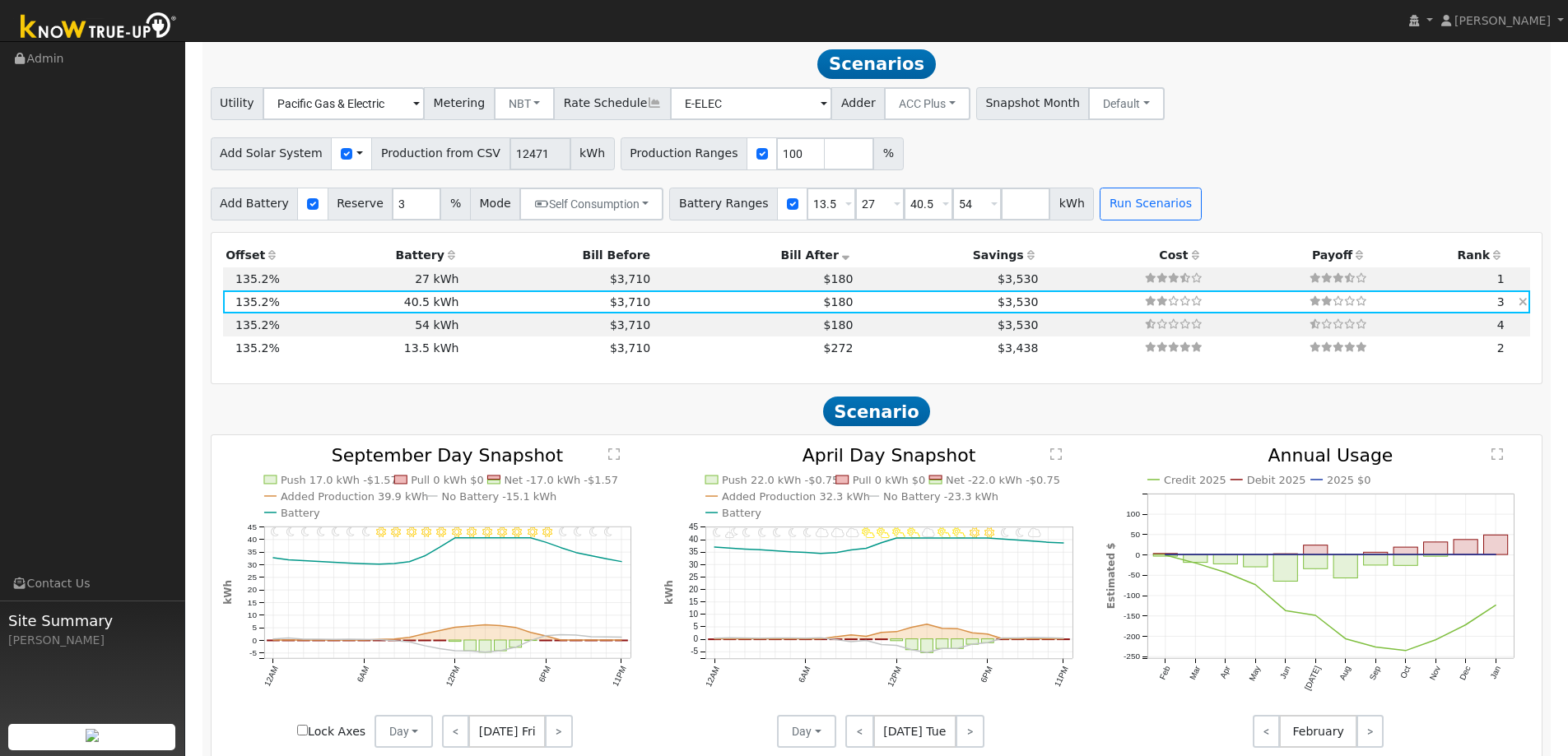
type input "$48,600"
type input "$23,310"
click at [856, 330] on td "$3,530" at bounding box center [948, 325] width 185 height 23
type input "$64,800"
type input "$28,170"
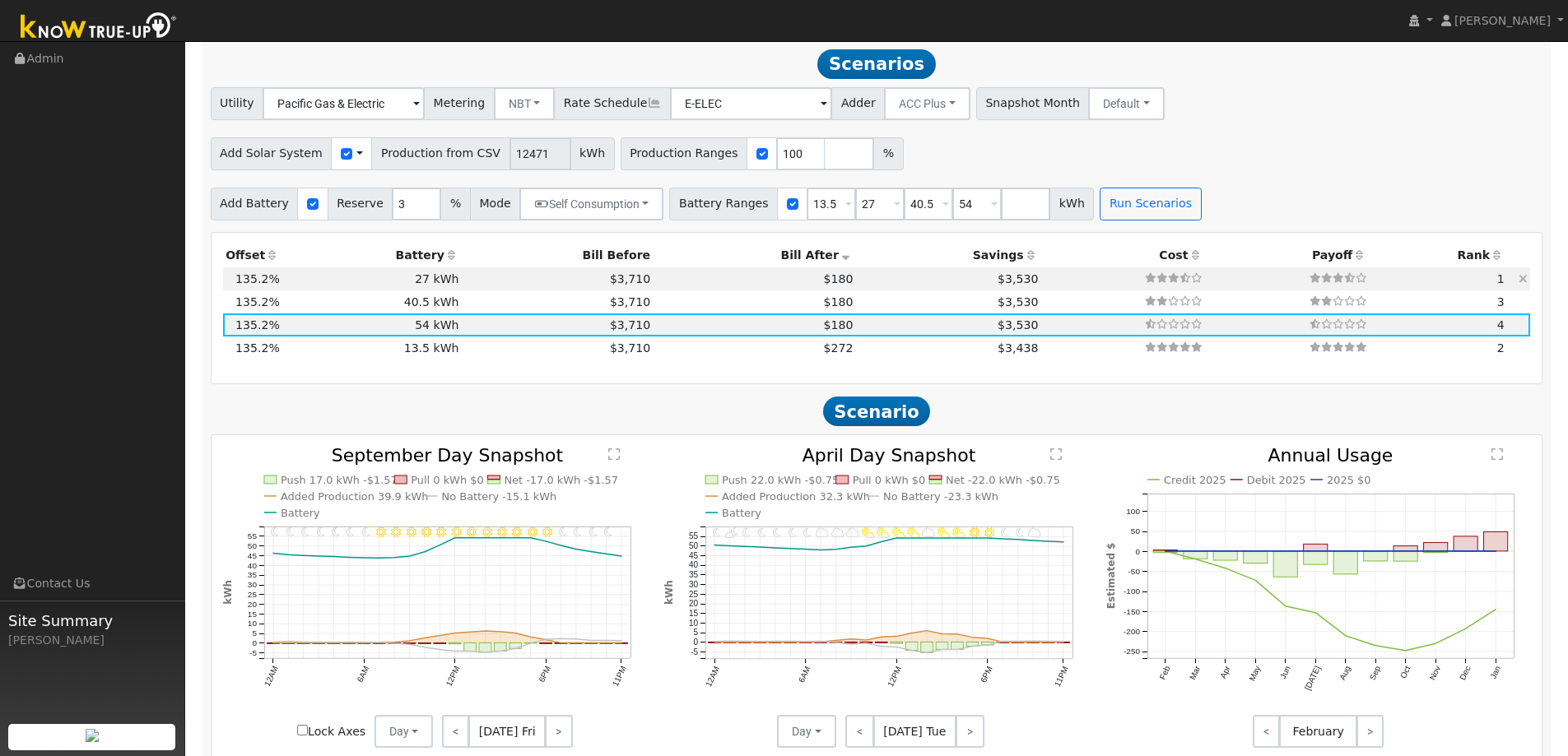
click at [856, 281] on td "$3,530" at bounding box center [948, 279] width 185 height 23
type input "$32,400"
type input "$18,450"
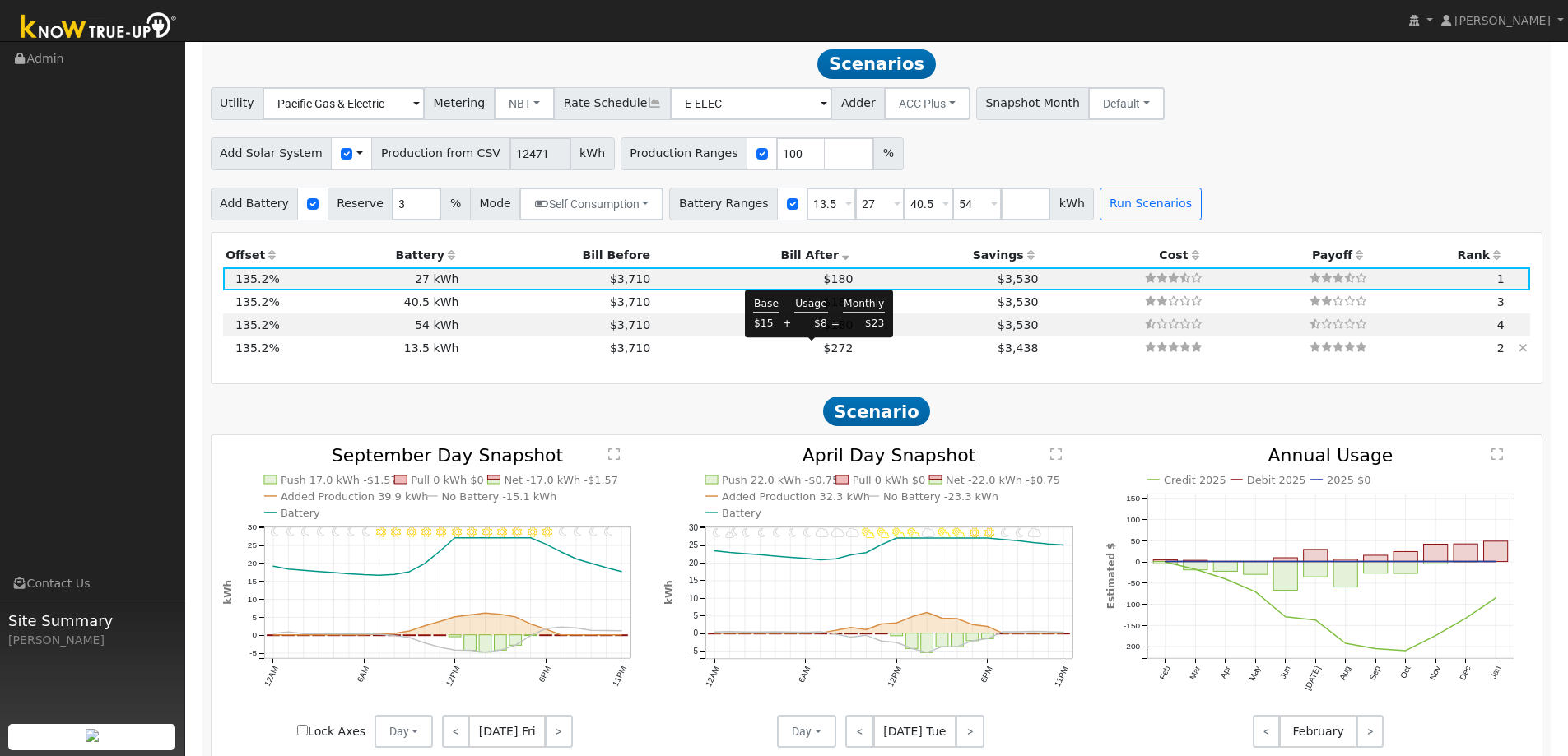
click at [824, 350] on span "$272" at bounding box center [839, 348] width 30 height 13
type input "$16,200"
type input "$13,590"
